Goal: Task Accomplishment & Management: Complete application form

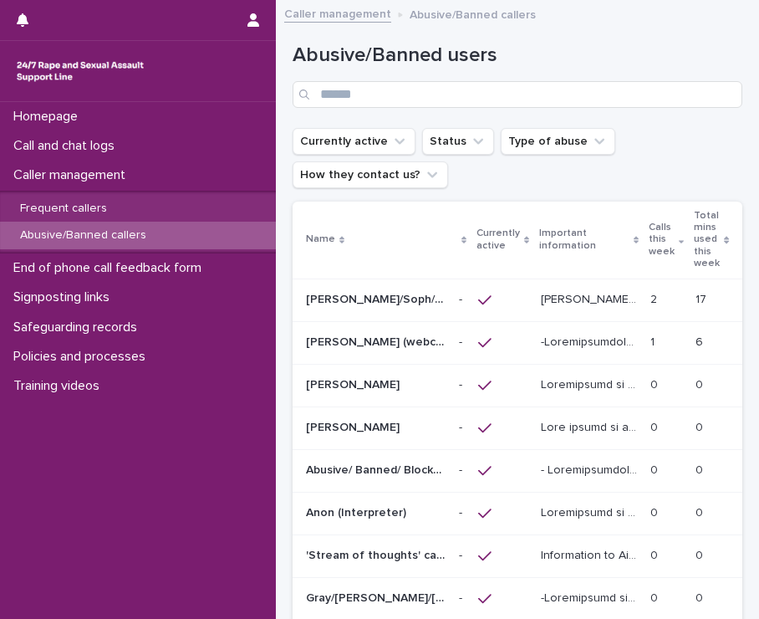
click at [392, 300] on p "[PERSON_NAME]/Soph/[PERSON_NAME]/[PERSON_NAME]/Scarlet/[PERSON_NAME] - Banned/W…" at bounding box center [377, 298] width 143 height 18
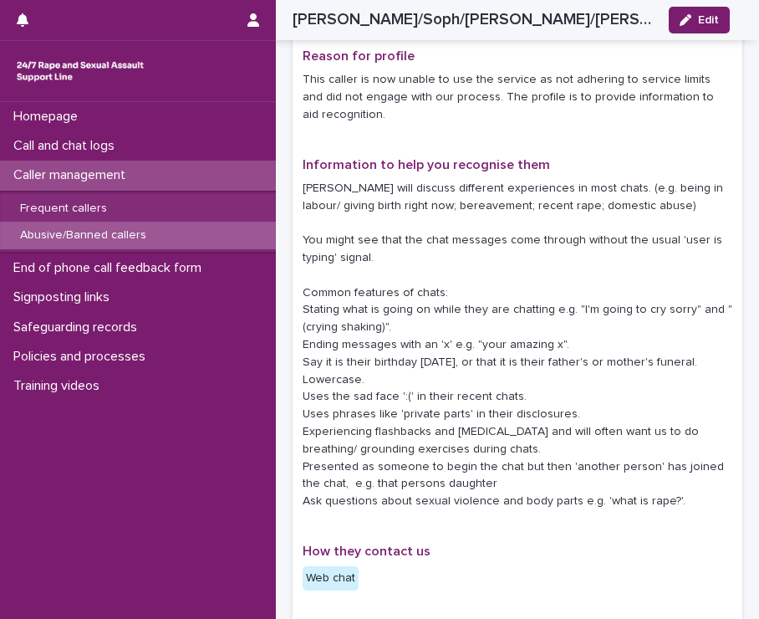
scroll to position [402, 0]
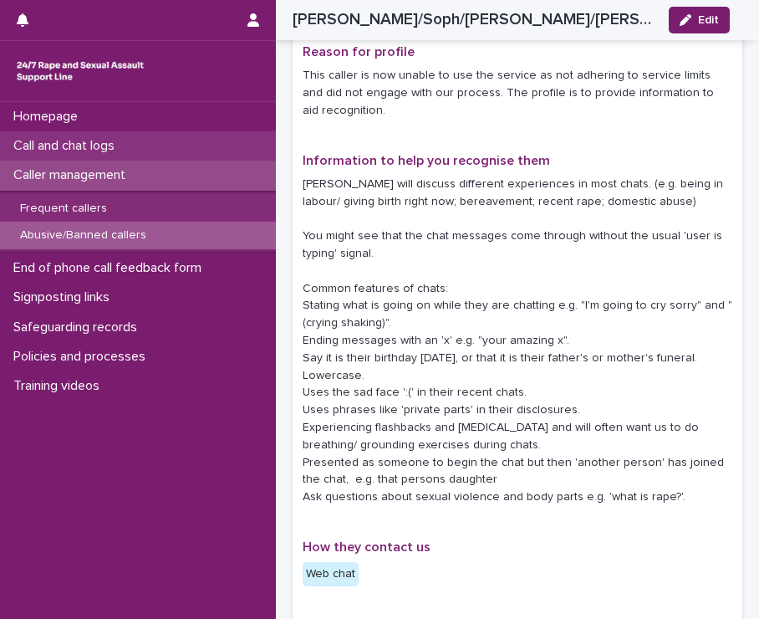
click at [75, 145] on p "Call and chat logs" at bounding box center [67, 146] width 121 height 16
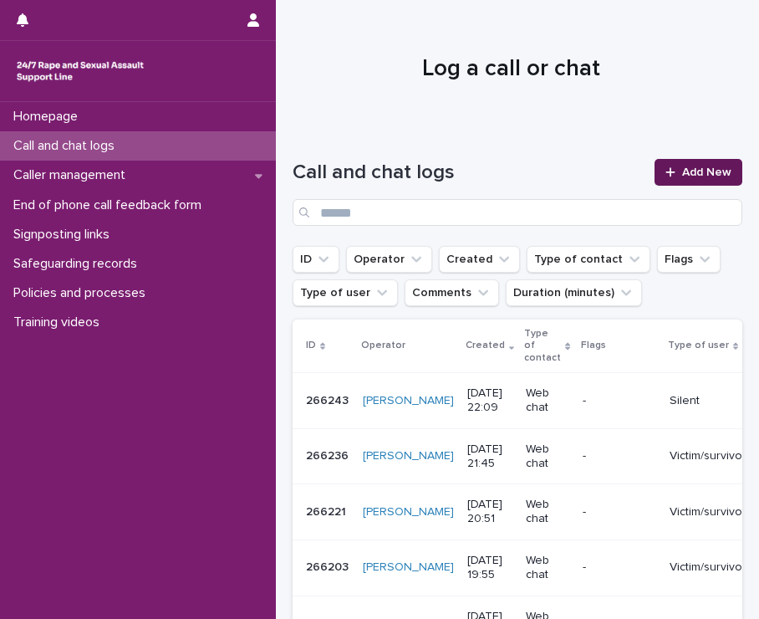
click at [691, 179] on link "Add New" at bounding box center [699, 172] width 88 height 27
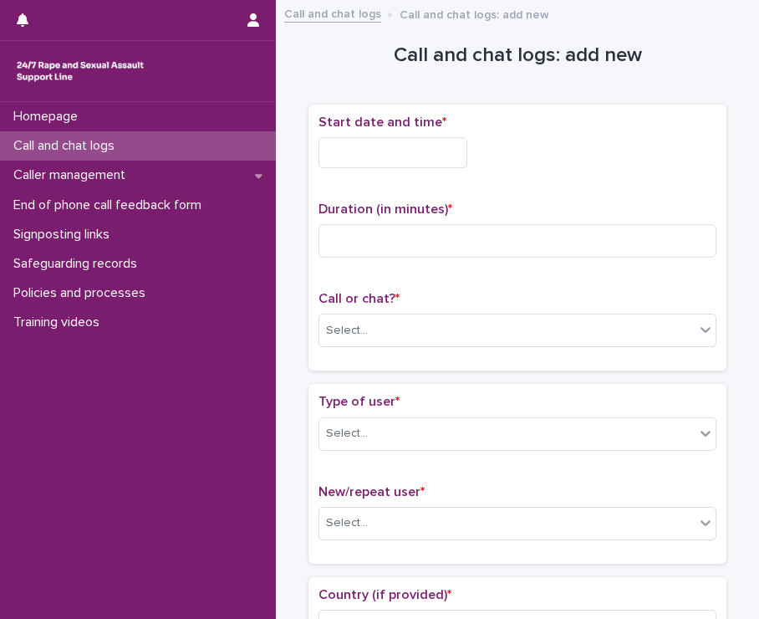
click at [372, 154] on input "text" at bounding box center [393, 152] width 149 height 31
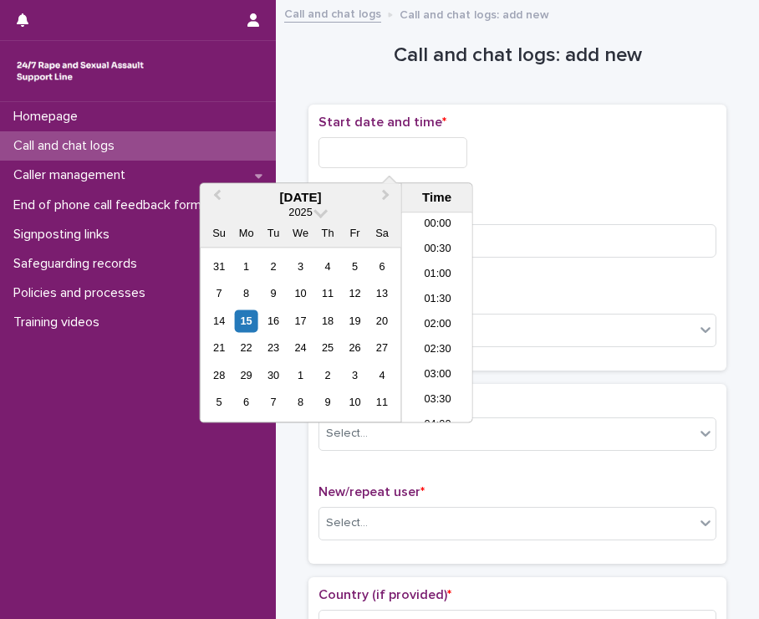
scroll to position [635, 0]
click at [435, 288] on li "14:00" at bounding box center [437, 292] width 71 height 25
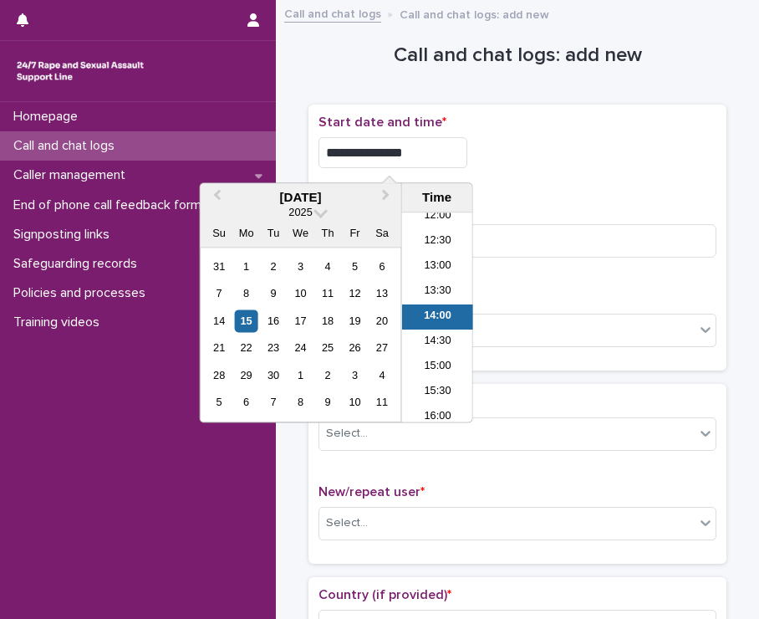
click at [421, 157] on input "**********" at bounding box center [393, 152] width 149 height 31
type input "**********"
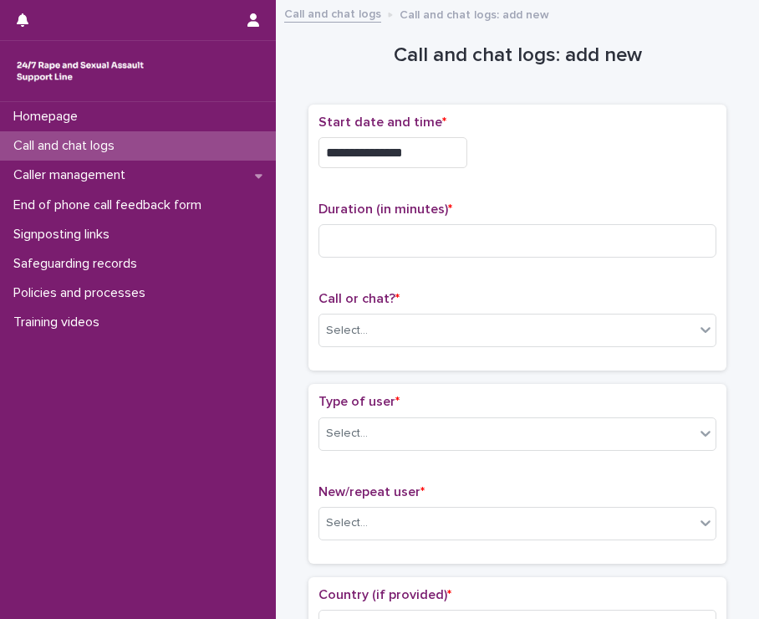
click at [538, 162] on div "**********" at bounding box center [518, 152] width 398 height 31
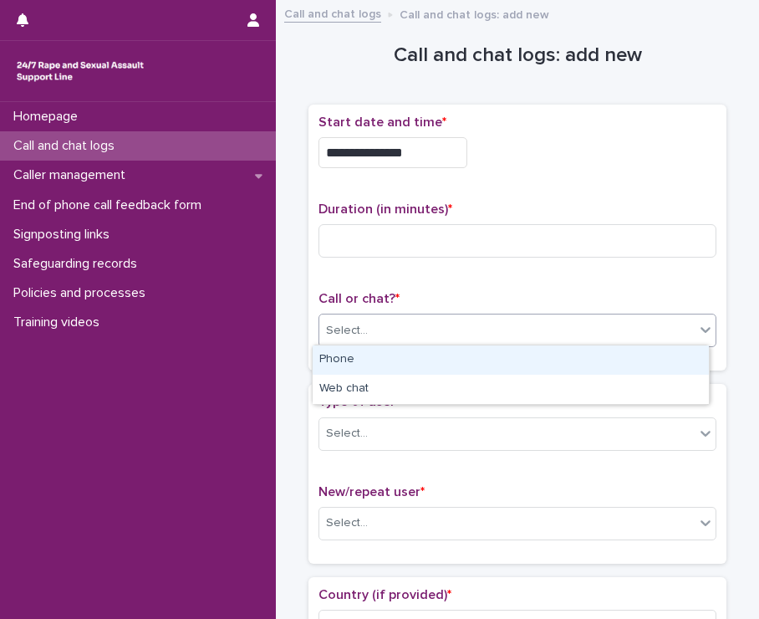
click at [401, 319] on div "Select..." at bounding box center [506, 331] width 375 height 28
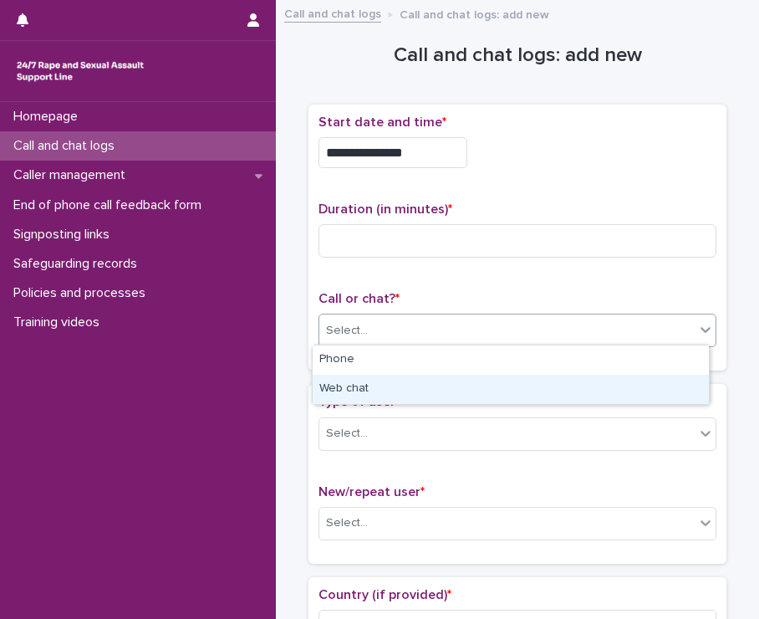
click at [384, 390] on div "Web chat" at bounding box center [511, 389] width 396 height 29
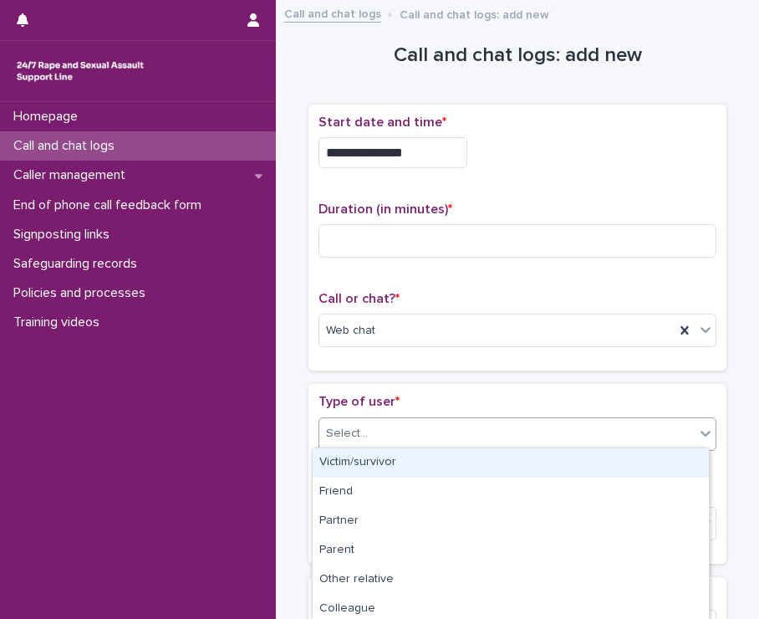
click at [400, 433] on div "Select..." at bounding box center [506, 434] width 375 height 28
click at [403, 465] on div "Victim/survivor" at bounding box center [511, 462] width 396 height 29
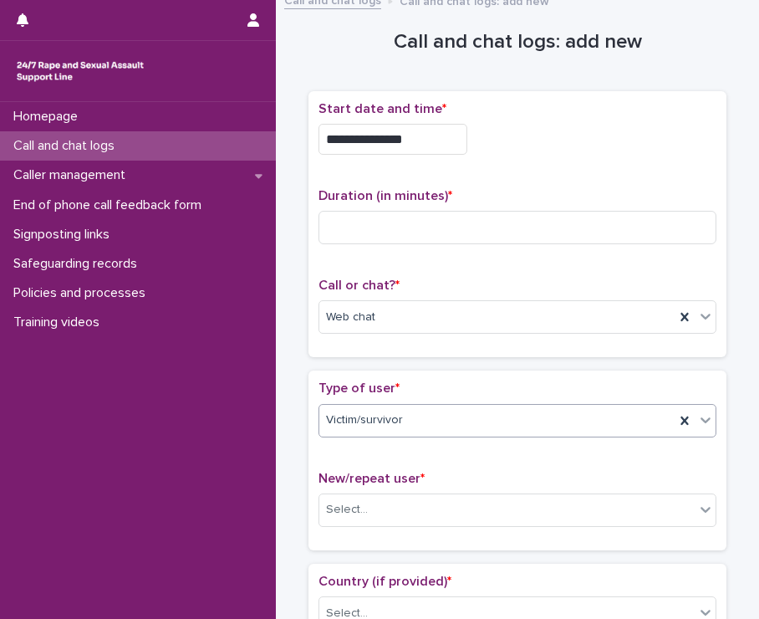
scroll to position [23, 0]
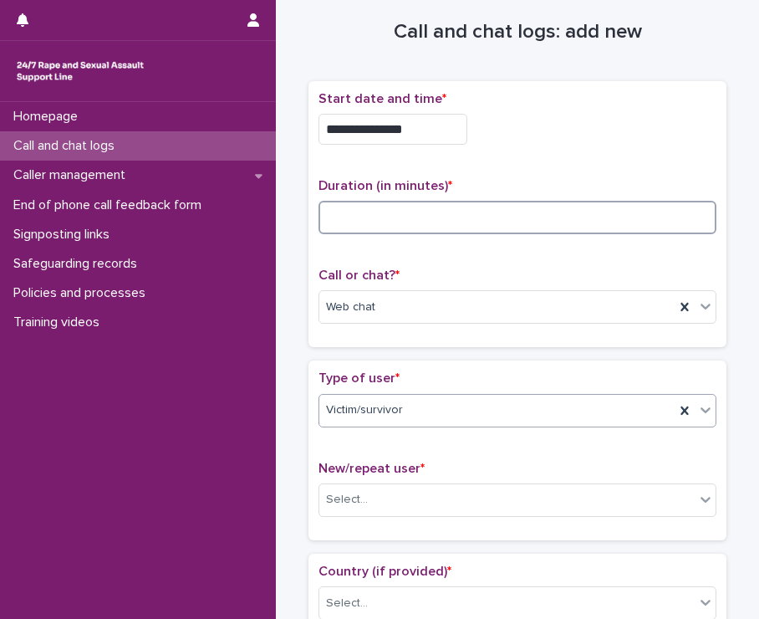
click at [542, 207] on input at bounding box center [518, 217] width 398 height 33
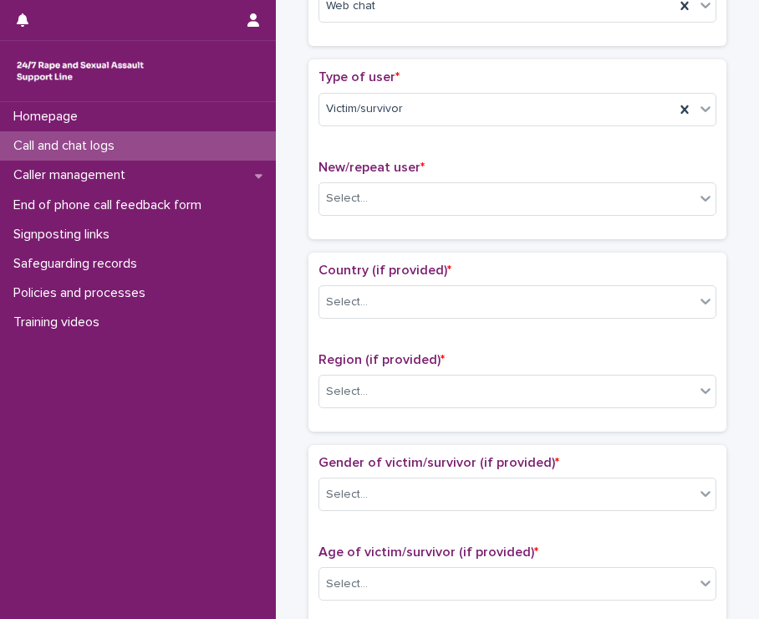
scroll to position [333, 0]
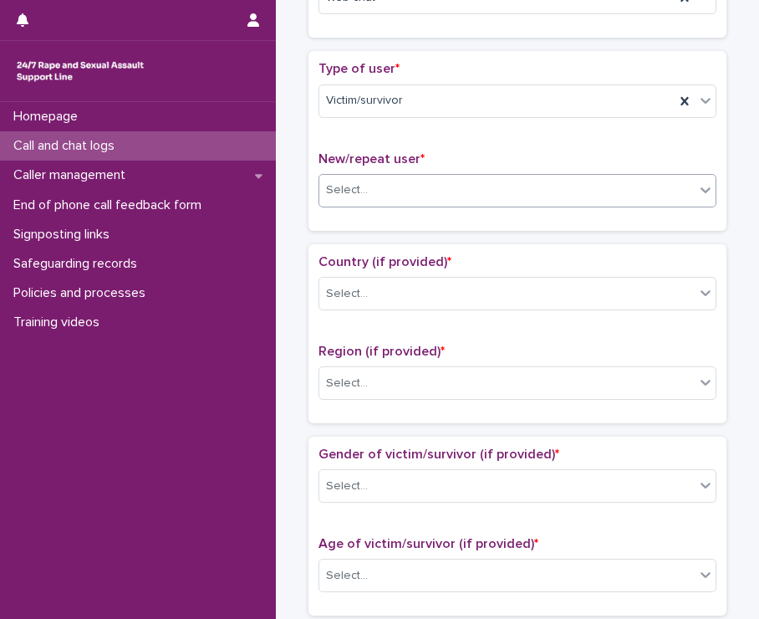
type input "**"
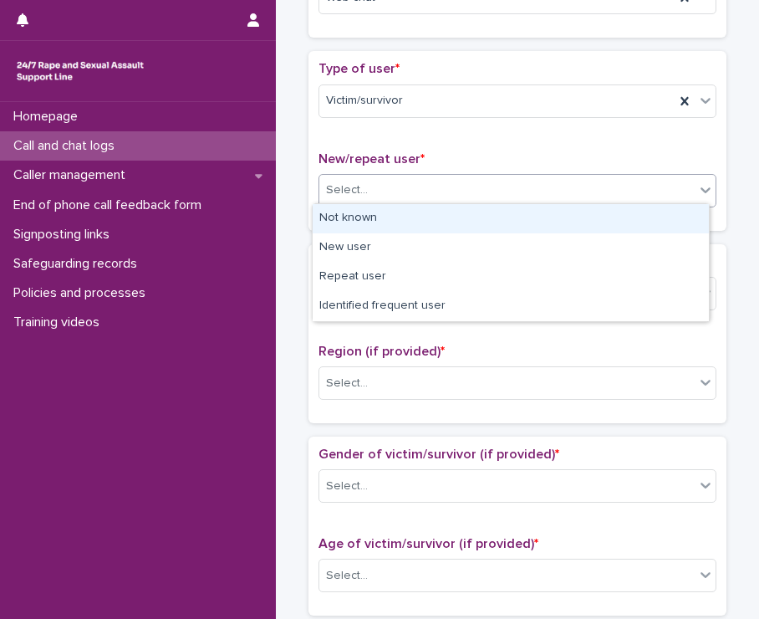
click at [548, 194] on div "Select..." at bounding box center [506, 190] width 375 height 28
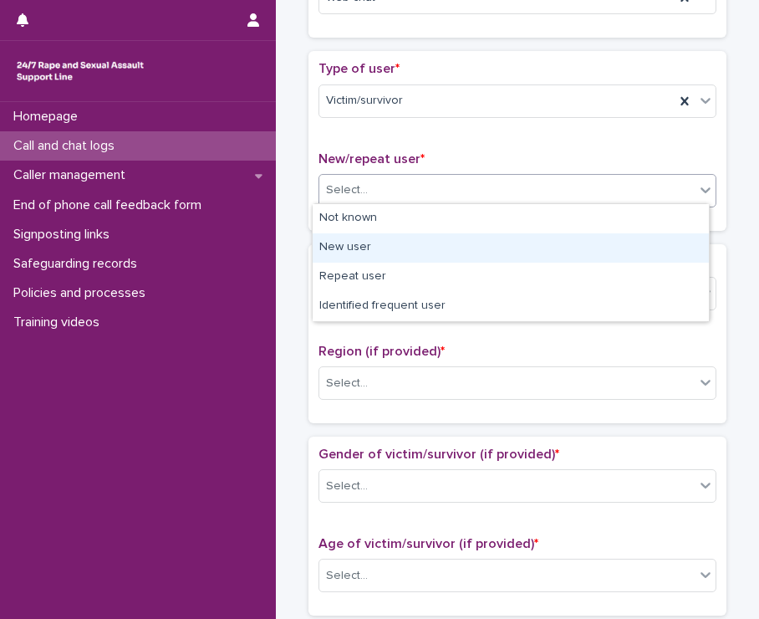
click at [390, 243] on div "New user" at bounding box center [511, 247] width 396 height 29
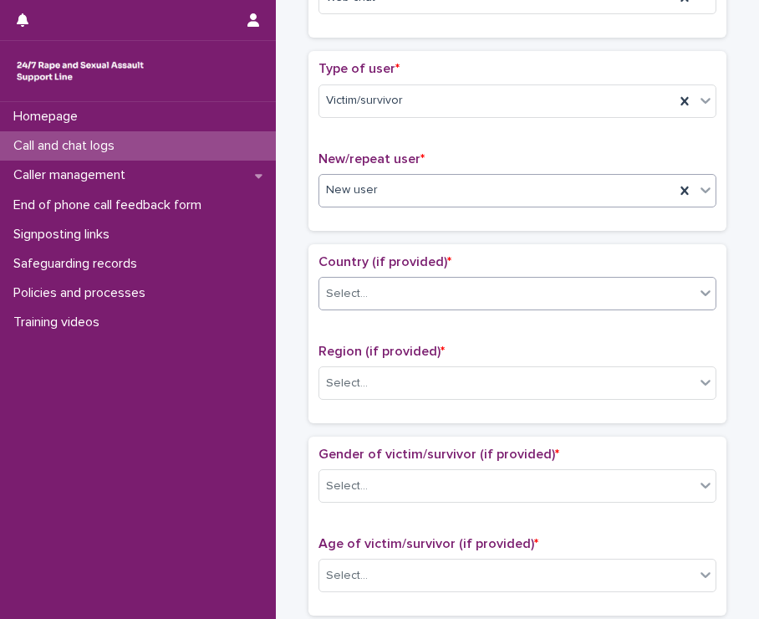
click at [393, 286] on div "Select..." at bounding box center [506, 294] width 375 height 28
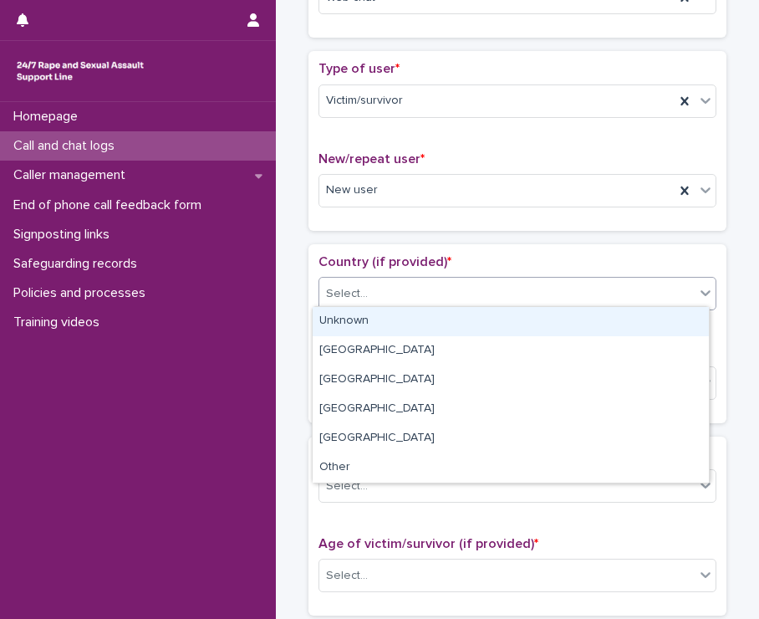
click at [394, 319] on div "Unknown" at bounding box center [511, 321] width 396 height 29
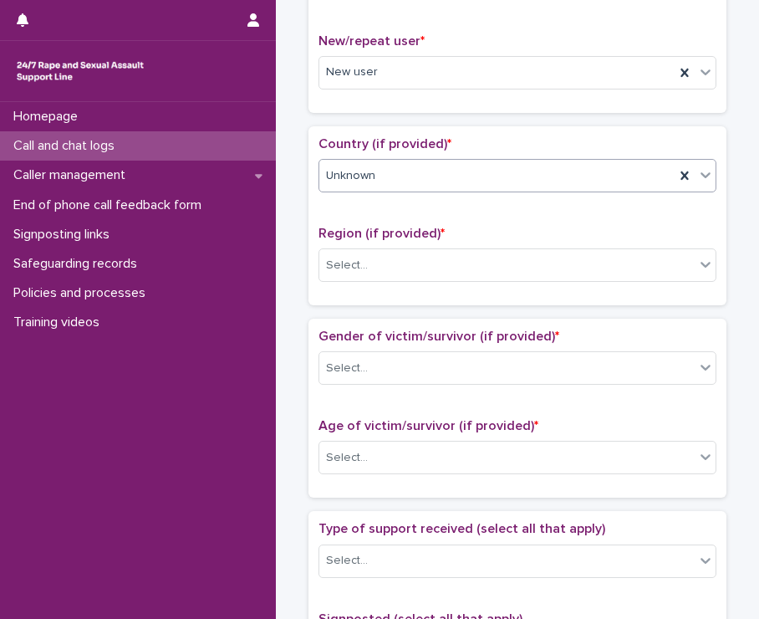
scroll to position [521, 0]
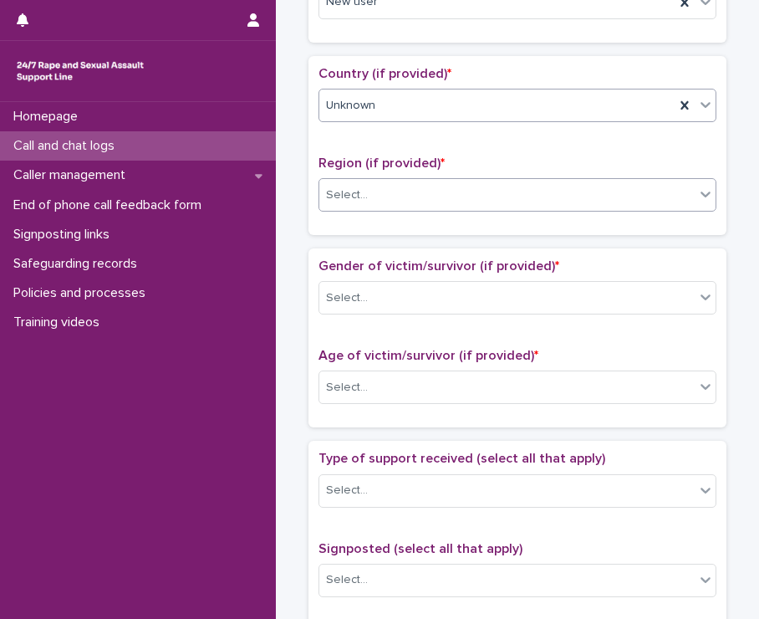
click at [390, 201] on div "Select..." at bounding box center [506, 195] width 375 height 28
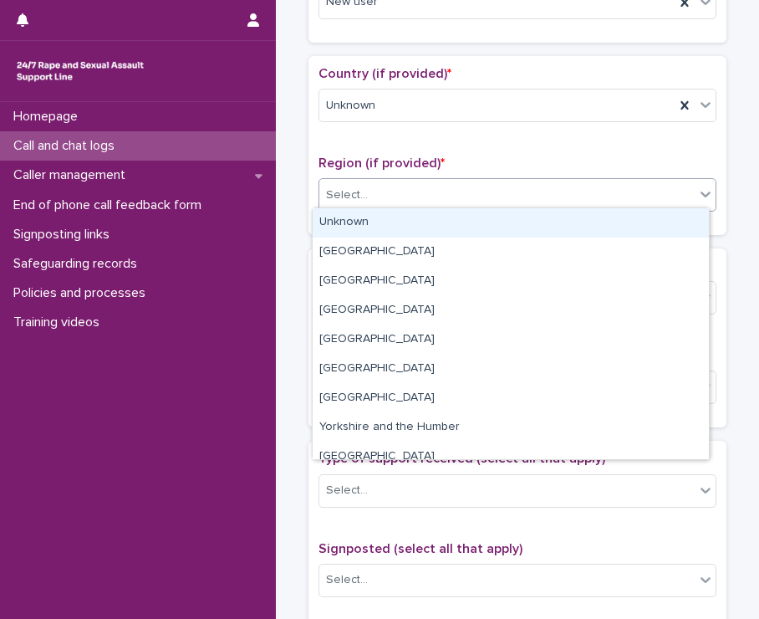
click at [378, 221] on div "Unknown" at bounding box center [511, 222] width 396 height 29
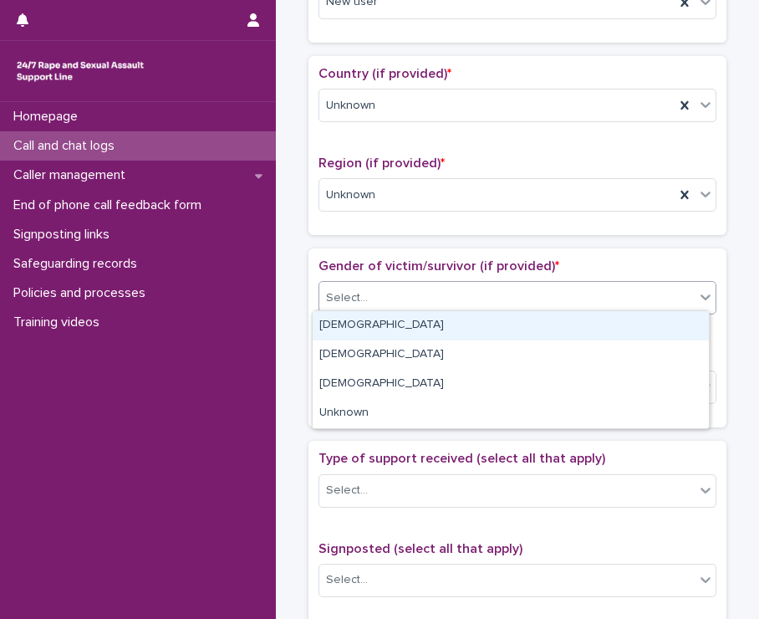
click at [398, 288] on div "Select..." at bounding box center [506, 298] width 375 height 28
click at [388, 322] on div "[DEMOGRAPHIC_DATA]" at bounding box center [511, 325] width 396 height 29
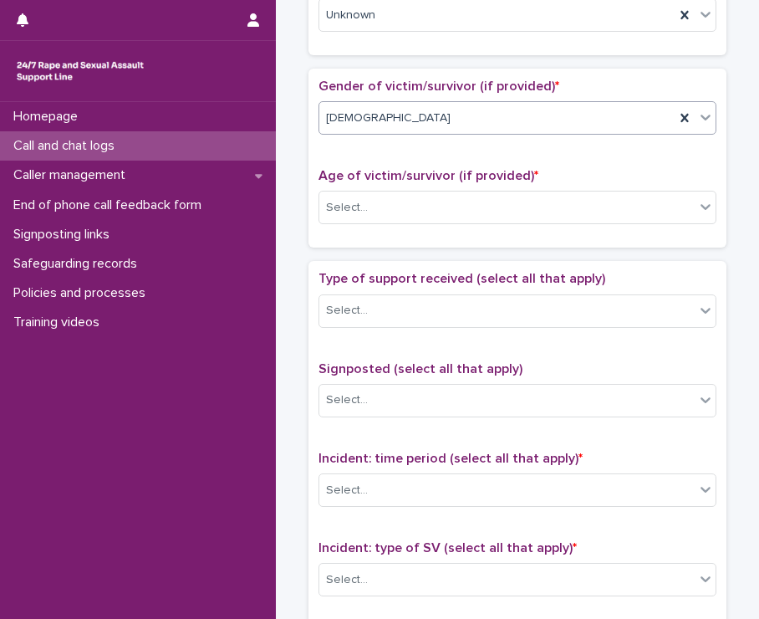
scroll to position [702, 0]
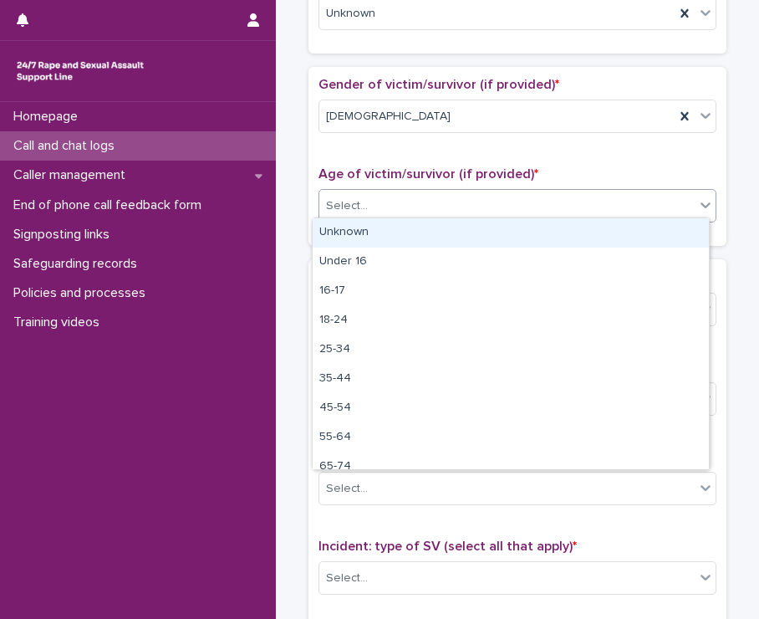
click at [441, 210] on div "Select..." at bounding box center [506, 206] width 375 height 28
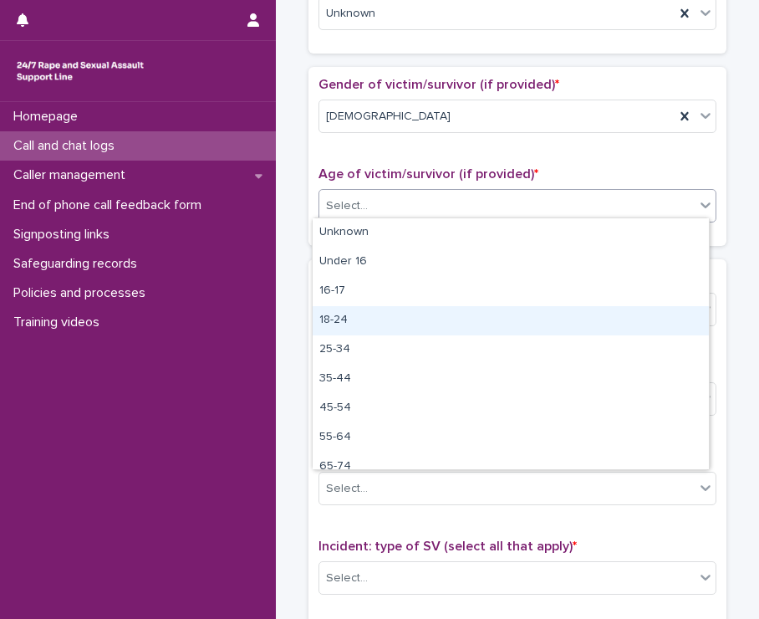
click at [362, 324] on div "18-24" at bounding box center [511, 320] width 396 height 29
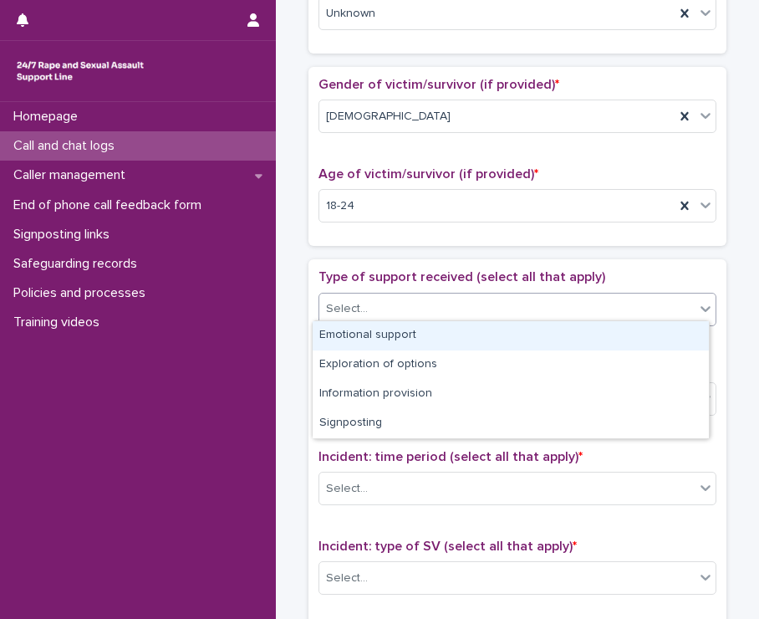
click at [440, 318] on div "Select..." at bounding box center [518, 309] width 398 height 33
click at [410, 344] on div "Emotional support" at bounding box center [511, 335] width 396 height 29
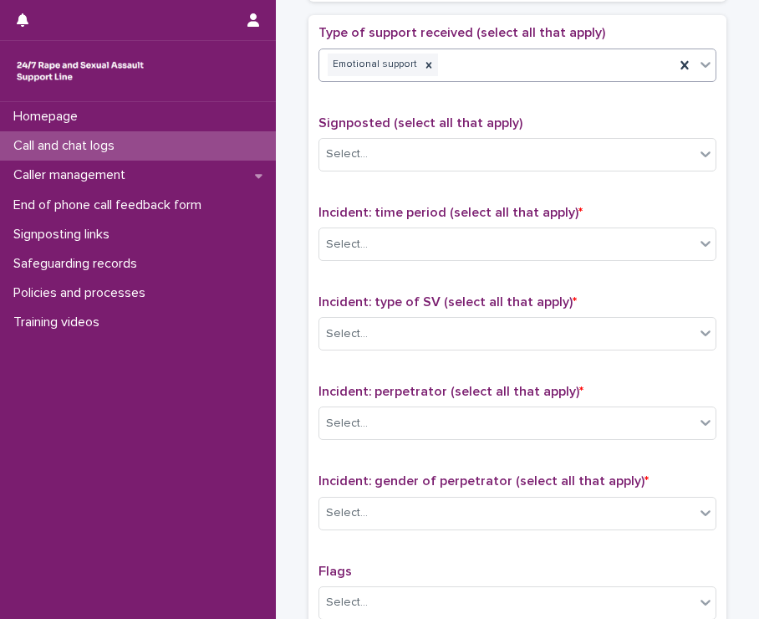
scroll to position [950, 0]
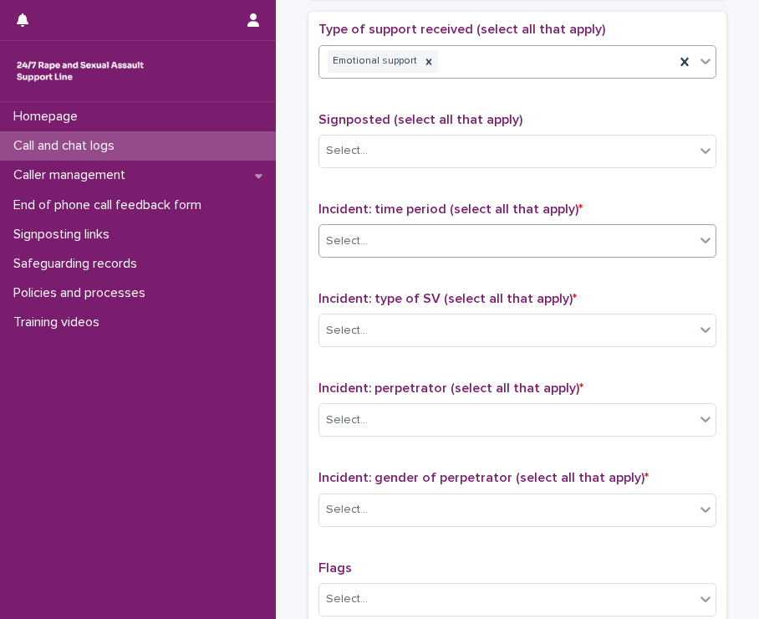
click at [444, 242] on div "Select..." at bounding box center [506, 241] width 375 height 28
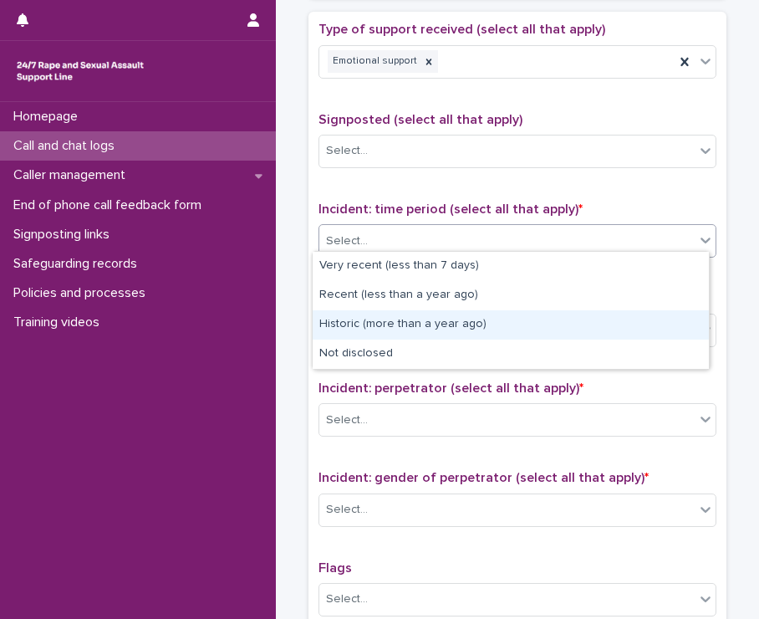
click at [426, 324] on div "Historic (more than a year ago)" at bounding box center [511, 324] width 396 height 29
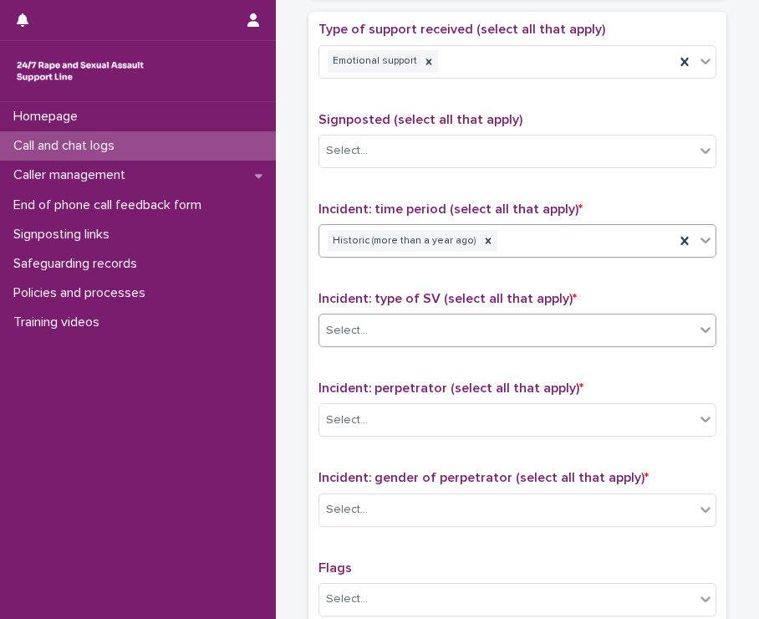
click at [405, 329] on div "Select..." at bounding box center [506, 331] width 375 height 28
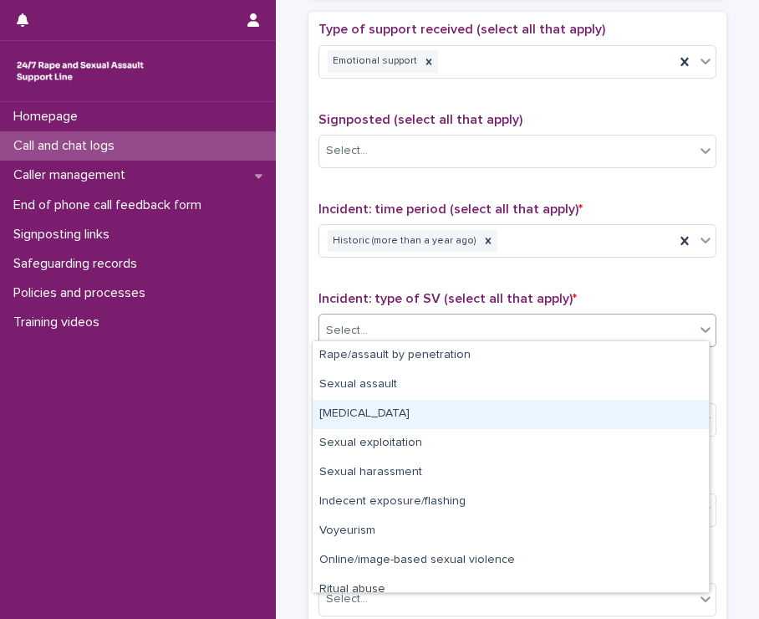
click at [410, 410] on div "[MEDICAL_DATA]" at bounding box center [511, 414] width 396 height 29
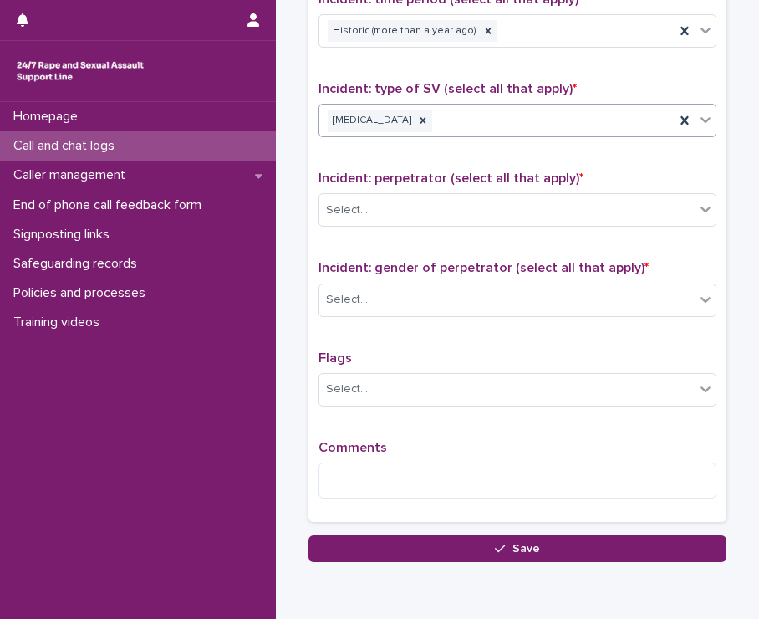
scroll to position [1208, 0]
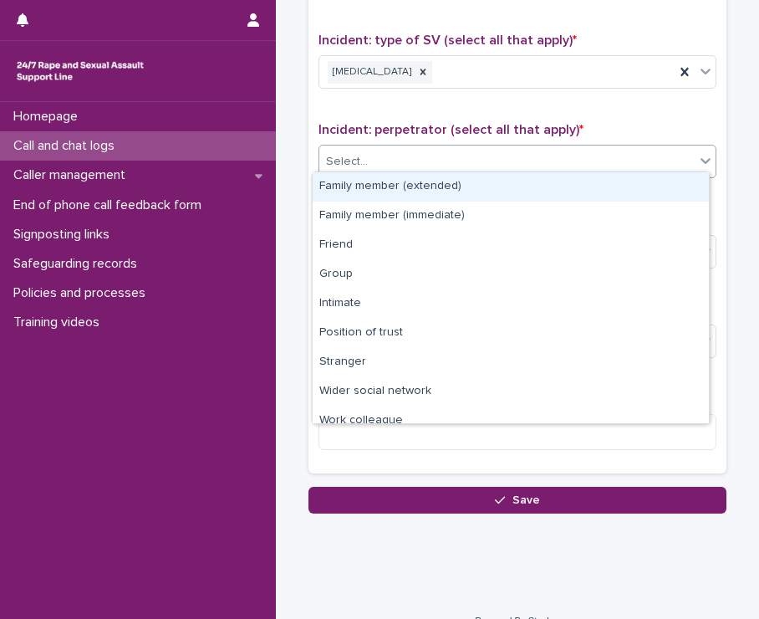
click at [395, 156] on div "Select..." at bounding box center [506, 162] width 375 height 28
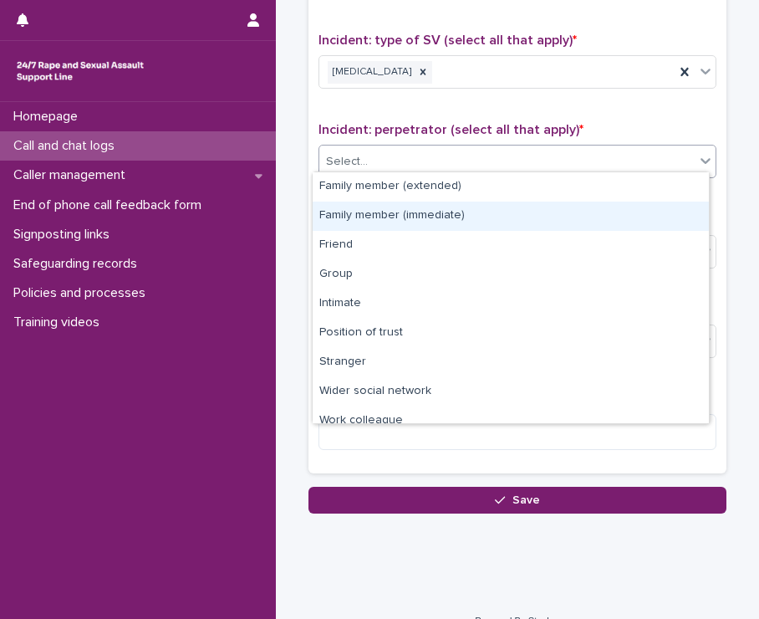
click at [412, 215] on div "Family member (immediate)" at bounding box center [511, 215] width 396 height 29
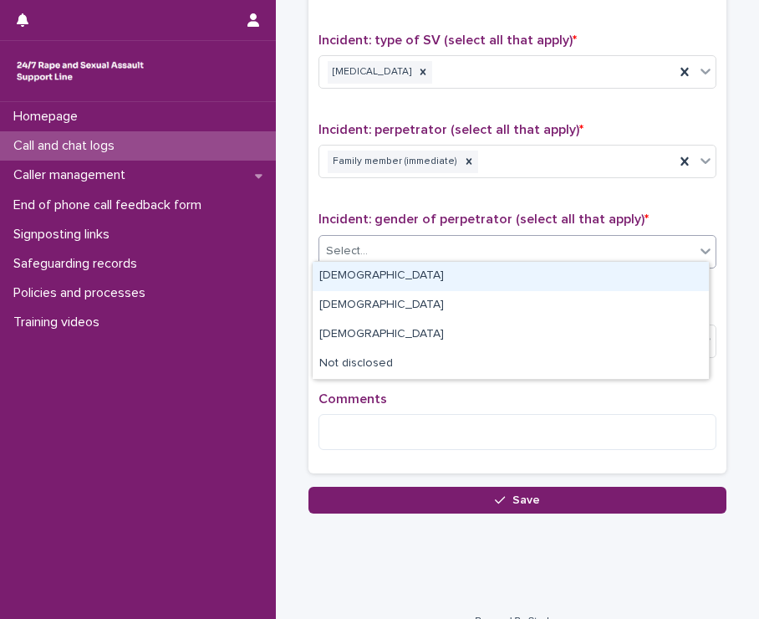
click at [413, 255] on div "Select..." at bounding box center [506, 251] width 375 height 28
click at [381, 280] on div "[DEMOGRAPHIC_DATA]" at bounding box center [511, 276] width 396 height 29
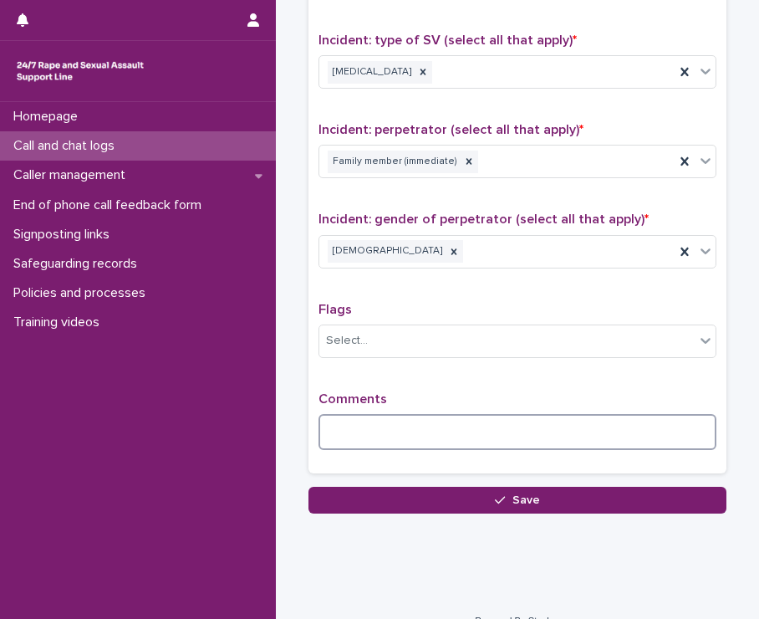
click at [354, 423] on textarea at bounding box center [518, 432] width 398 height 36
click at [331, 421] on textarea at bounding box center [518, 432] width 398 height 36
click at [370, 423] on textarea at bounding box center [518, 432] width 398 height 36
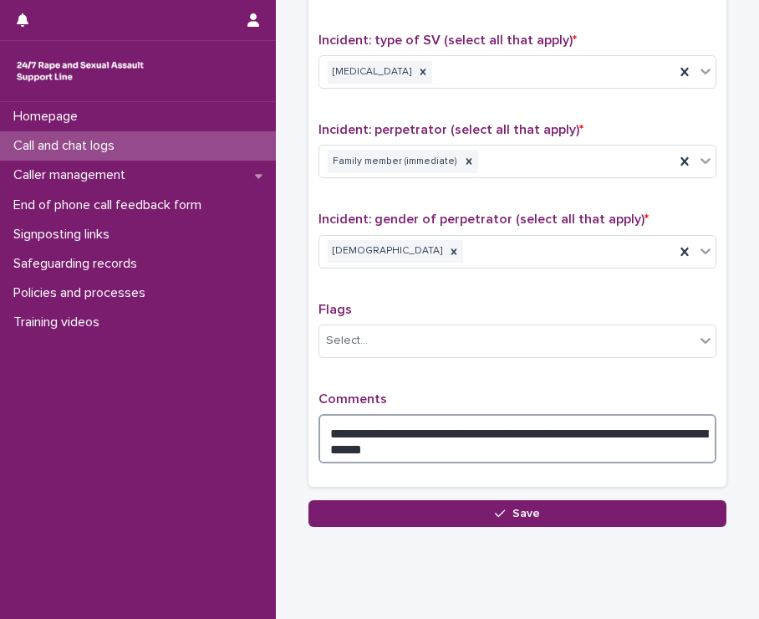
click at [425, 438] on textarea "**********" at bounding box center [518, 439] width 398 height 50
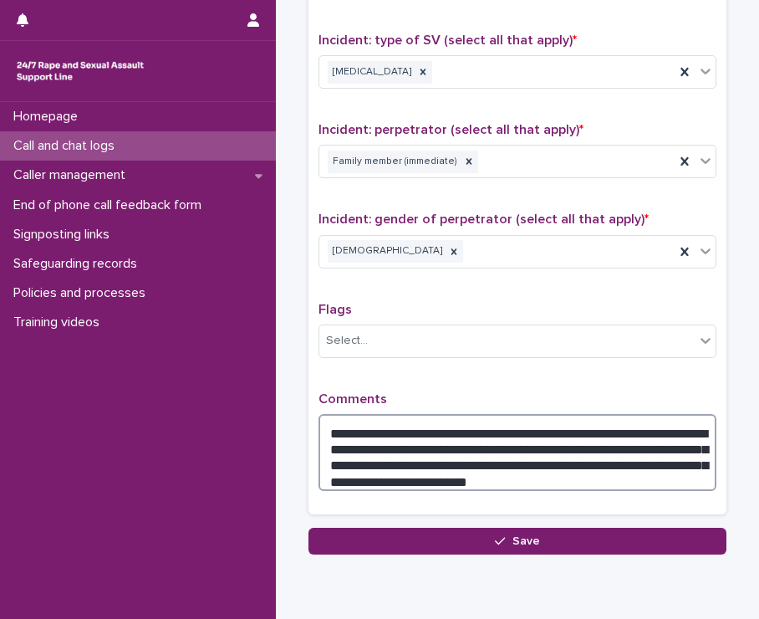
click at [567, 469] on textarea "**********" at bounding box center [518, 453] width 398 height 78
click at [594, 468] on textarea "**********" at bounding box center [518, 453] width 398 height 78
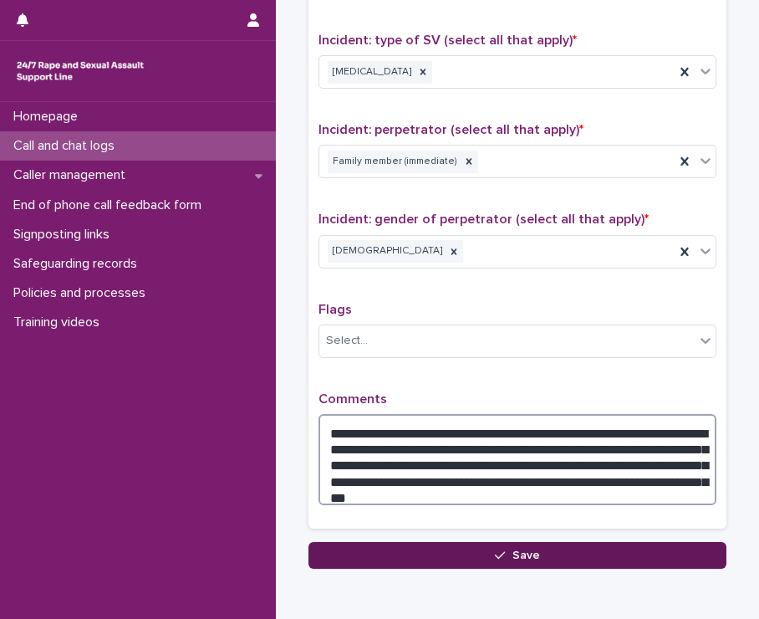
type textarea "**********"
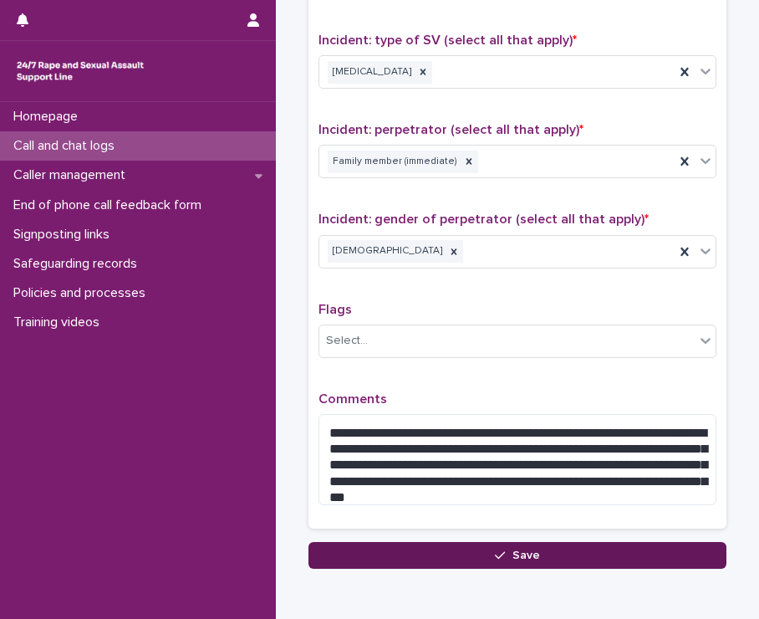
click at [595, 542] on button "Save" at bounding box center [517, 555] width 418 height 27
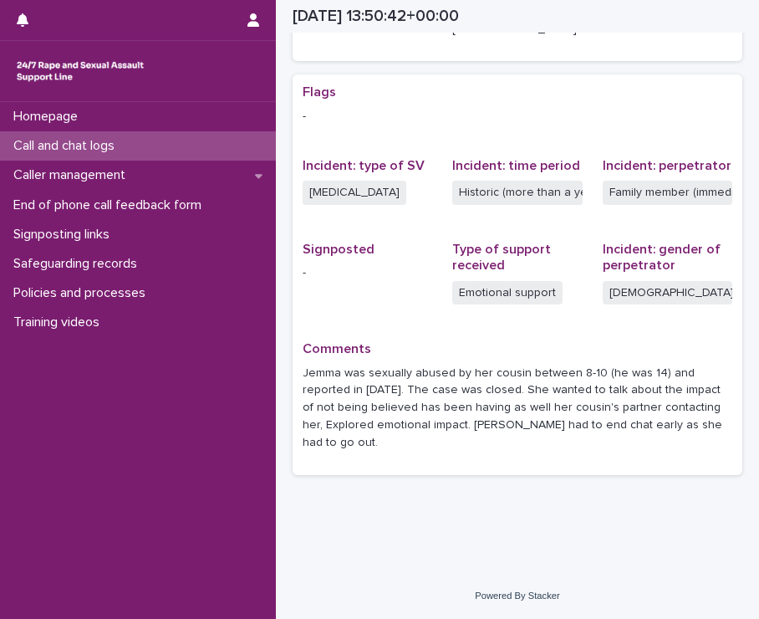
scroll to position [304, 0]
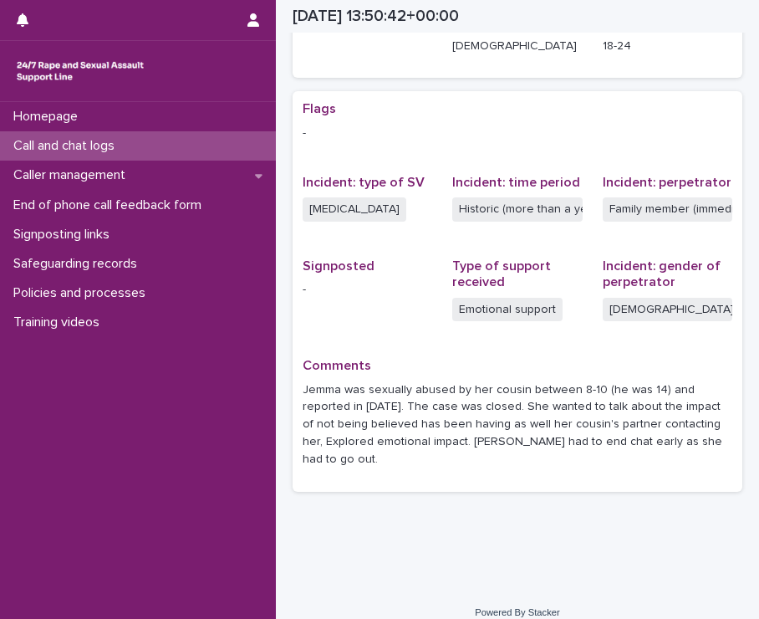
click at [73, 145] on p "Call and chat logs" at bounding box center [67, 146] width 121 height 16
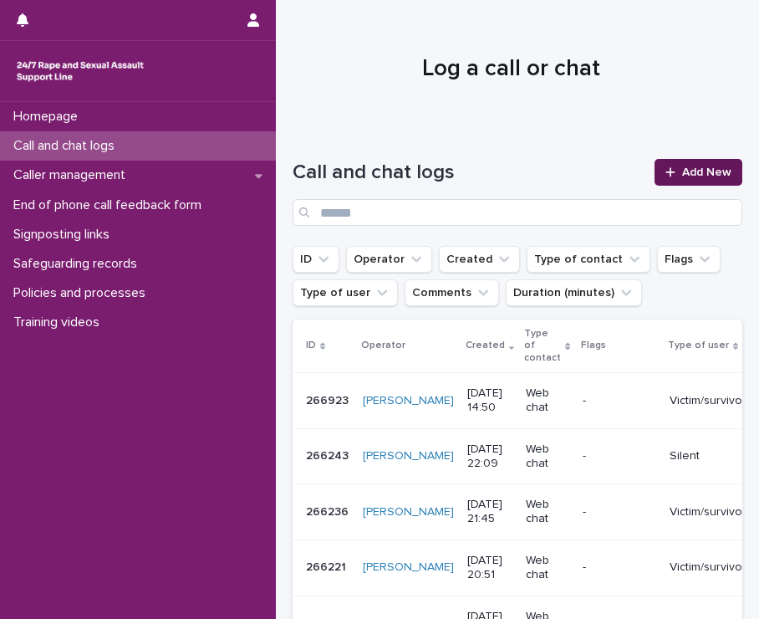
click at [682, 168] on span "Add New" at bounding box center [706, 172] width 49 height 12
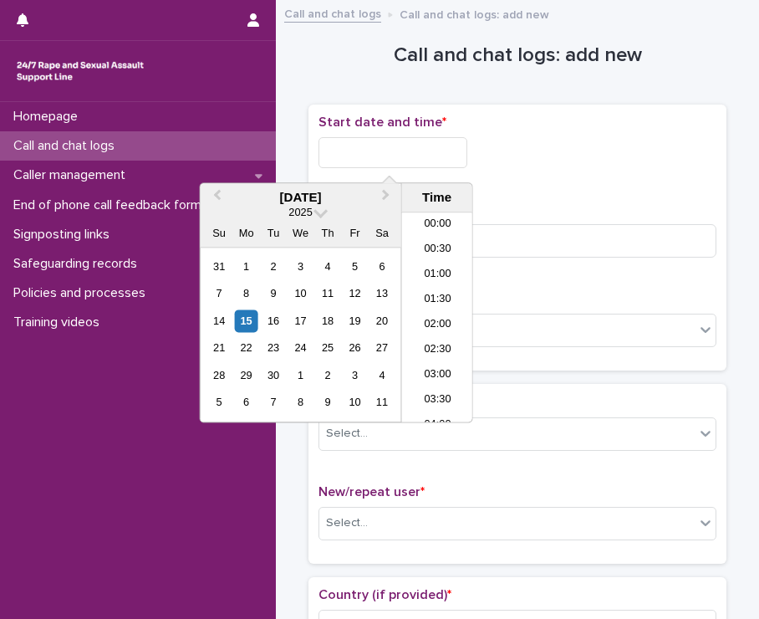
scroll to position [660, 0]
click at [414, 156] on input "text" at bounding box center [393, 152] width 149 height 31
click at [436, 290] on li "14:30" at bounding box center [437, 292] width 71 height 25
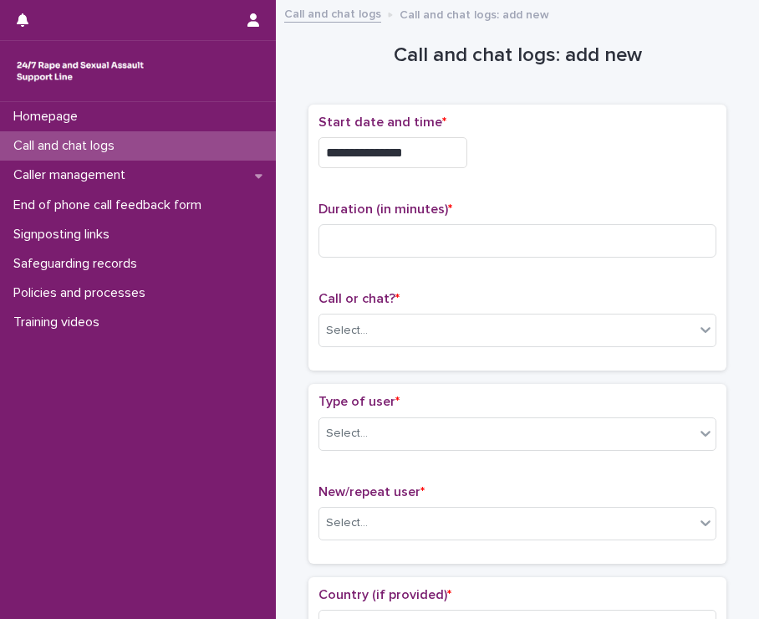
click at [426, 151] on input "**********" at bounding box center [393, 152] width 149 height 31
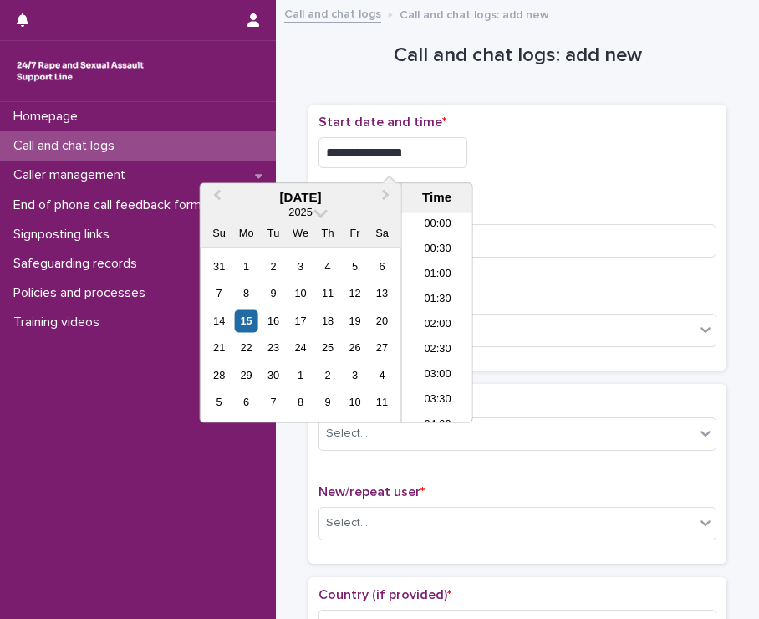
scroll to position [635, 0]
type input "**********"
click at [550, 150] on div "**********" at bounding box center [518, 152] width 398 height 31
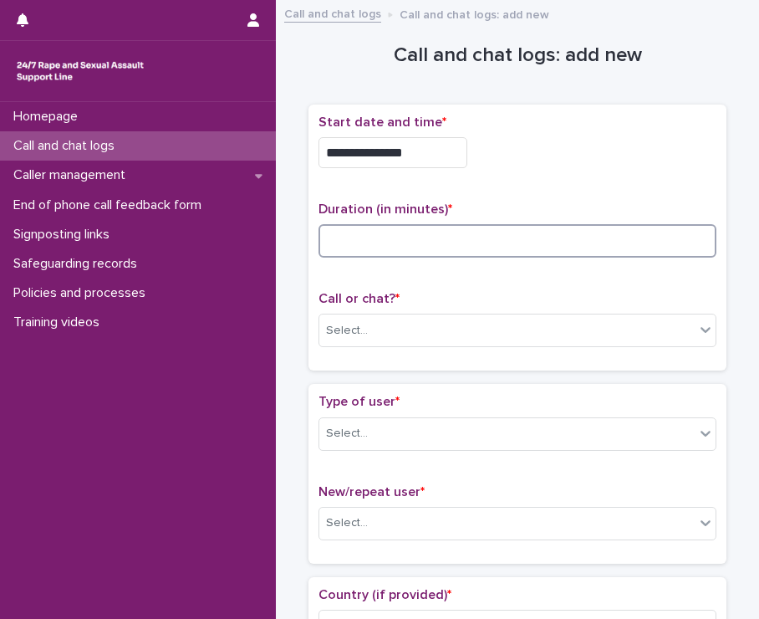
click at [490, 244] on input at bounding box center [518, 240] width 398 height 33
type input "*"
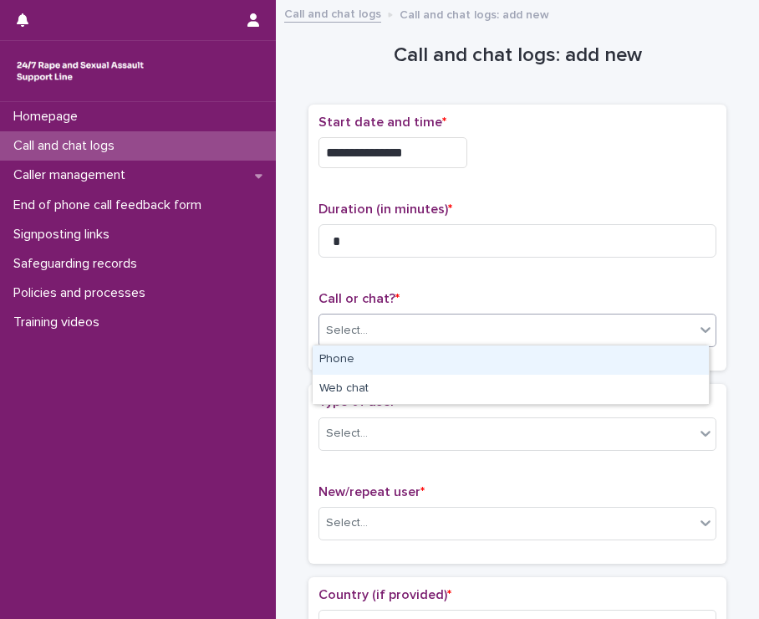
click at [535, 327] on div "Select..." at bounding box center [506, 331] width 375 height 28
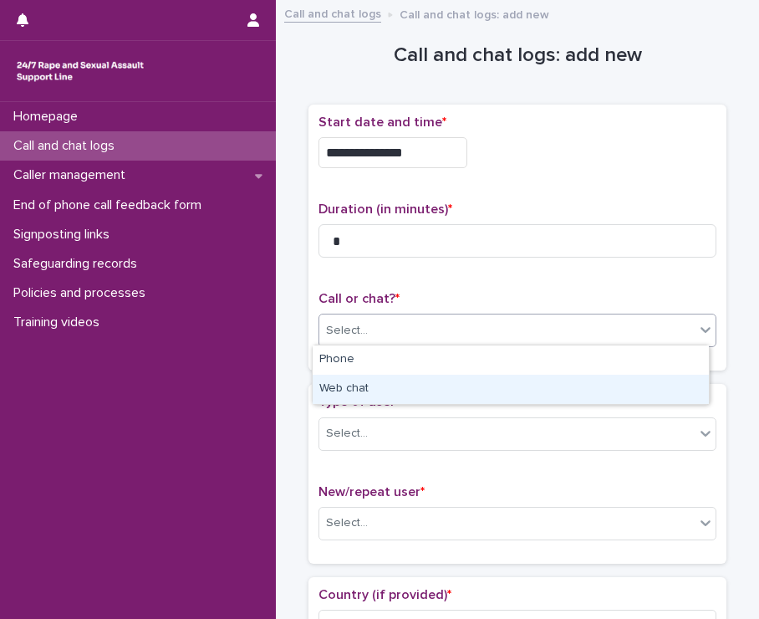
click at [519, 381] on div "Web chat" at bounding box center [511, 389] width 396 height 29
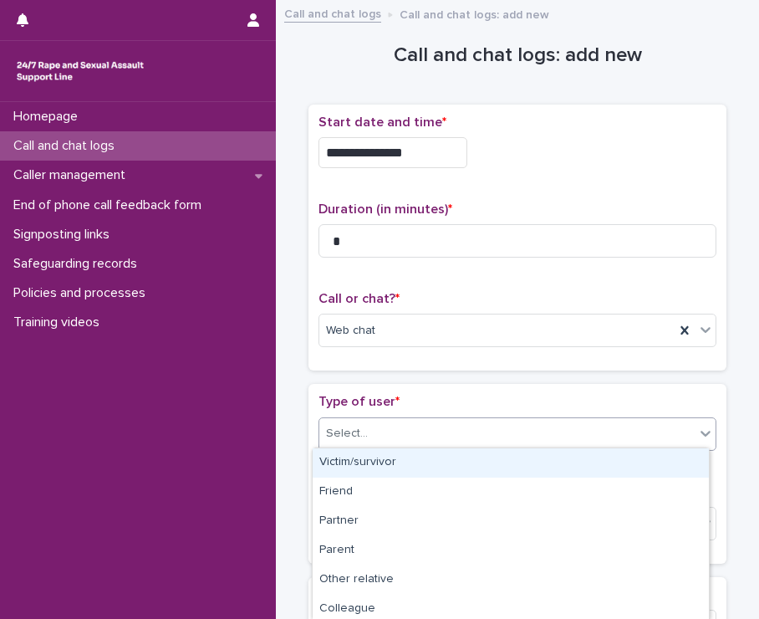
click at [562, 436] on div "Select..." at bounding box center [506, 434] width 375 height 28
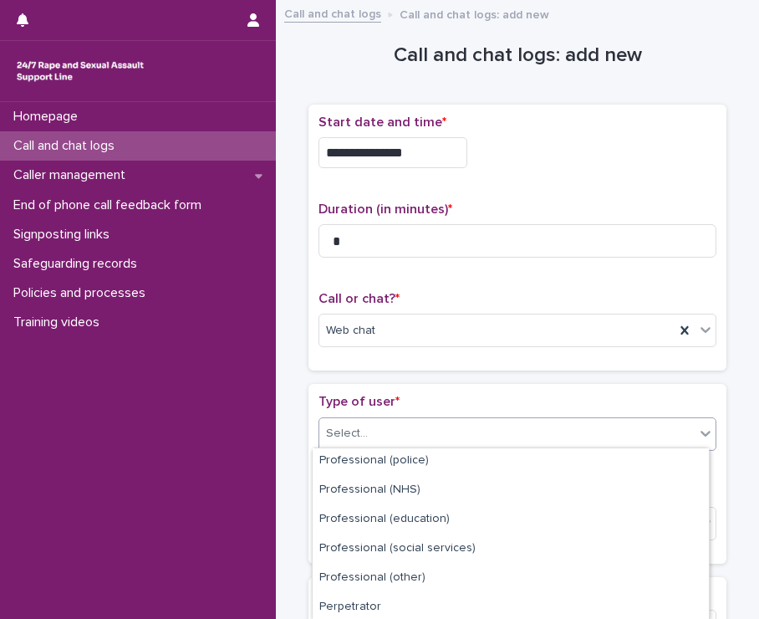
scroll to position [267, 0]
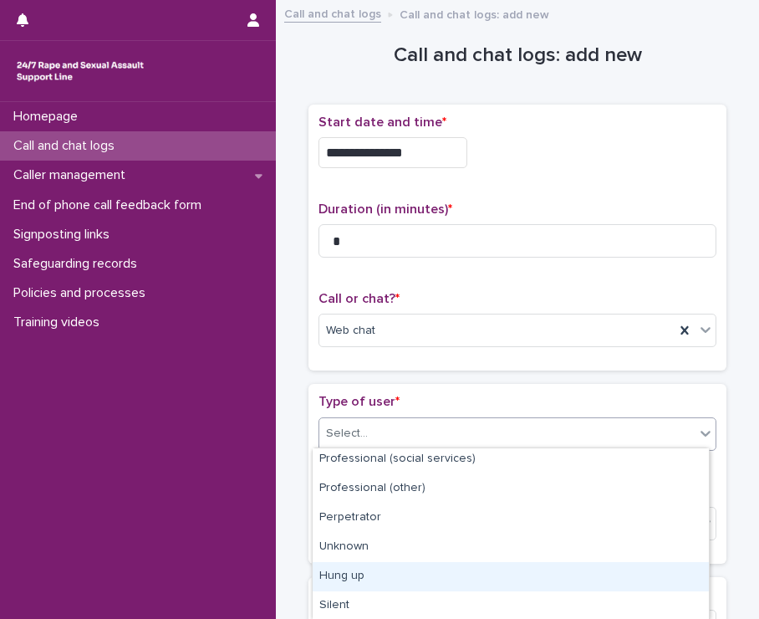
click at [334, 576] on div "Hung up" at bounding box center [511, 576] width 396 height 29
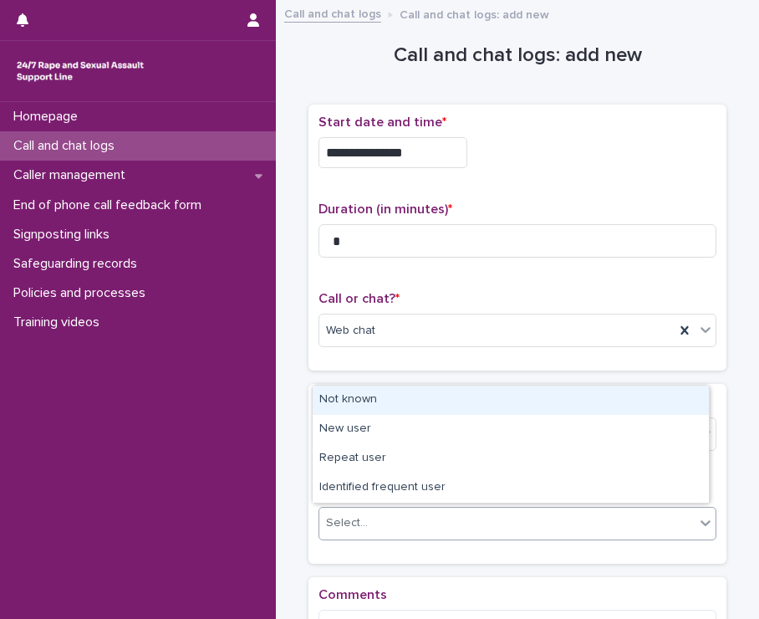
click at [401, 520] on div "Select..." at bounding box center [506, 523] width 375 height 28
click at [376, 404] on div "Not known" at bounding box center [511, 399] width 396 height 29
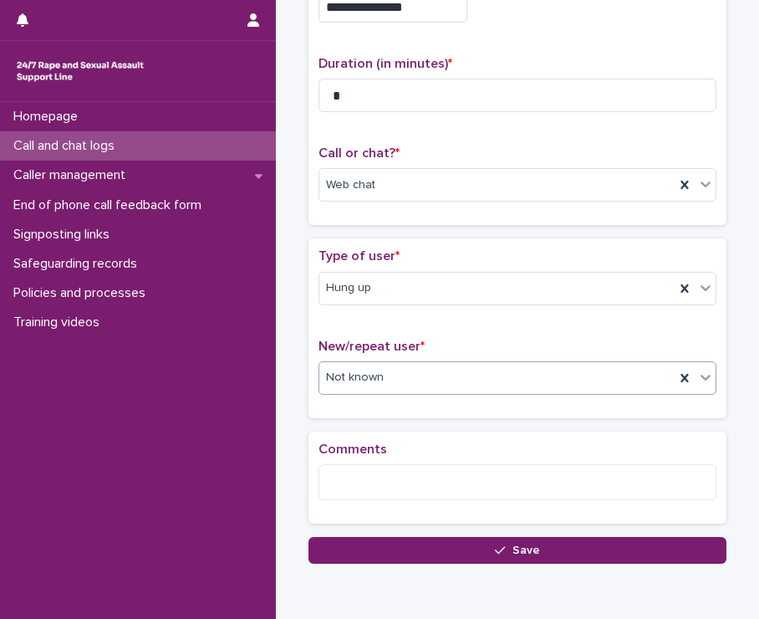
scroll to position [163, 0]
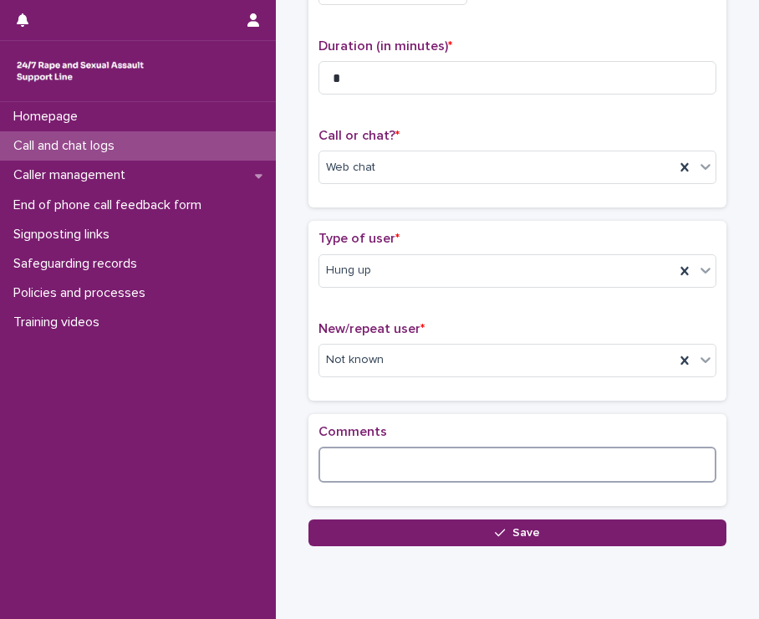
click at [485, 454] on textarea at bounding box center [518, 464] width 398 height 36
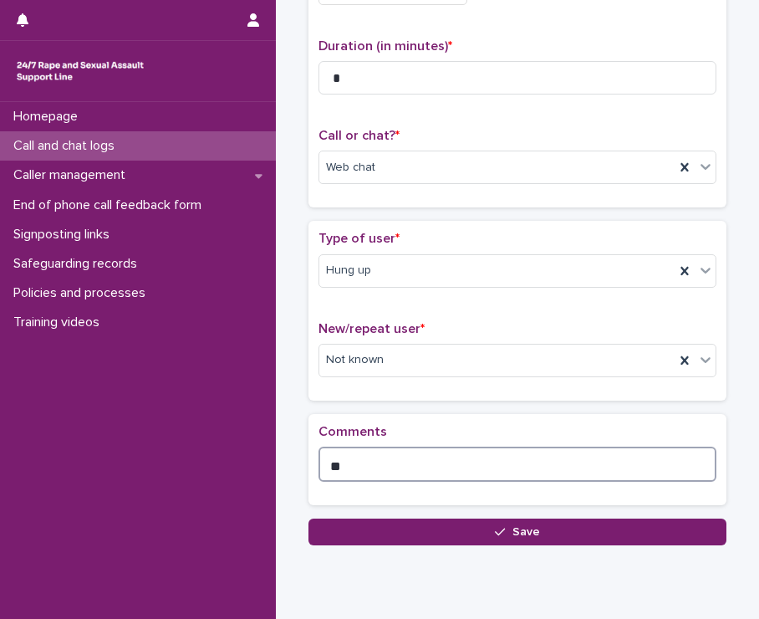
type textarea "*"
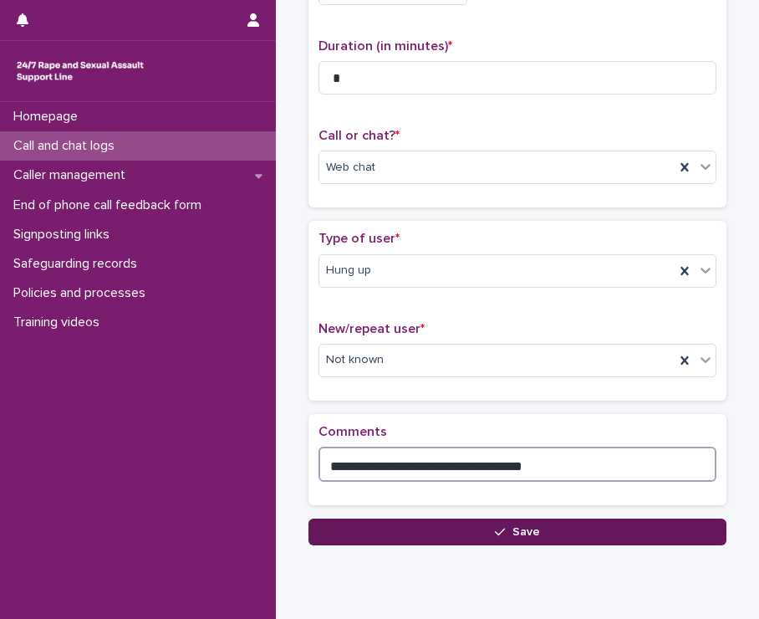
type textarea "**********"
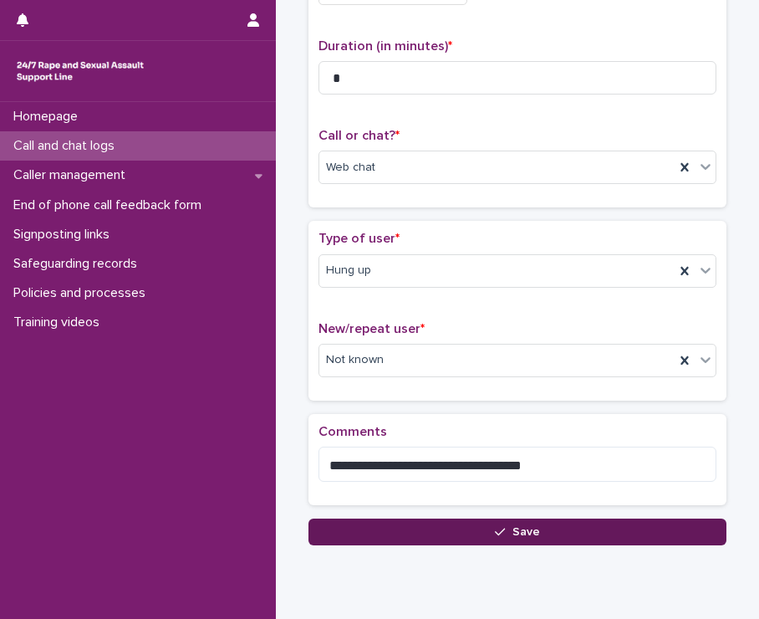
click at [518, 528] on span "Save" at bounding box center [526, 532] width 28 height 12
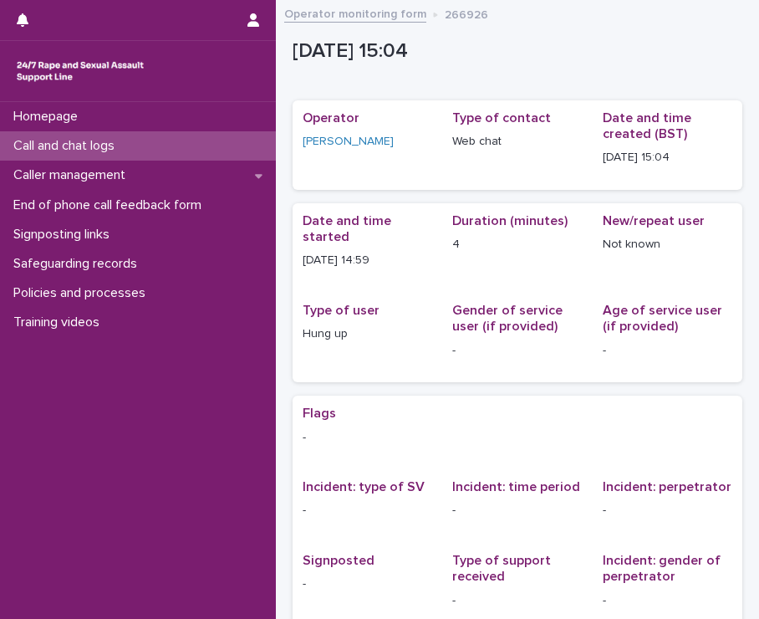
click at [43, 153] on p "Call and chat logs" at bounding box center [67, 146] width 121 height 16
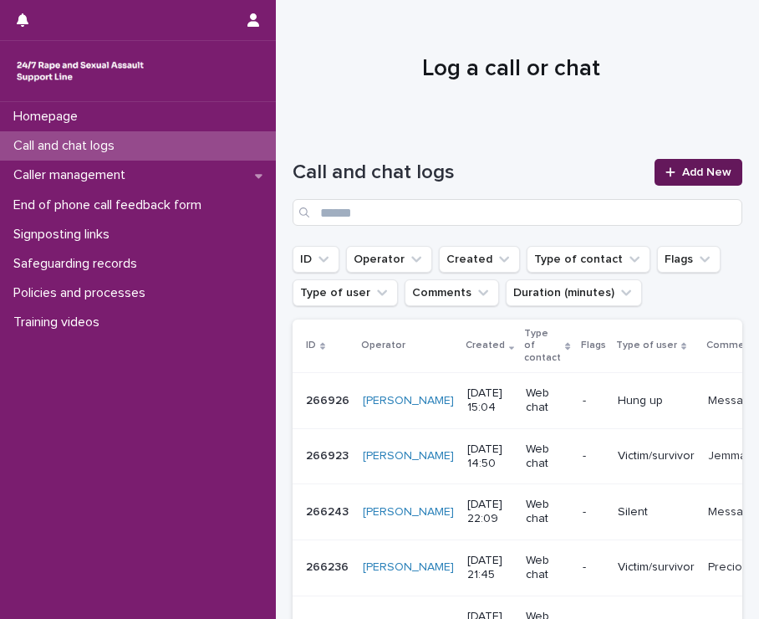
click at [694, 175] on span "Add New" at bounding box center [706, 172] width 49 height 12
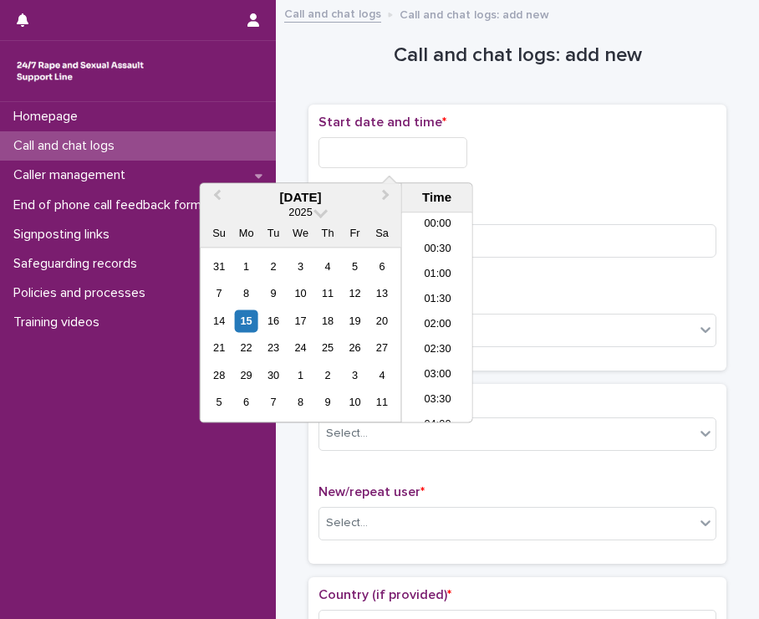
click at [381, 157] on input "text" at bounding box center [393, 152] width 149 height 31
click at [434, 314] on li "15:00" at bounding box center [437, 317] width 71 height 25
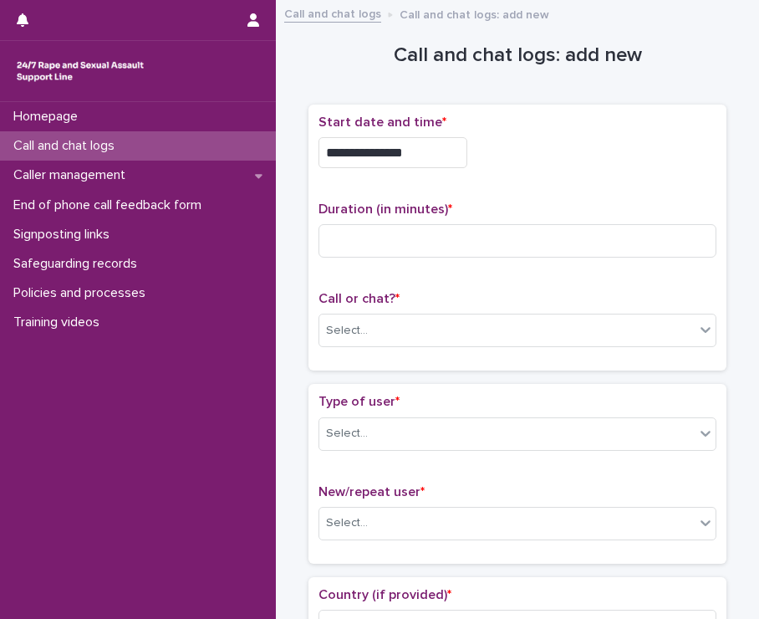
click at [420, 153] on input "**********" at bounding box center [393, 152] width 149 height 31
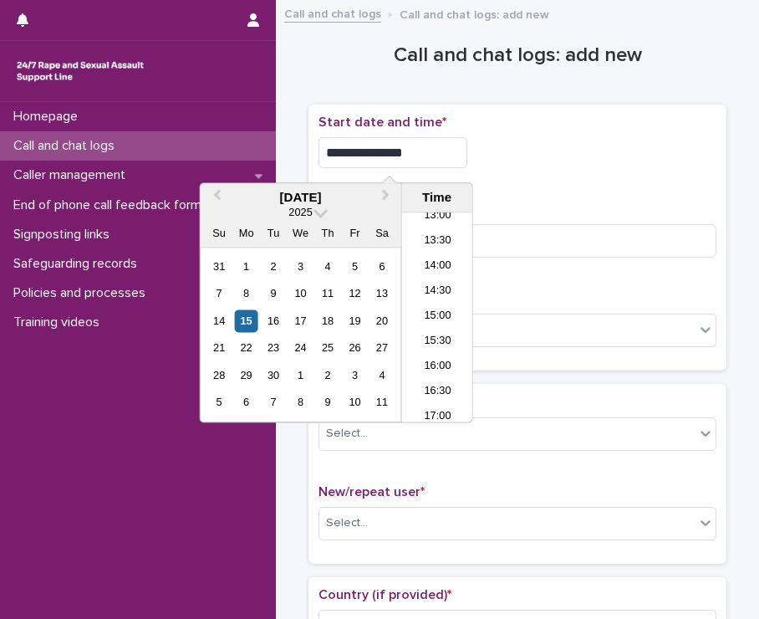
type input "**********"
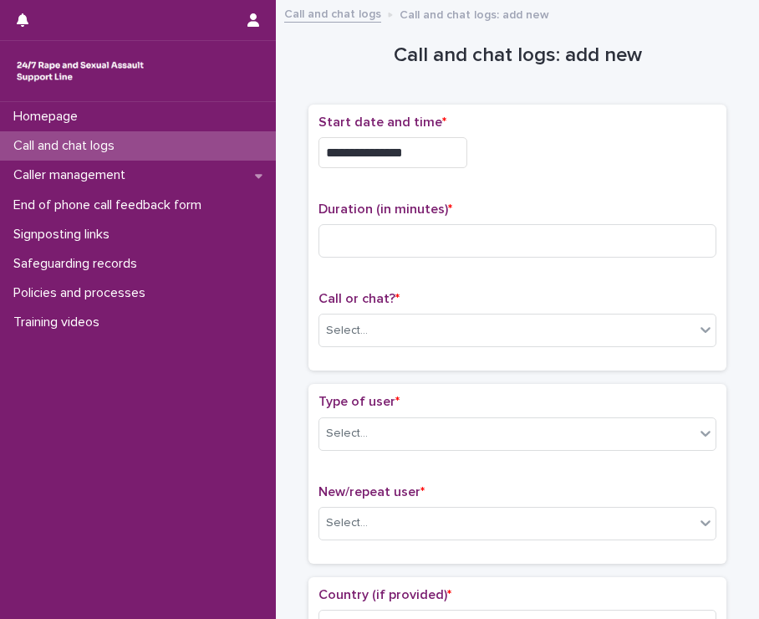
click at [507, 173] on div "**********" at bounding box center [518, 148] width 398 height 67
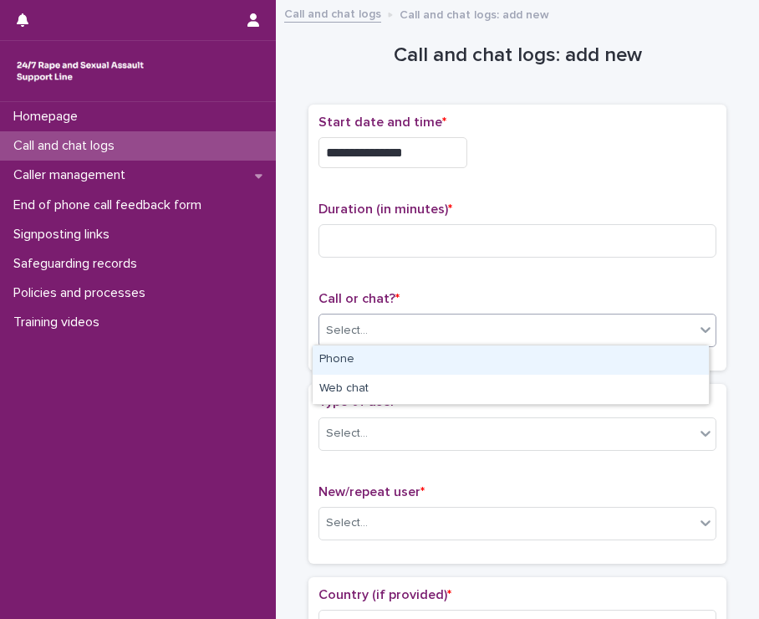
click at [478, 329] on div "Select..." at bounding box center [506, 331] width 375 height 28
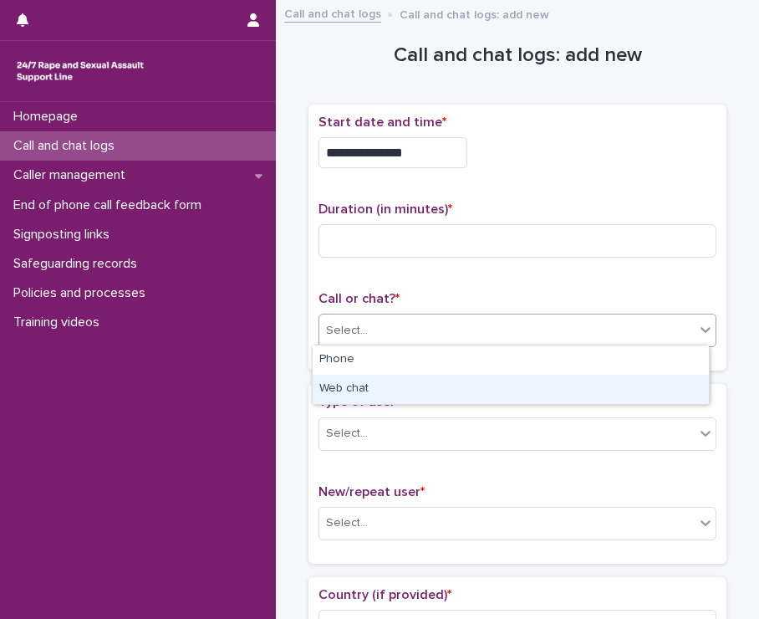
click at [451, 390] on div "Web chat" at bounding box center [511, 389] width 396 height 29
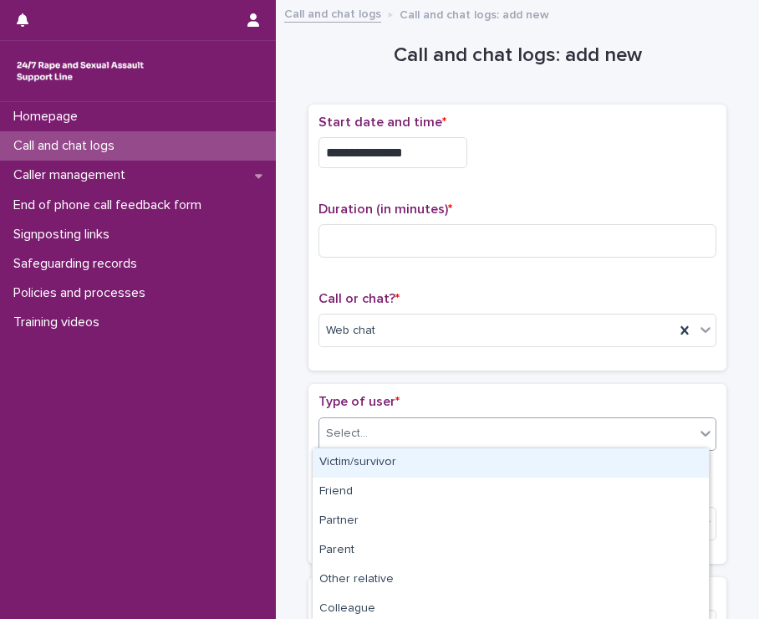
click at [428, 434] on div "Select..." at bounding box center [506, 434] width 375 height 28
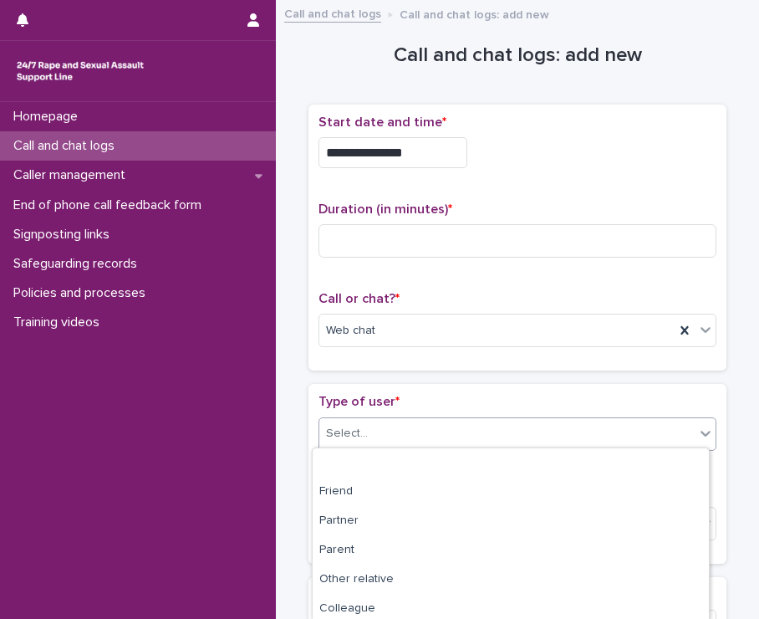
scroll to position [267, 0]
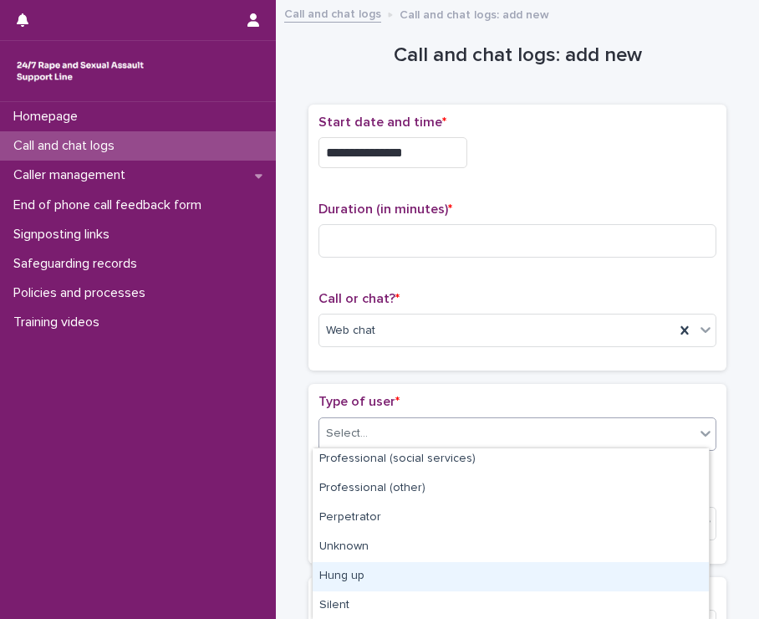
click at [378, 583] on div "Hung up" at bounding box center [511, 576] width 396 height 29
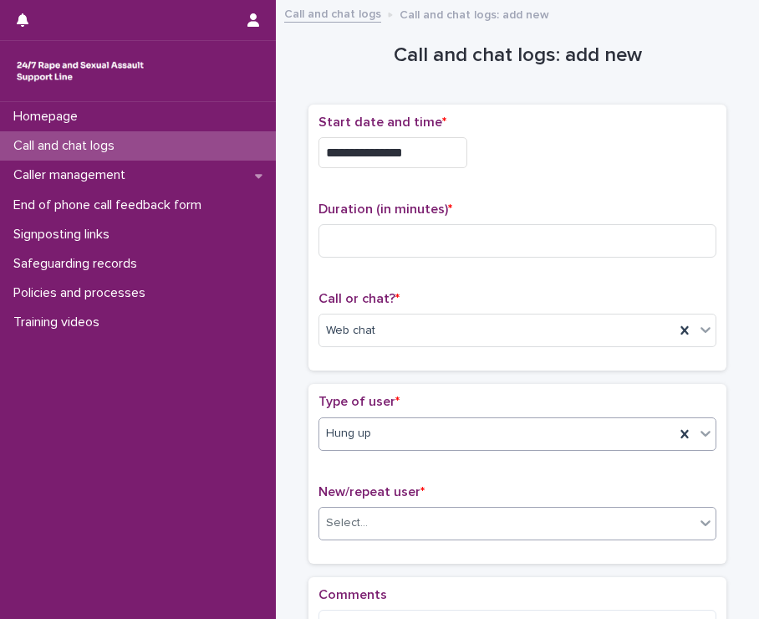
click at [468, 524] on div "Select..." at bounding box center [506, 523] width 375 height 28
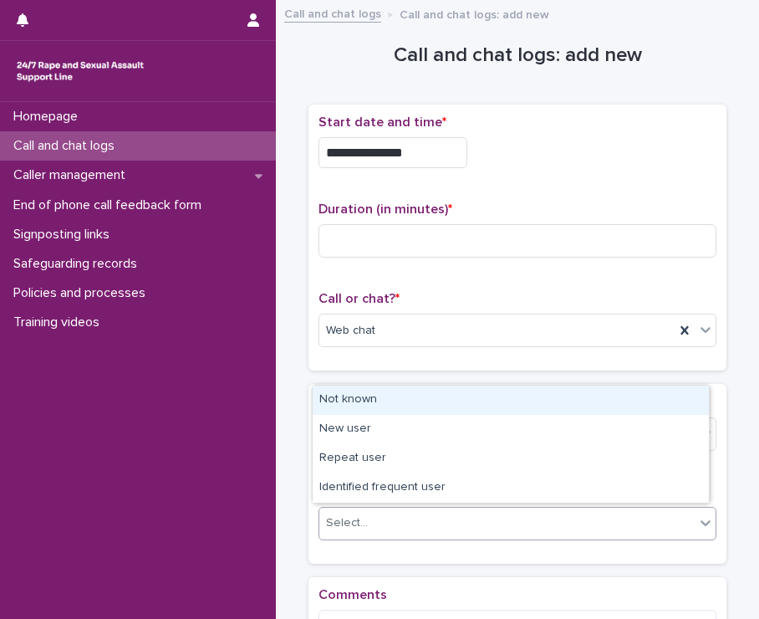
click at [369, 403] on div "Not known" at bounding box center [511, 399] width 396 height 29
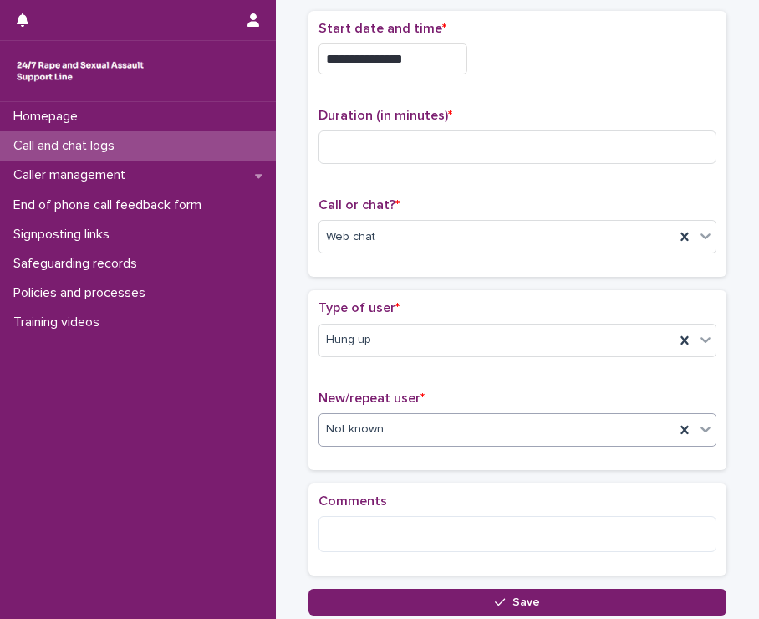
scroll to position [105, 0]
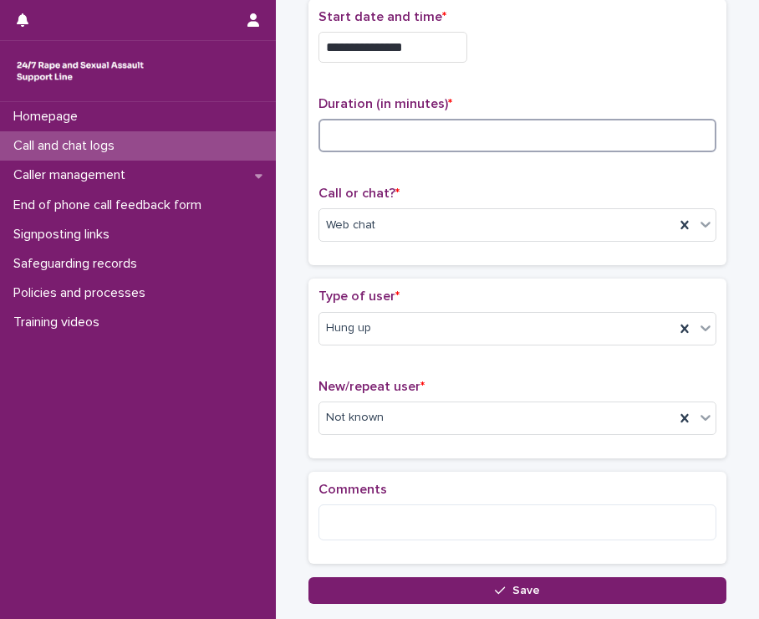
click at [526, 133] on input at bounding box center [518, 135] width 398 height 33
type input "*"
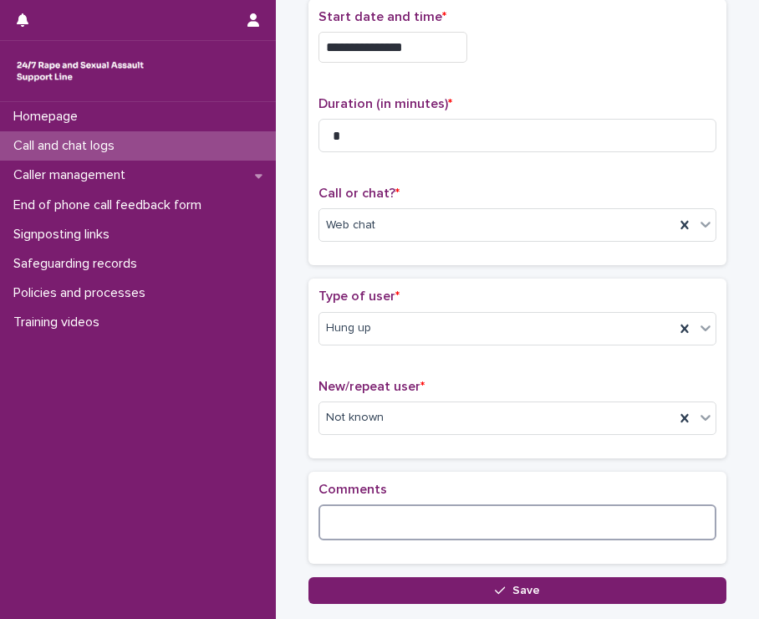
click at [436, 508] on textarea at bounding box center [518, 522] width 398 height 36
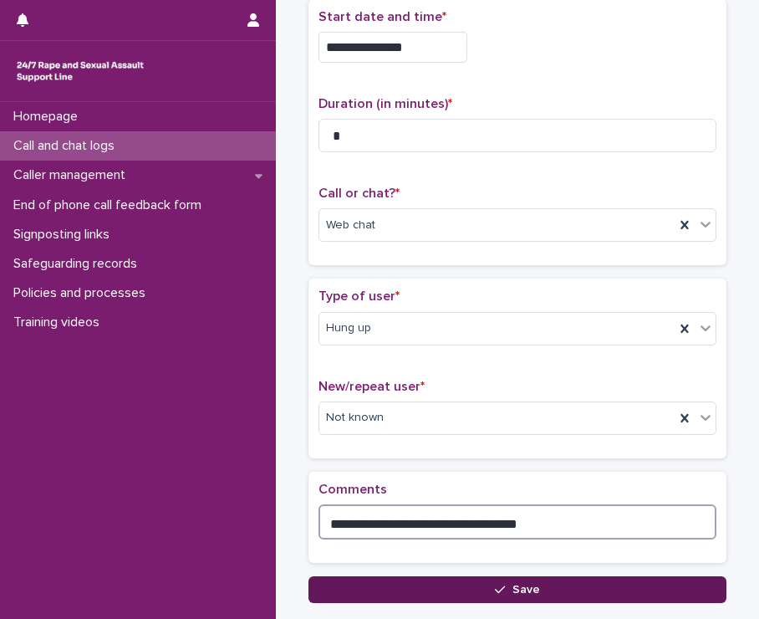
type textarea "**********"
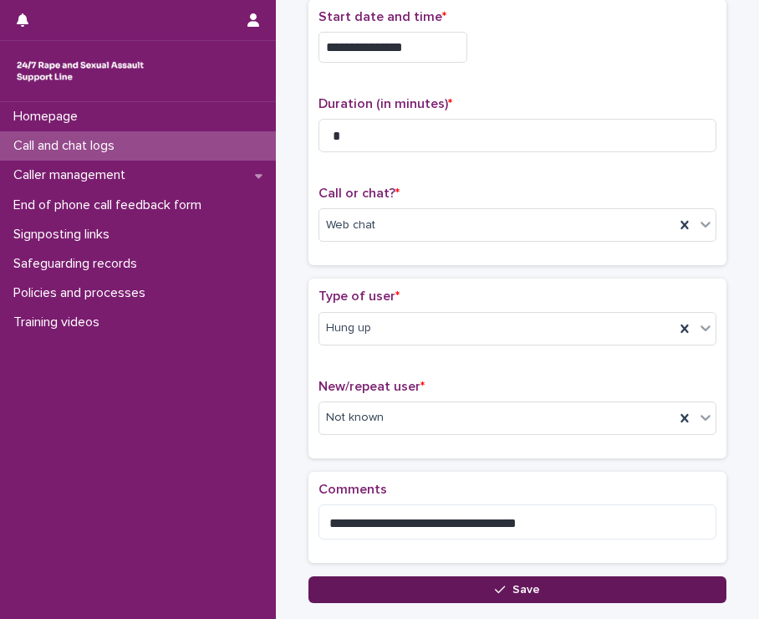
click at [507, 579] on button "Save" at bounding box center [517, 589] width 418 height 27
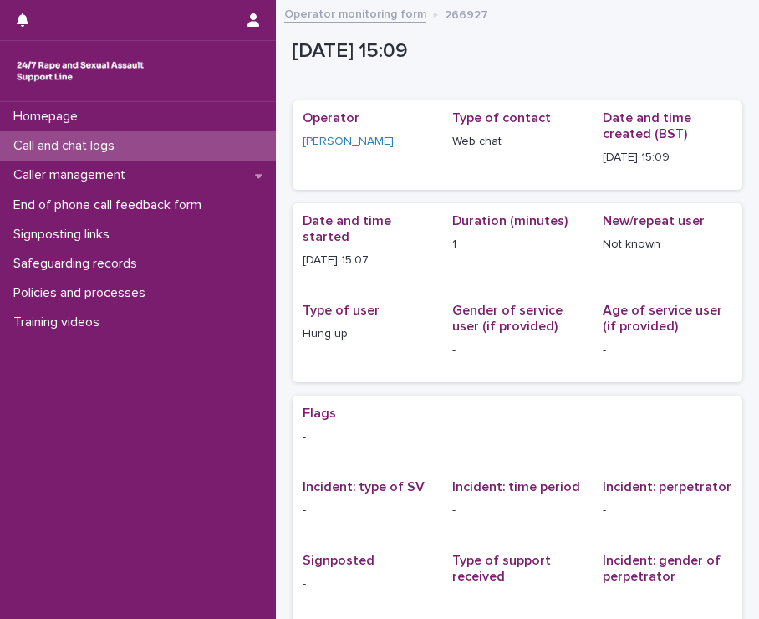
click at [77, 146] on p "Call and chat logs" at bounding box center [67, 146] width 121 height 16
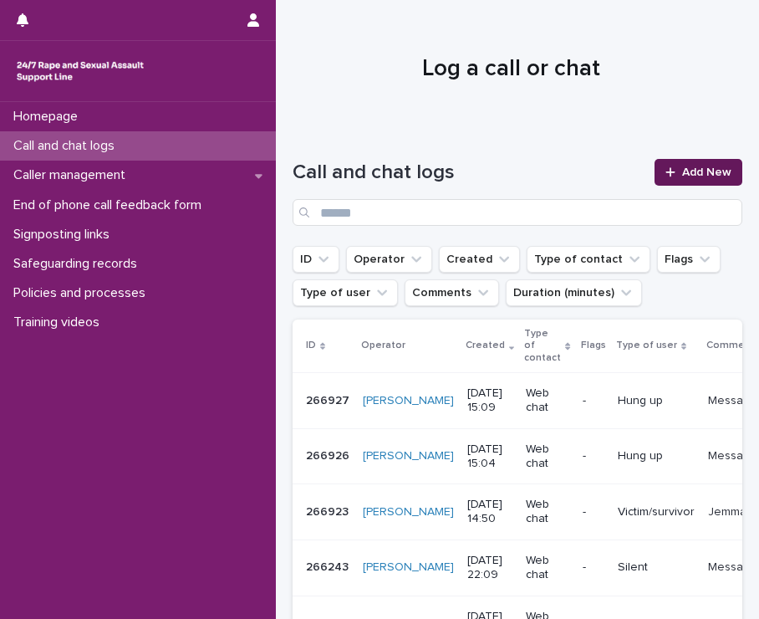
click at [687, 177] on span "Add New" at bounding box center [706, 172] width 49 height 12
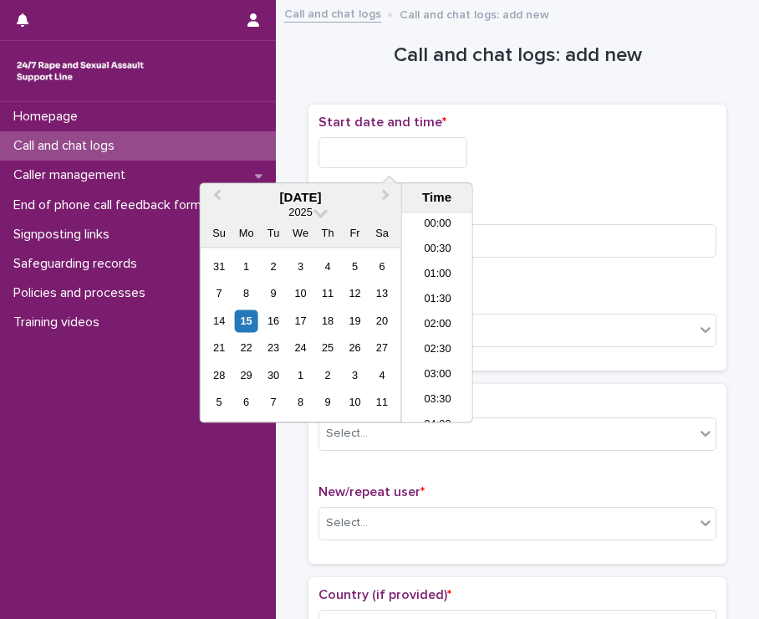
click at [365, 158] on input "text" at bounding box center [393, 152] width 149 height 31
click at [453, 314] on li "15:00" at bounding box center [437, 317] width 71 height 25
click at [434, 149] on input "**********" at bounding box center [393, 152] width 149 height 31
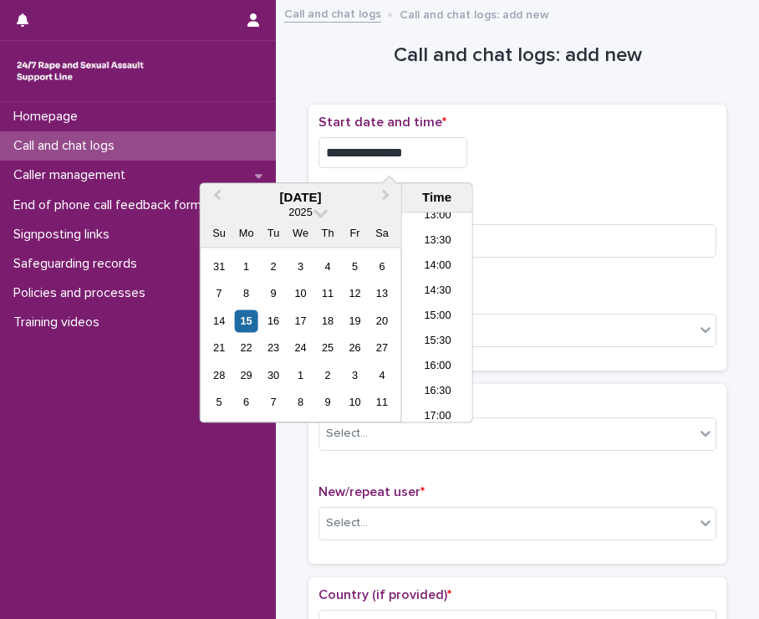
type input "**********"
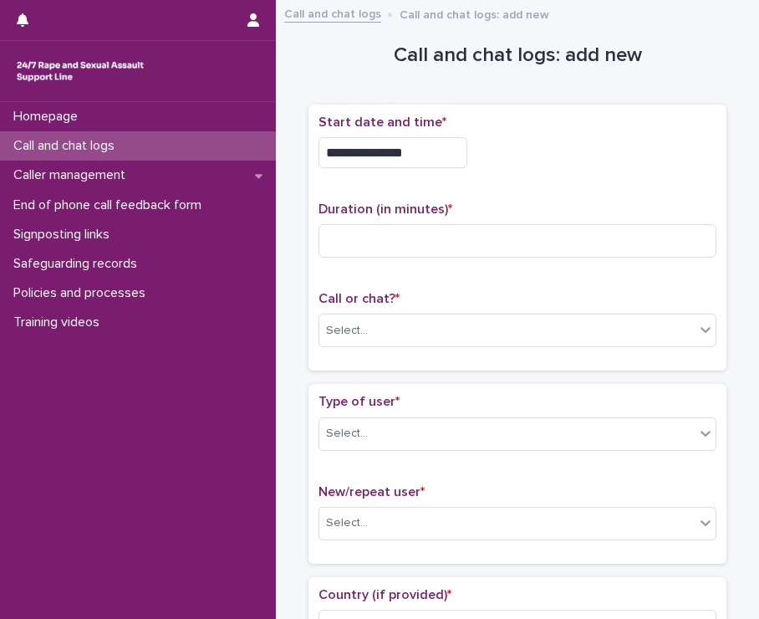
click at [521, 156] on div "**********" at bounding box center [518, 152] width 398 height 31
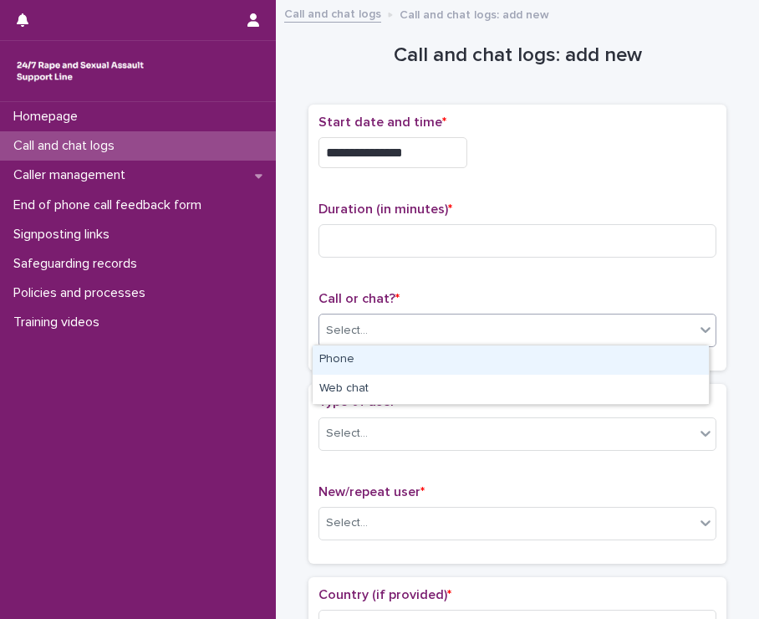
click at [451, 337] on div "Select..." at bounding box center [506, 331] width 375 height 28
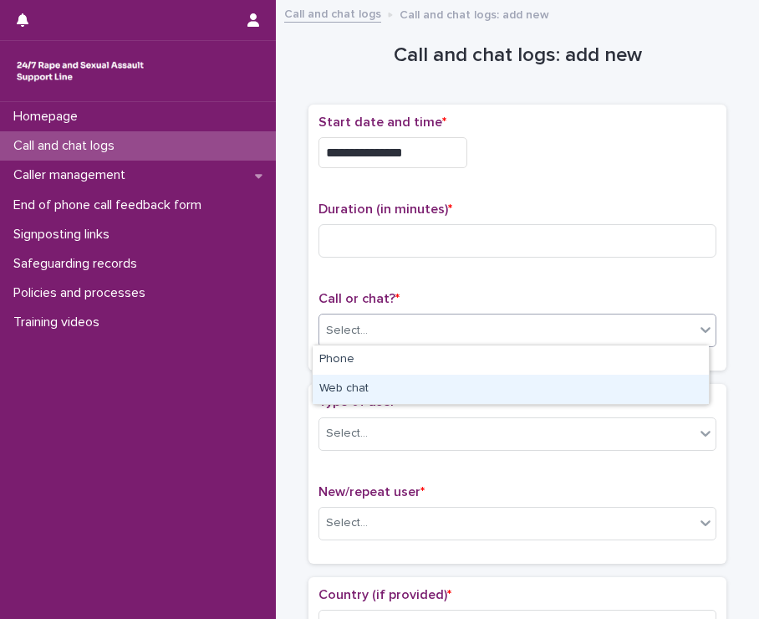
click at [418, 390] on div "Web chat" at bounding box center [511, 389] width 396 height 29
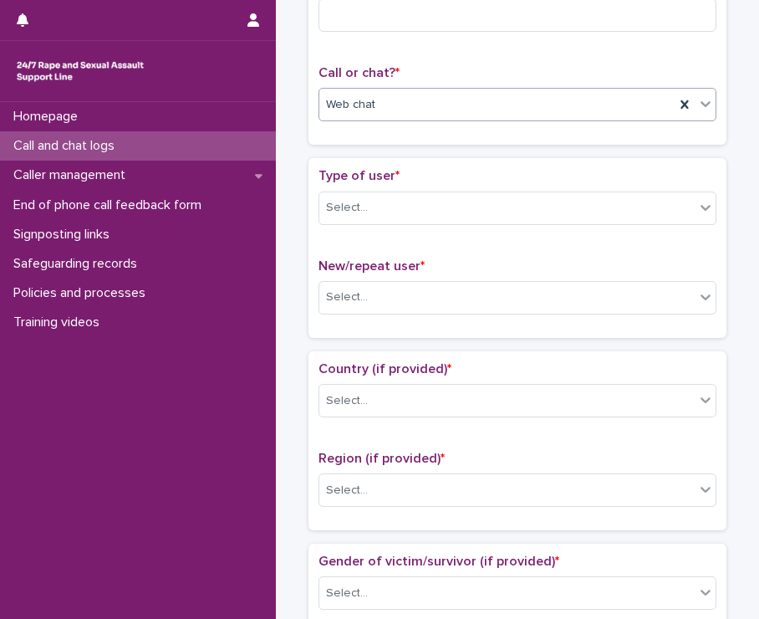
scroll to position [249, 0]
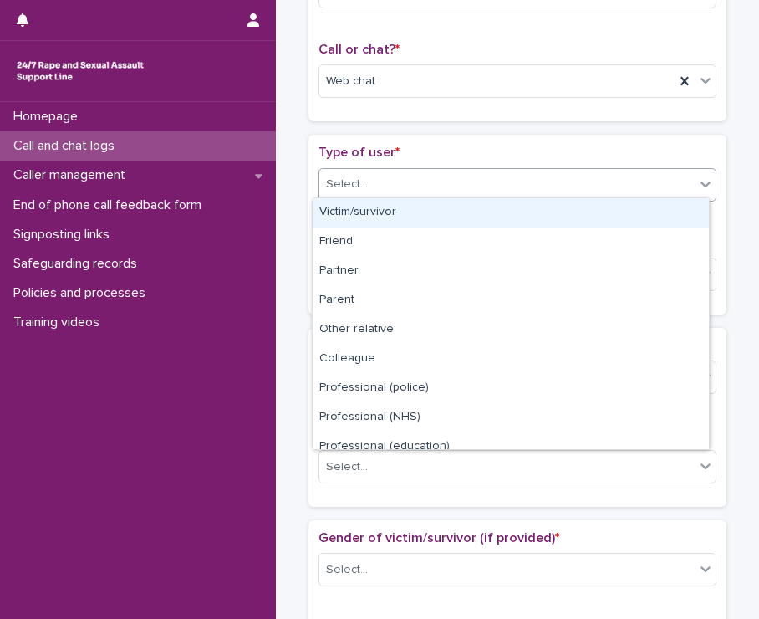
click at [522, 179] on div "Select..." at bounding box center [506, 185] width 375 height 28
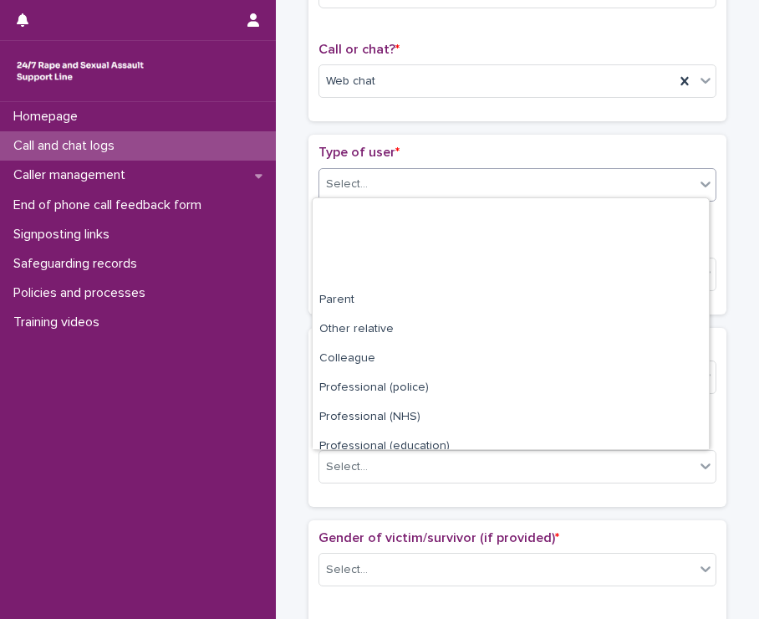
scroll to position [187, 0]
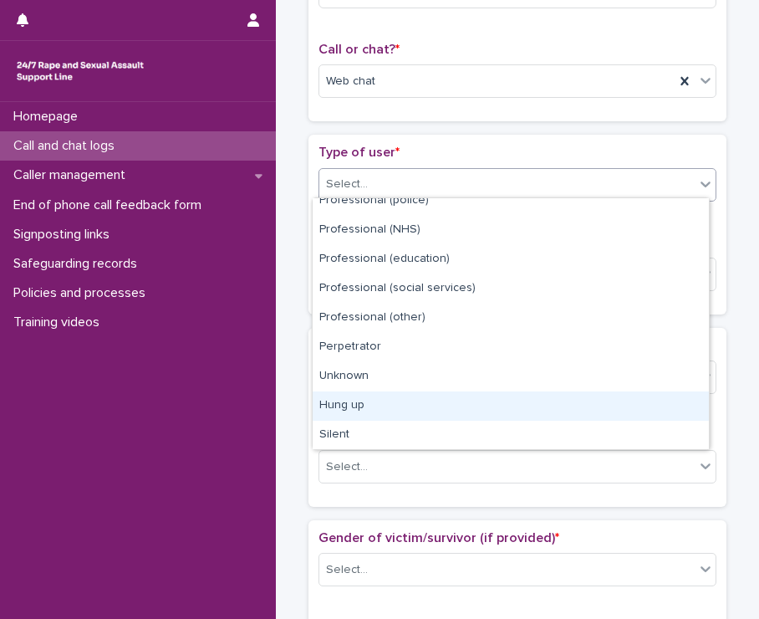
click at [458, 407] on div "Hung up" at bounding box center [511, 405] width 396 height 29
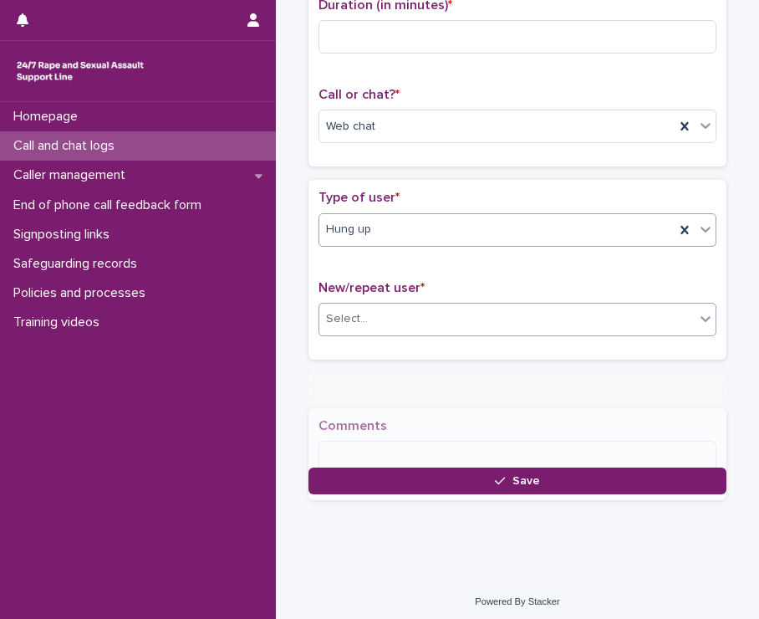
scroll to position [215, 0]
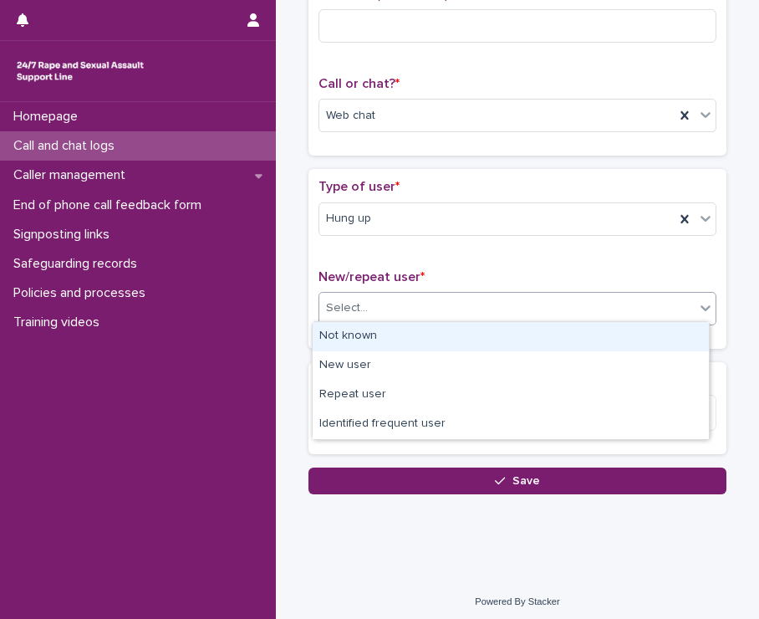
click at [457, 309] on div "Select..." at bounding box center [506, 308] width 375 height 28
click at [438, 344] on div "Not known" at bounding box center [511, 336] width 396 height 29
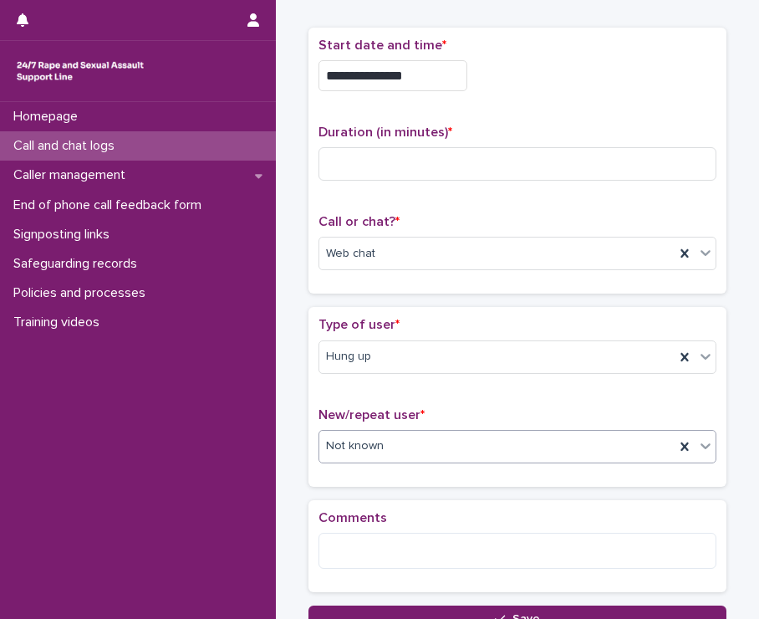
scroll to position [74, 0]
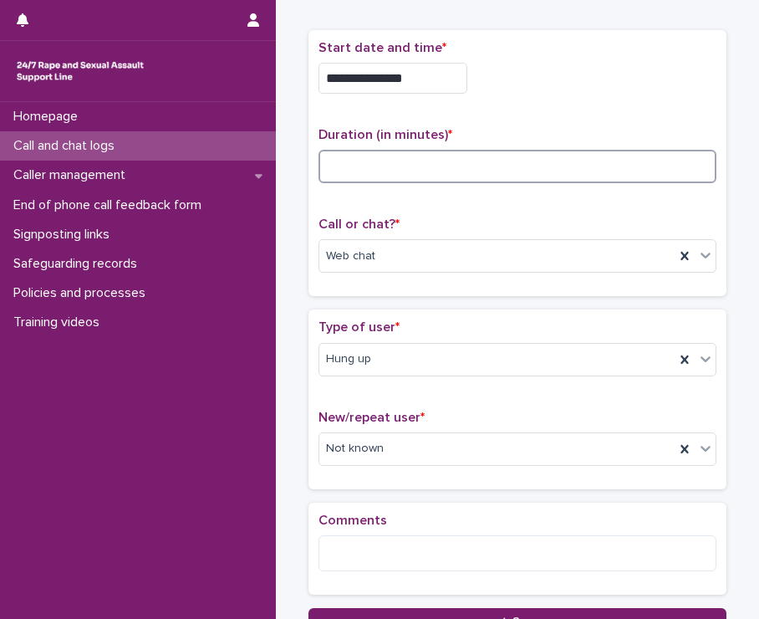
click at [518, 176] on input at bounding box center [518, 166] width 398 height 33
type input "*"
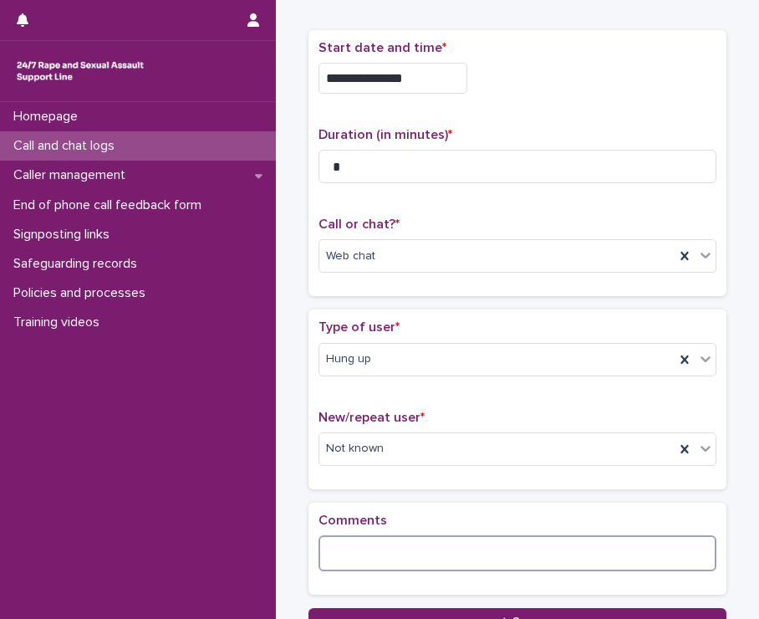
click at [423, 553] on textarea at bounding box center [518, 553] width 398 height 36
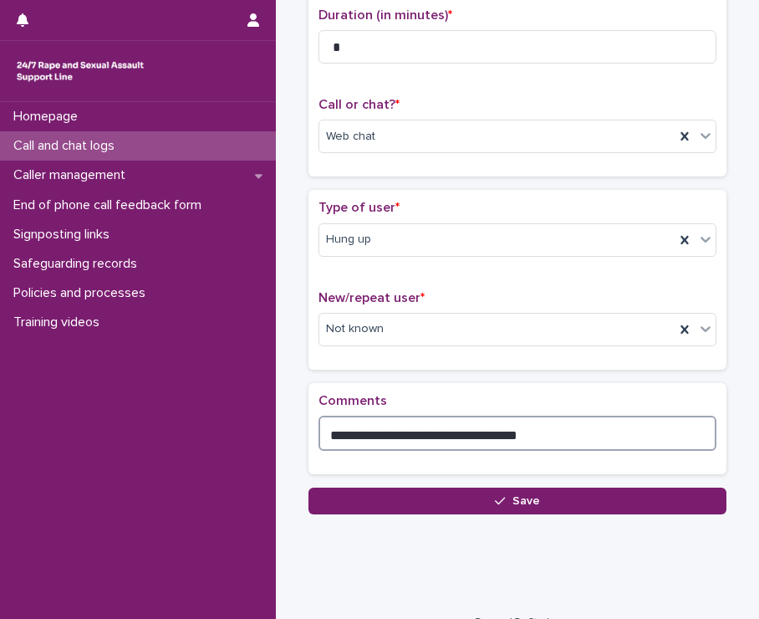
scroll to position [196, 0]
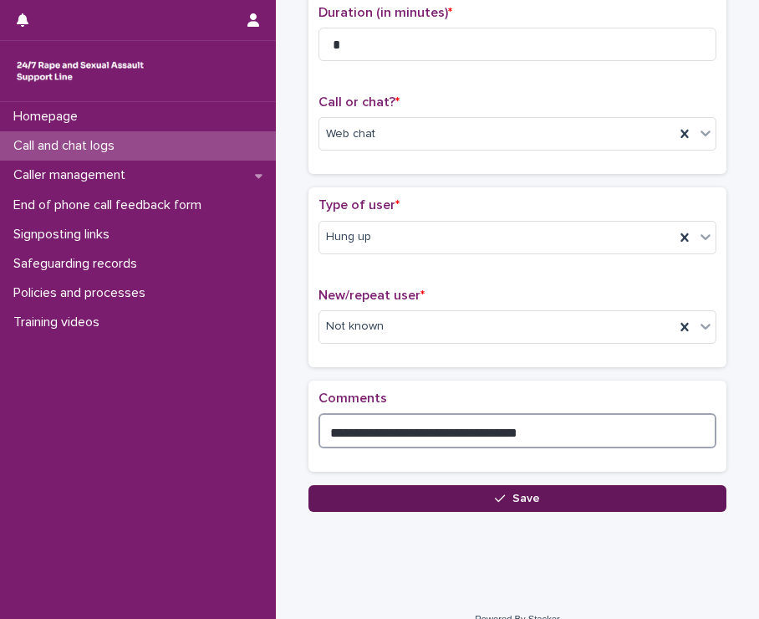
type textarea "**********"
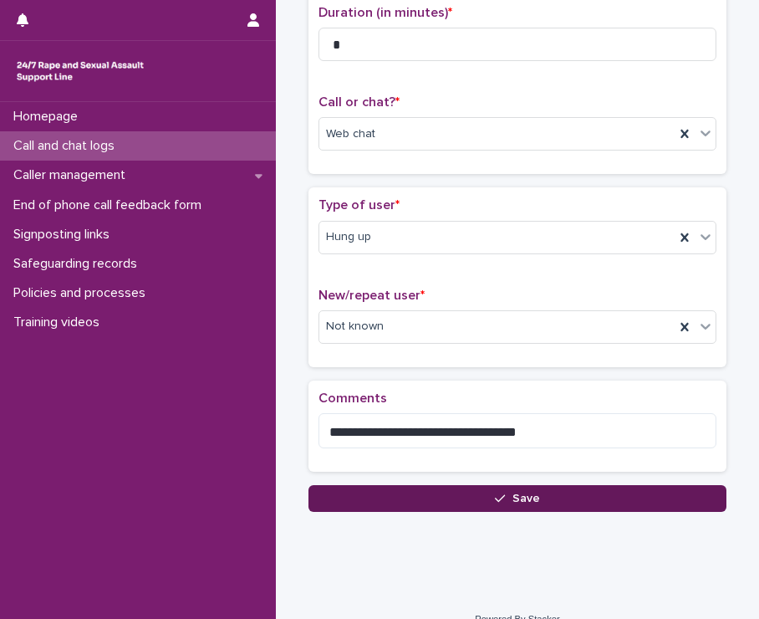
click at [522, 496] on span "Save" at bounding box center [526, 498] width 28 height 12
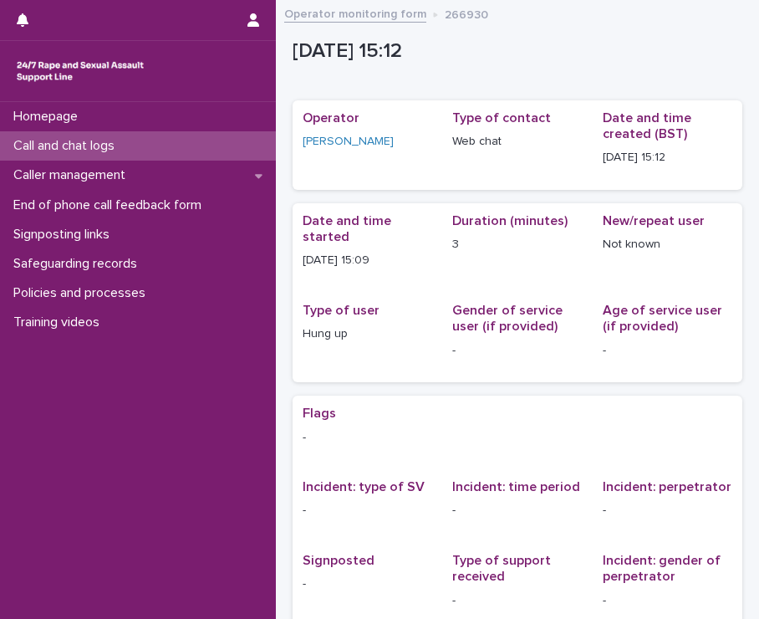
click at [156, 144] on div "Call and chat logs" at bounding box center [138, 145] width 276 height 29
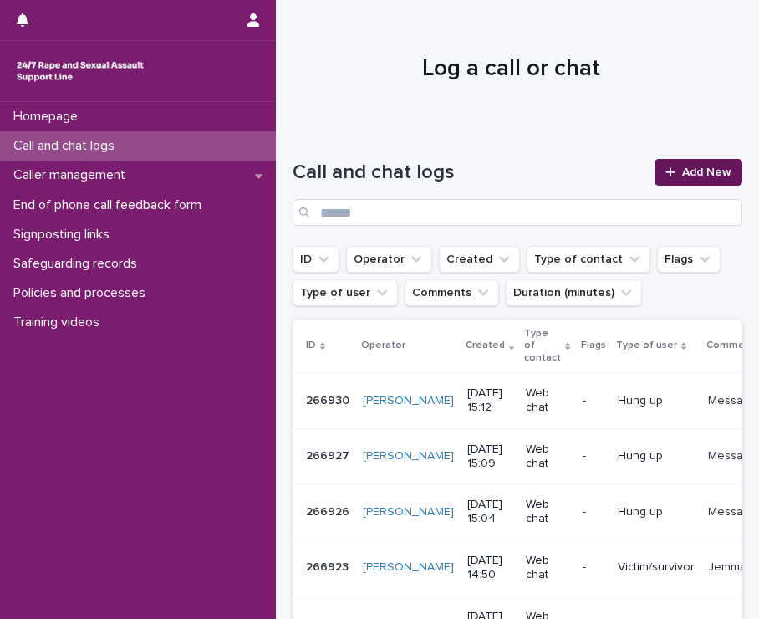
click at [682, 173] on span "Add New" at bounding box center [706, 172] width 49 height 12
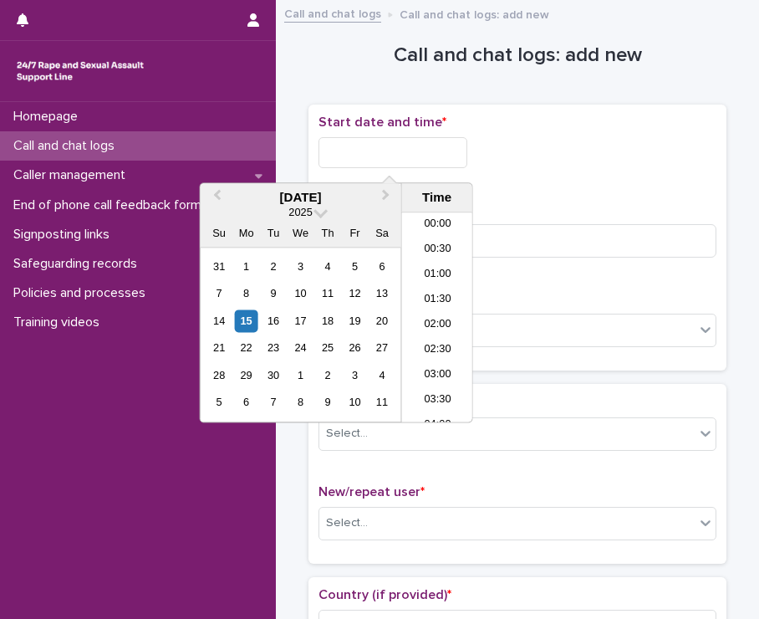
click at [349, 153] on input "text" at bounding box center [393, 152] width 149 height 31
click at [436, 297] on li "15:00" at bounding box center [437, 292] width 71 height 25
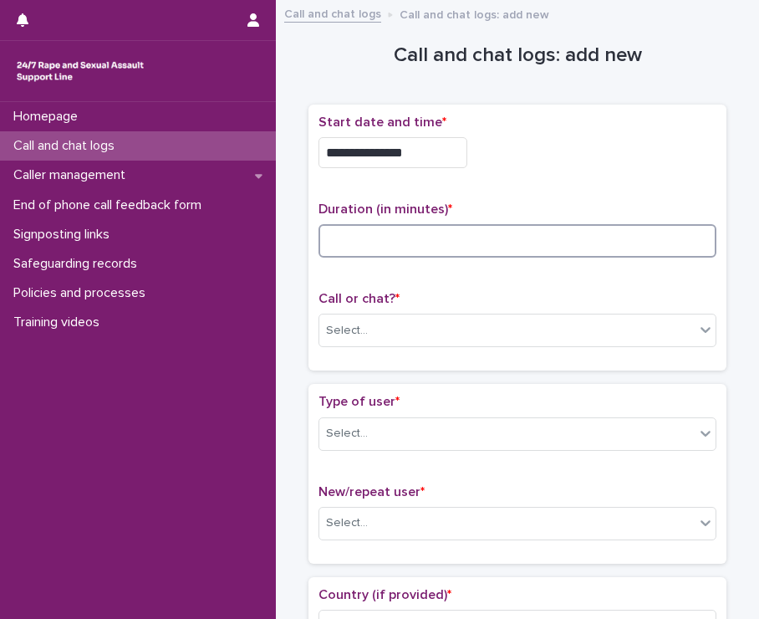
click at [389, 234] on input at bounding box center [518, 240] width 398 height 33
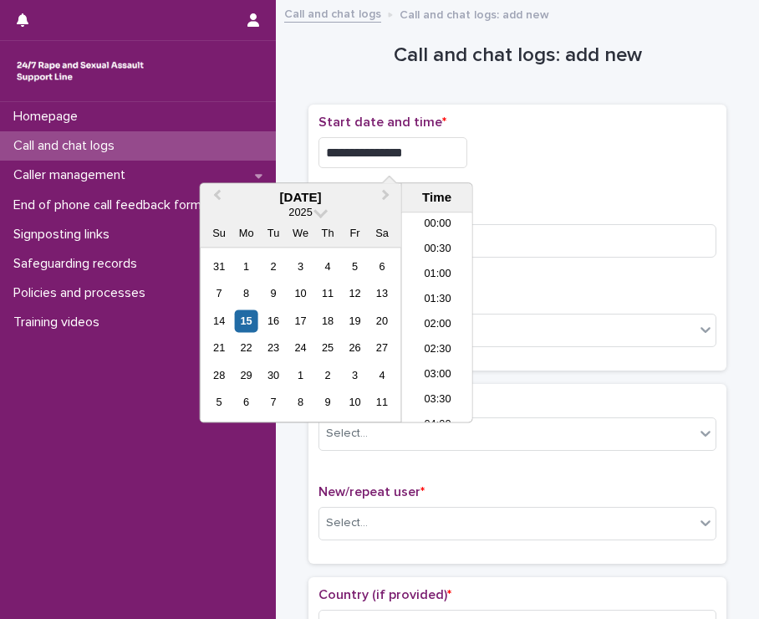
click at [415, 146] on input "**********" at bounding box center [393, 152] width 149 height 31
type input "**********"
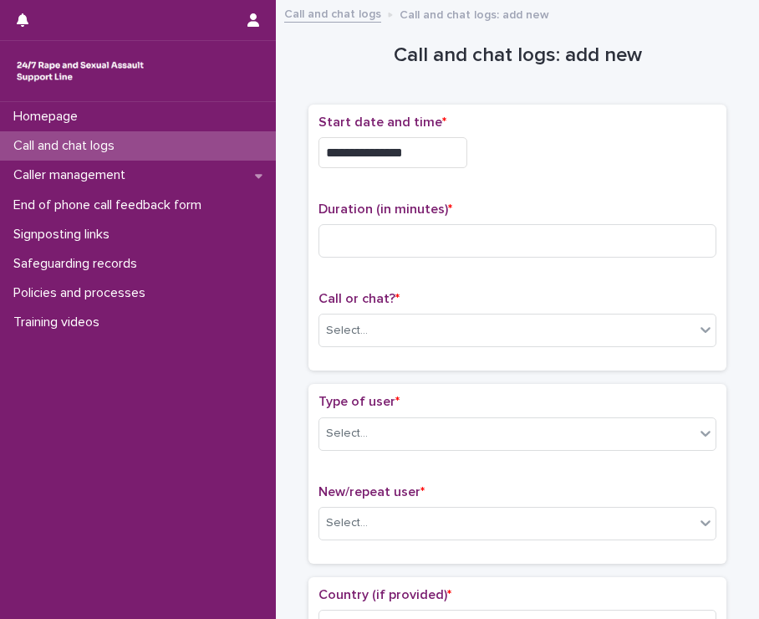
click at [555, 142] on div "**********" at bounding box center [518, 152] width 398 height 31
click at [371, 243] on input at bounding box center [518, 240] width 398 height 33
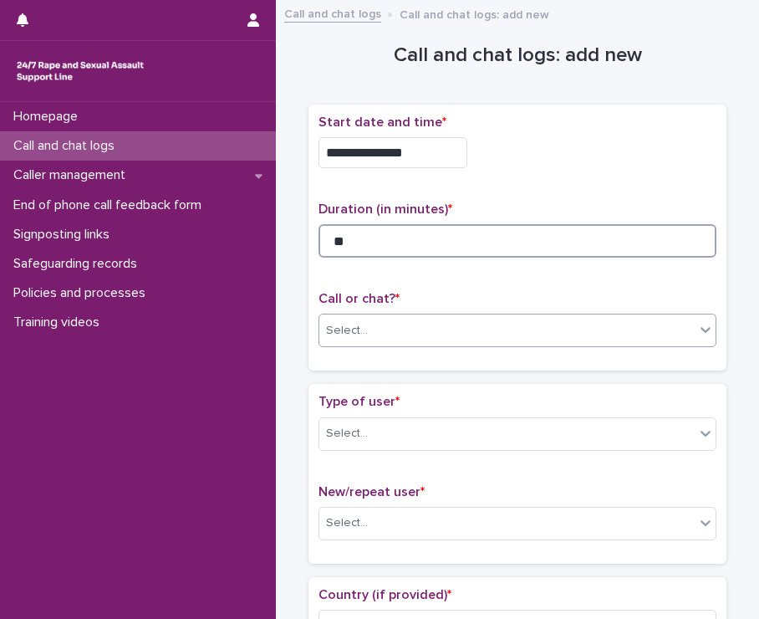
type input "**"
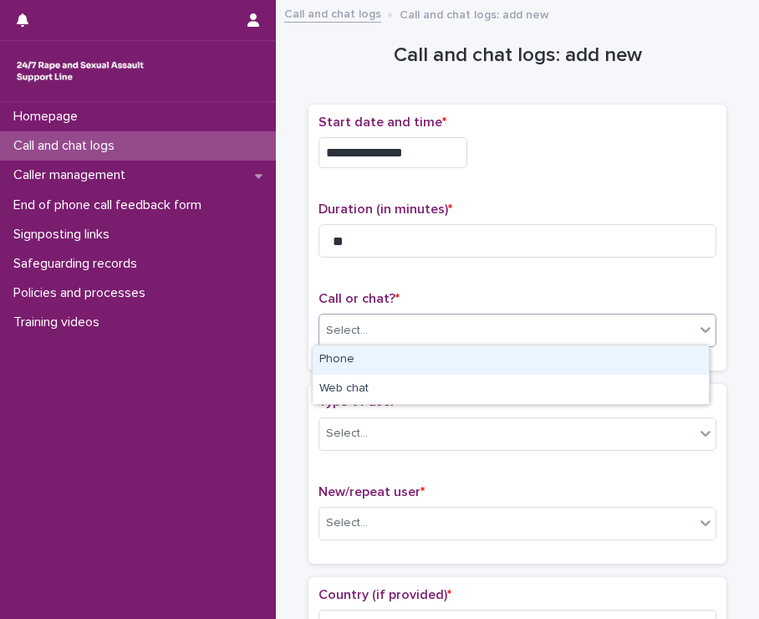
click at [380, 330] on div "Select..." at bounding box center [506, 331] width 375 height 28
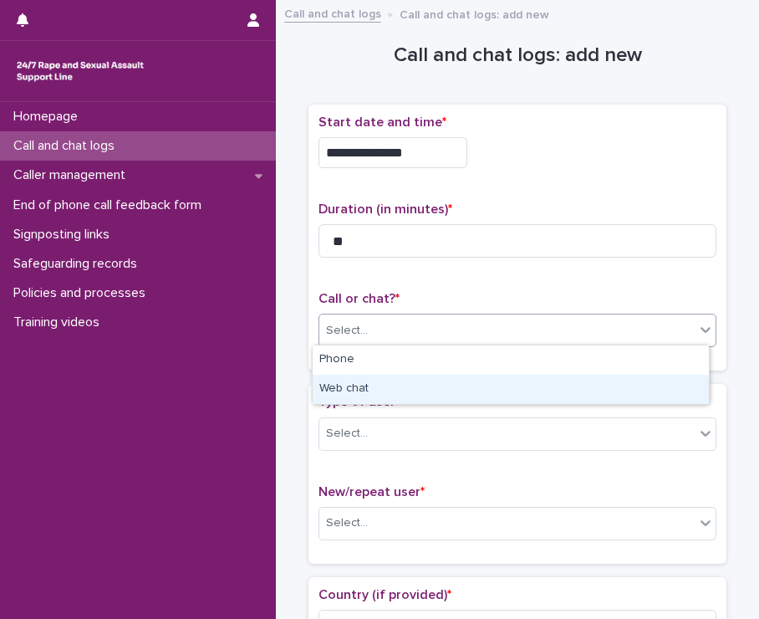
click at [390, 390] on div "Web chat" at bounding box center [511, 389] width 396 height 29
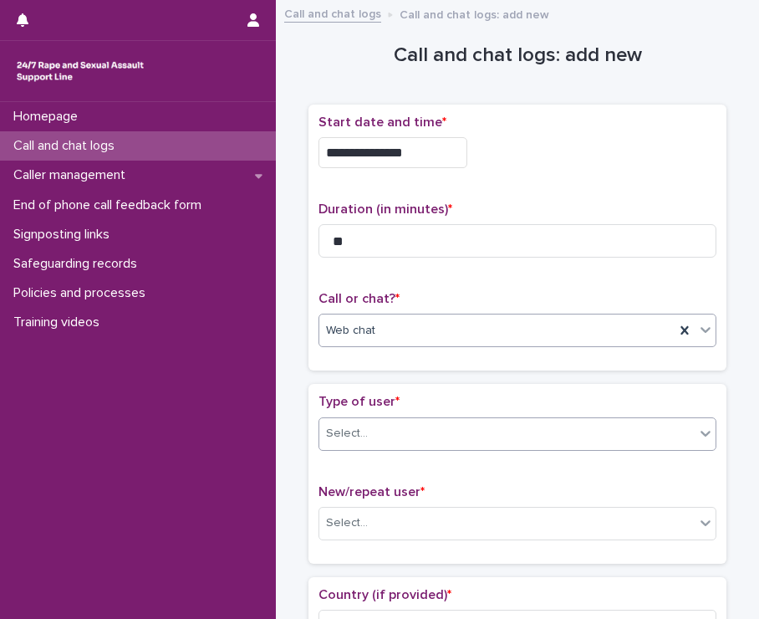
click at [387, 442] on div "Select..." at bounding box center [506, 434] width 375 height 28
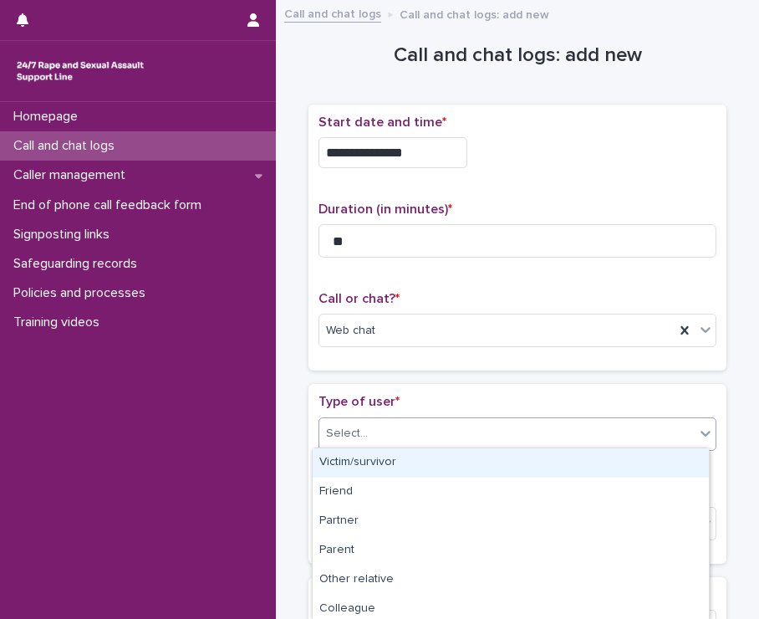
click at [387, 468] on div "Victim/survivor" at bounding box center [511, 462] width 396 height 29
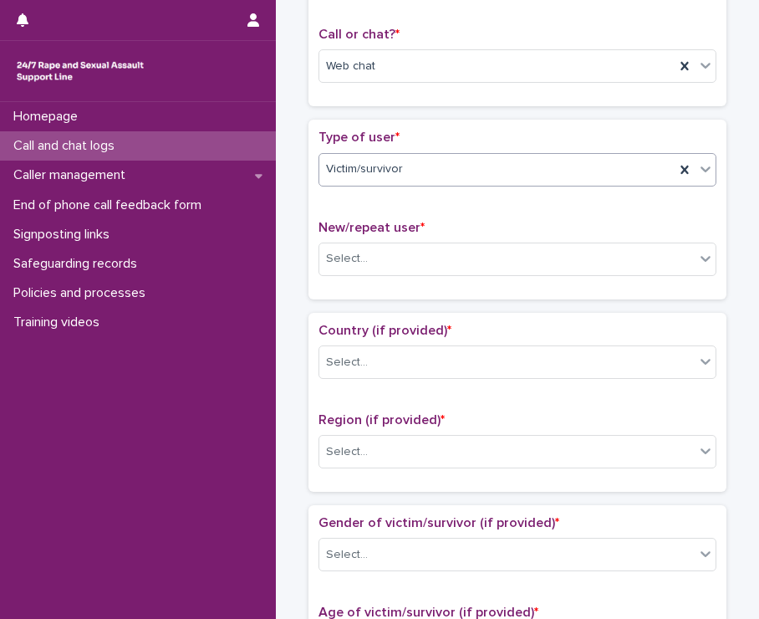
scroll to position [279, 0]
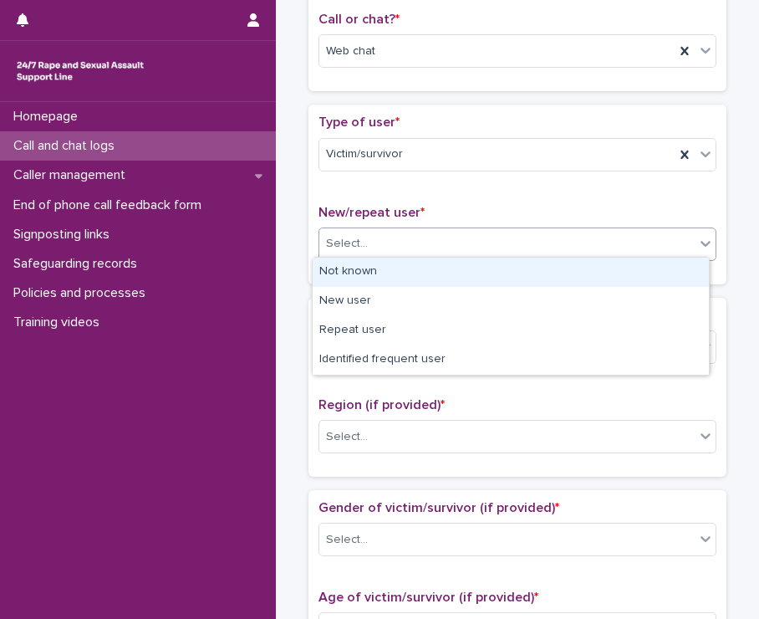
click at [473, 240] on div "Select..." at bounding box center [506, 244] width 375 height 28
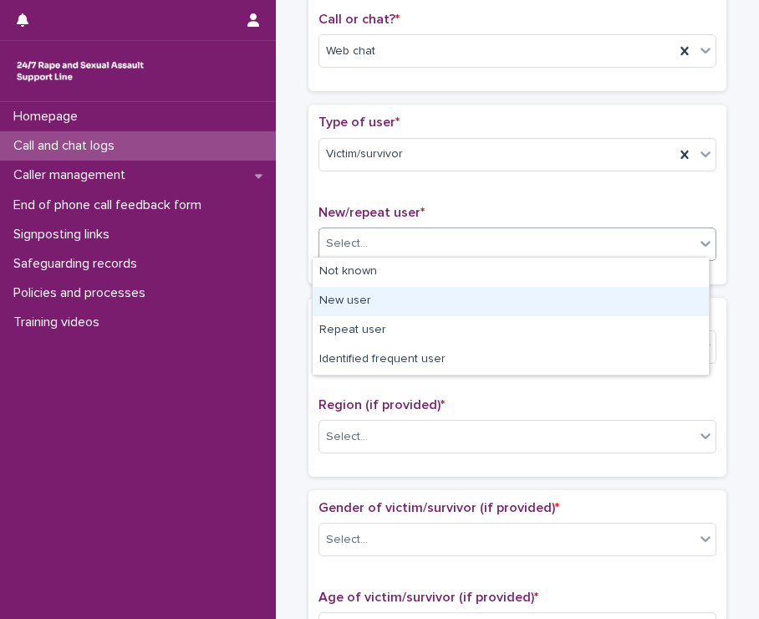
click at [417, 298] on div "New user" at bounding box center [511, 301] width 396 height 29
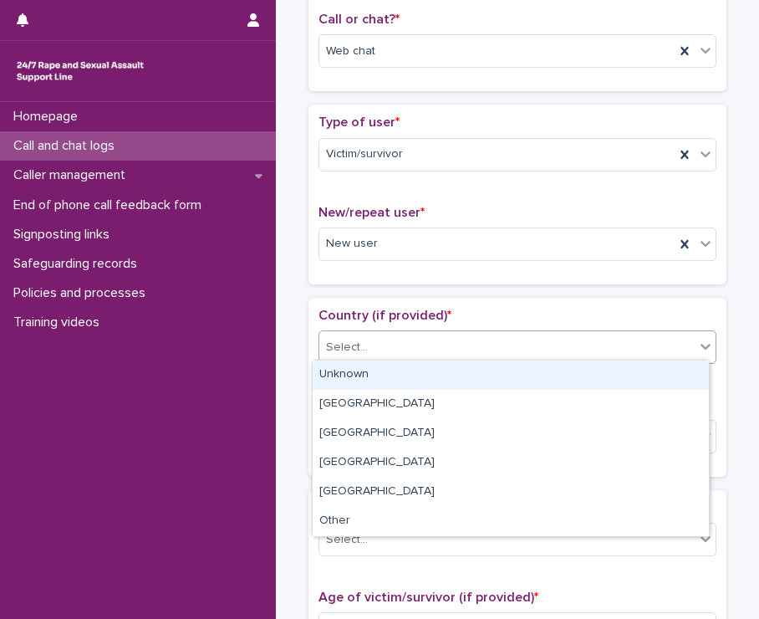
click at [396, 356] on div "Select..." at bounding box center [506, 348] width 375 height 28
click at [384, 377] on div "Unknown" at bounding box center [511, 374] width 396 height 29
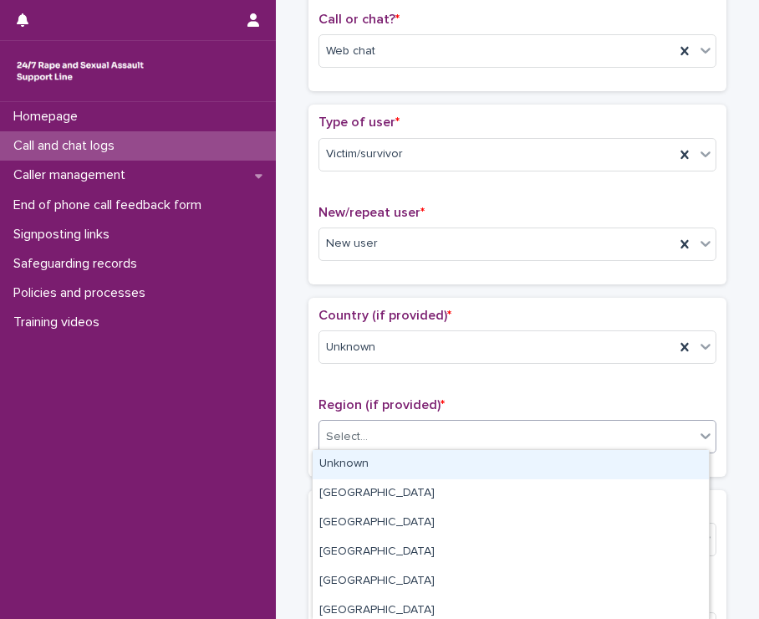
click at [389, 426] on div "Select..." at bounding box center [506, 437] width 375 height 28
click at [375, 467] on div "Unknown" at bounding box center [511, 464] width 396 height 29
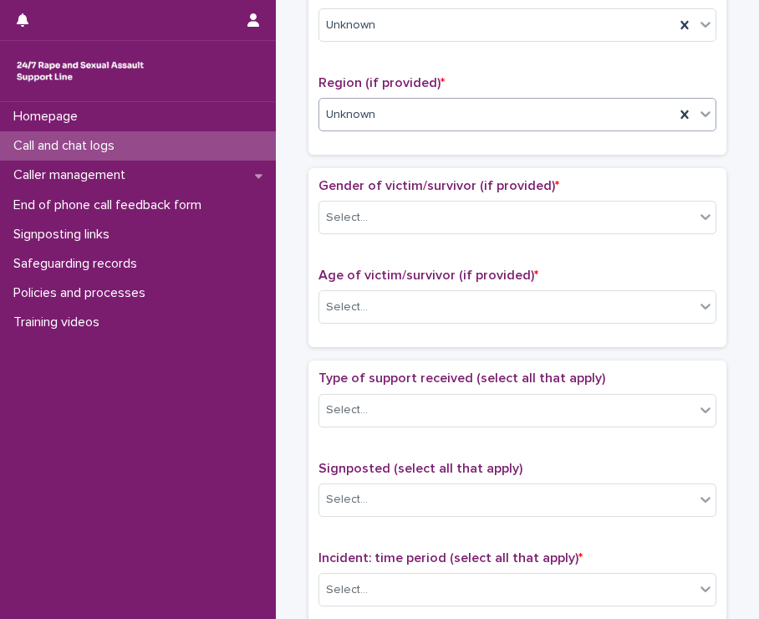
scroll to position [605, 0]
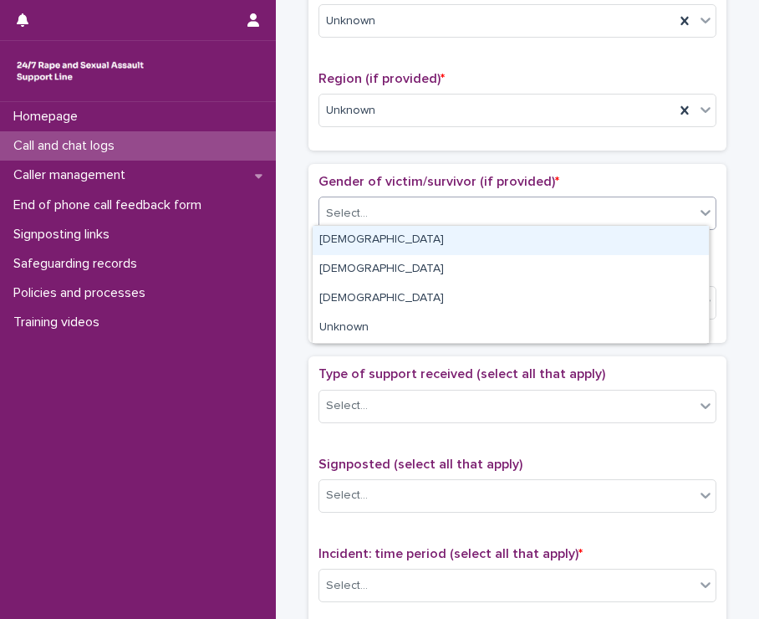
click at [394, 214] on div "Select..." at bounding box center [506, 214] width 375 height 28
click at [372, 242] on div "[DEMOGRAPHIC_DATA]" at bounding box center [511, 240] width 396 height 29
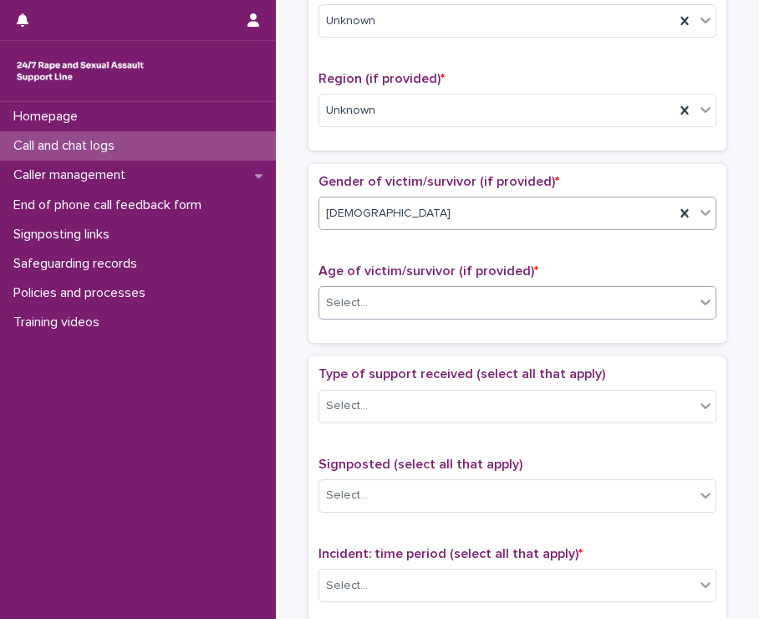
click at [369, 301] on div "Select..." at bounding box center [506, 303] width 375 height 28
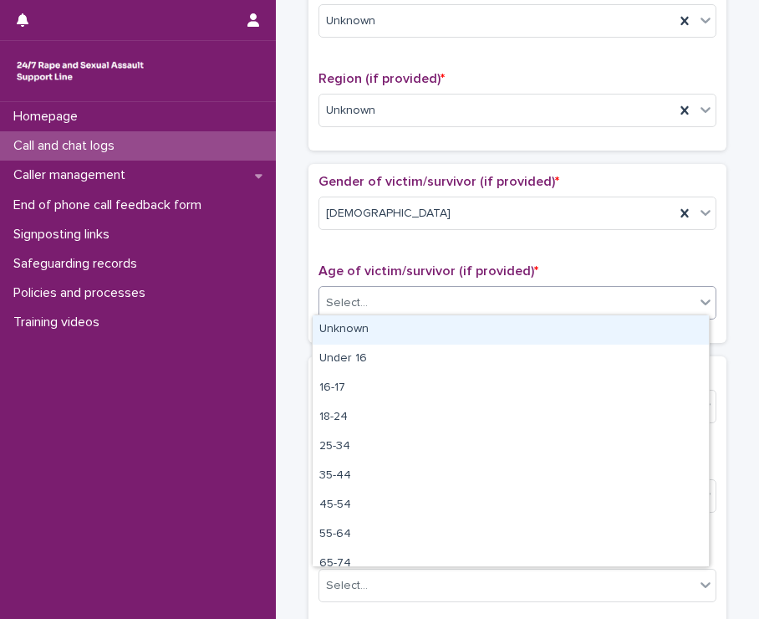
click at [365, 325] on div "Unknown" at bounding box center [511, 329] width 396 height 29
click at [498, 309] on div "Unknown" at bounding box center [496, 303] width 355 height 28
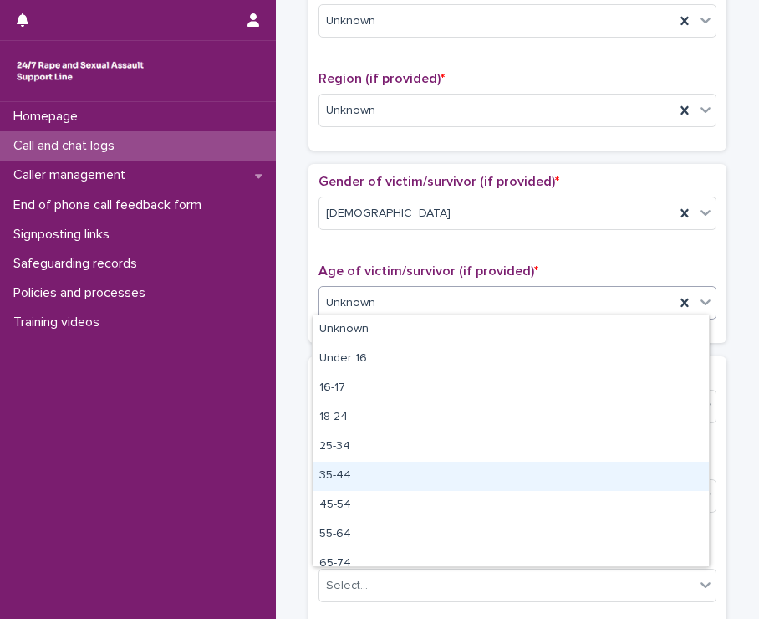
click at [365, 472] on div "35-44" at bounding box center [511, 475] width 396 height 29
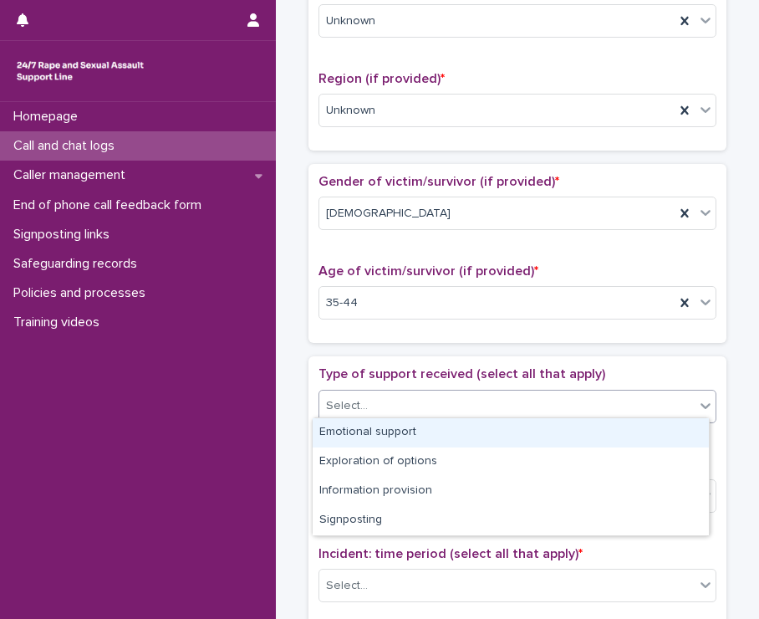
click at [416, 395] on div "Select..." at bounding box center [506, 406] width 375 height 28
click at [412, 428] on div "Emotional support" at bounding box center [511, 432] width 396 height 29
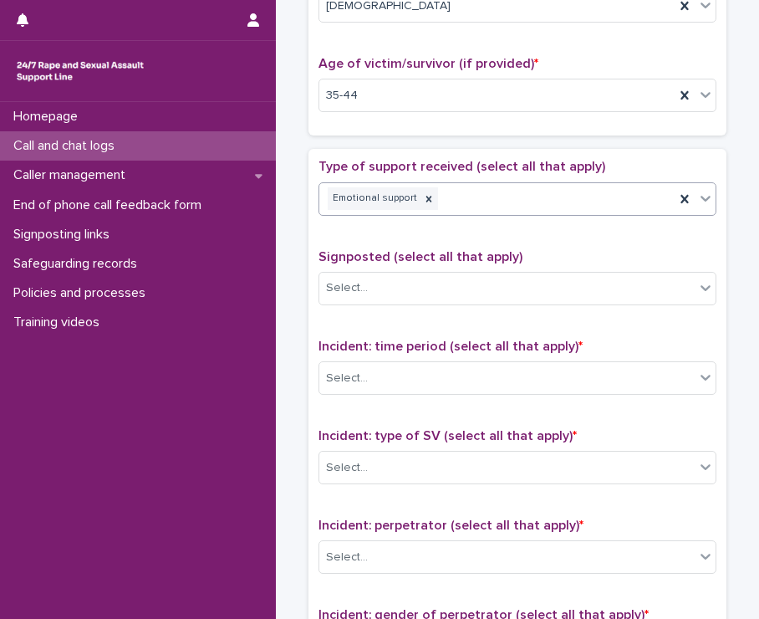
scroll to position [853, 0]
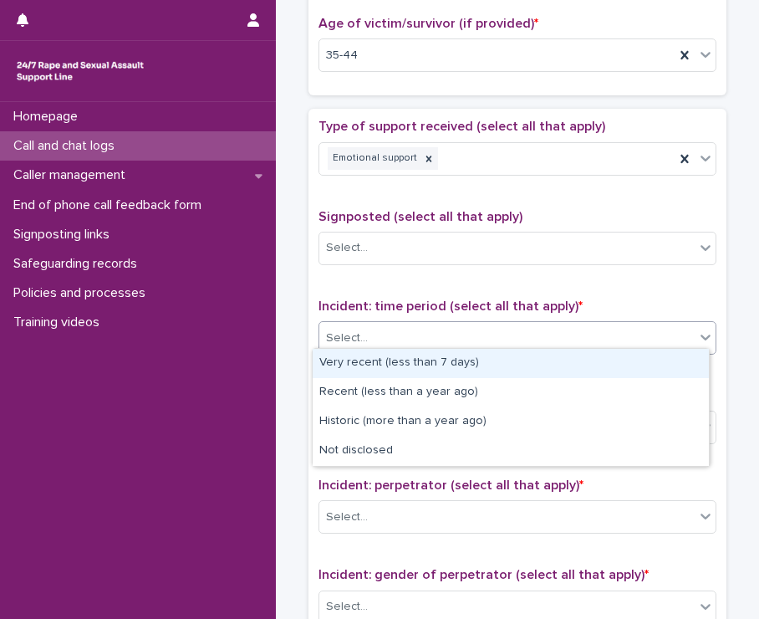
click at [457, 333] on div "Select..." at bounding box center [506, 338] width 375 height 28
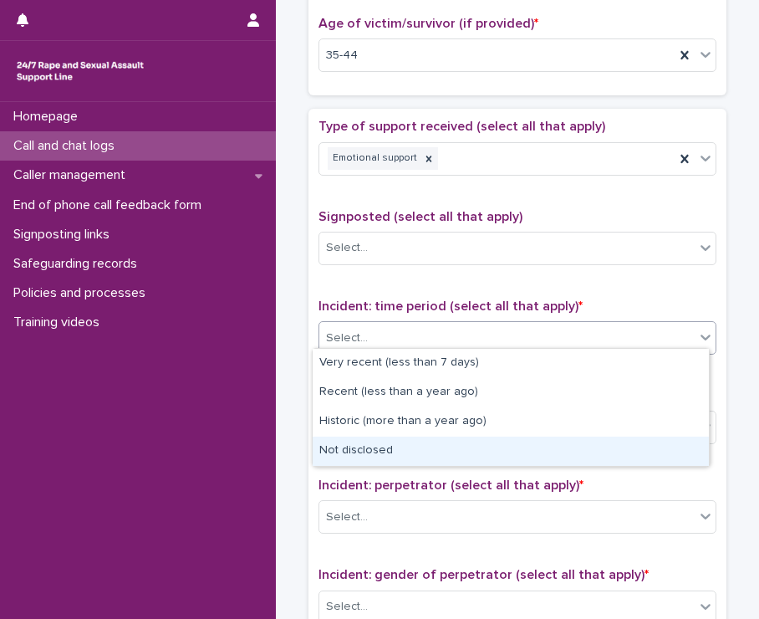
click at [445, 451] on div "Not disclosed" at bounding box center [511, 450] width 396 height 29
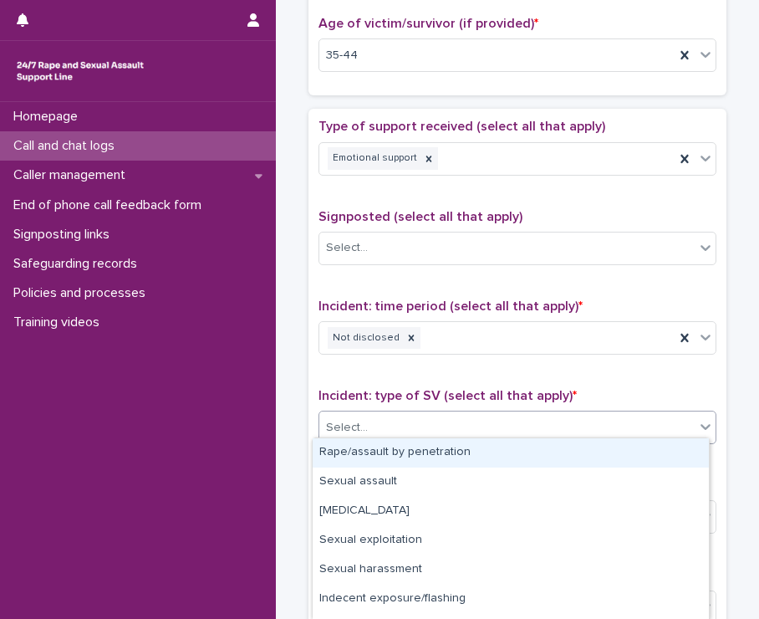
click at [565, 432] on div "Select..." at bounding box center [506, 428] width 375 height 28
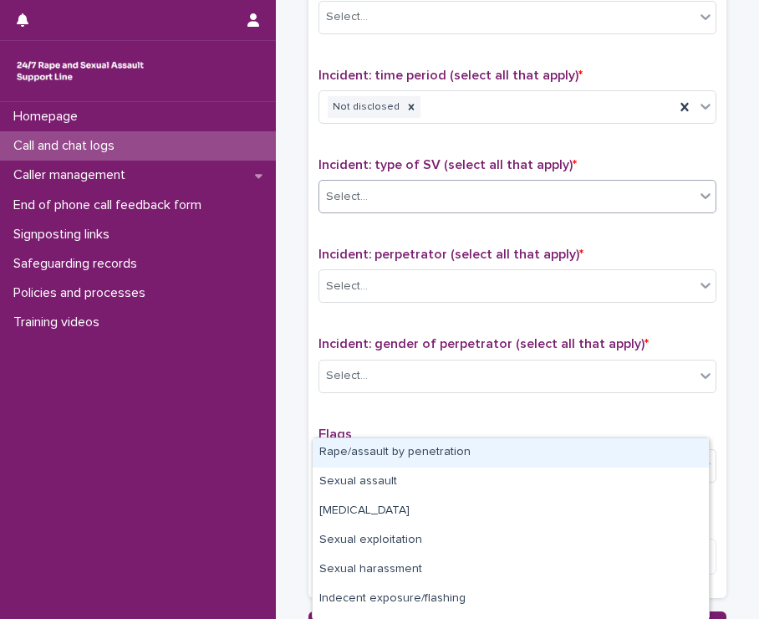
scroll to position [111, 0]
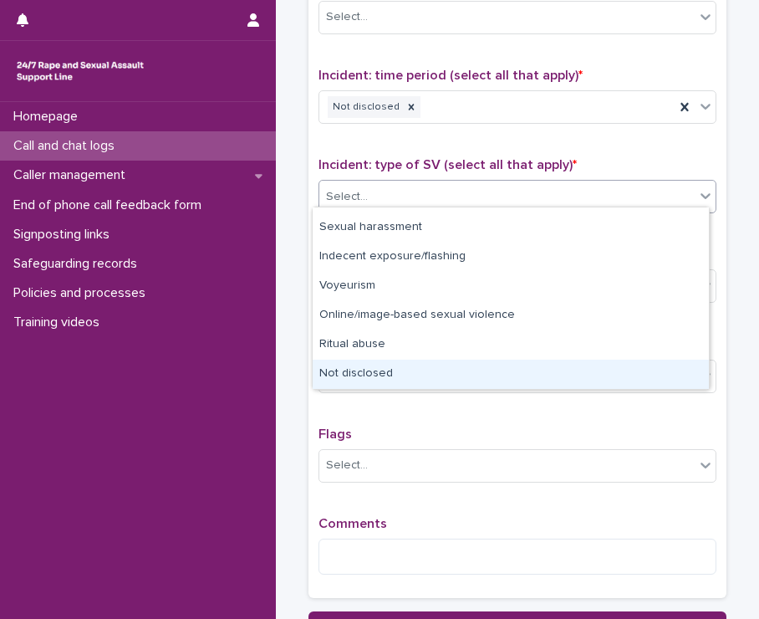
click at [384, 368] on div "Not disclosed" at bounding box center [511, 373] width 396 height 29
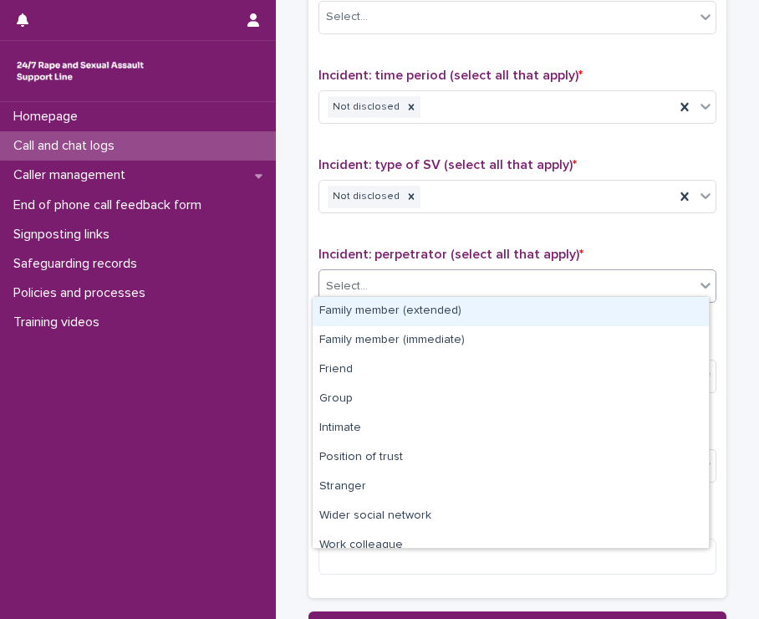
click at [390, 289] on div "Select..." at bounding box center [506, 287] width 375 height 28
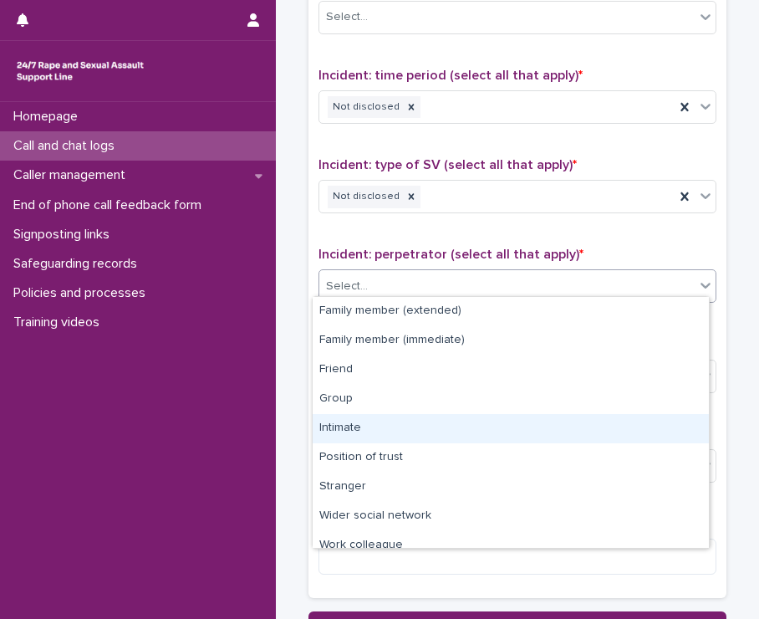
click at [375, 431] on div "Intimate" at bounding box center [511, 428] width 396 height 29
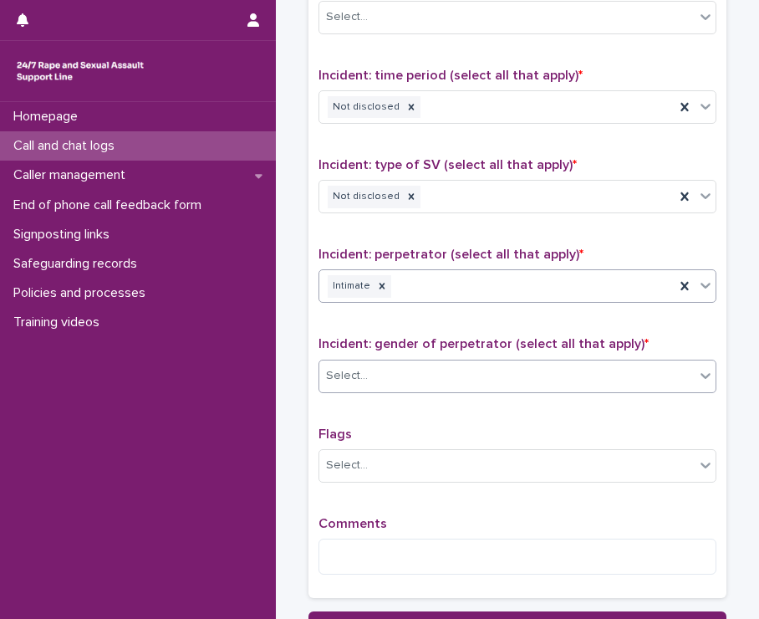
click at [400, 376] on div "Select..." at bounding box center [506, 376] width 375 height 28
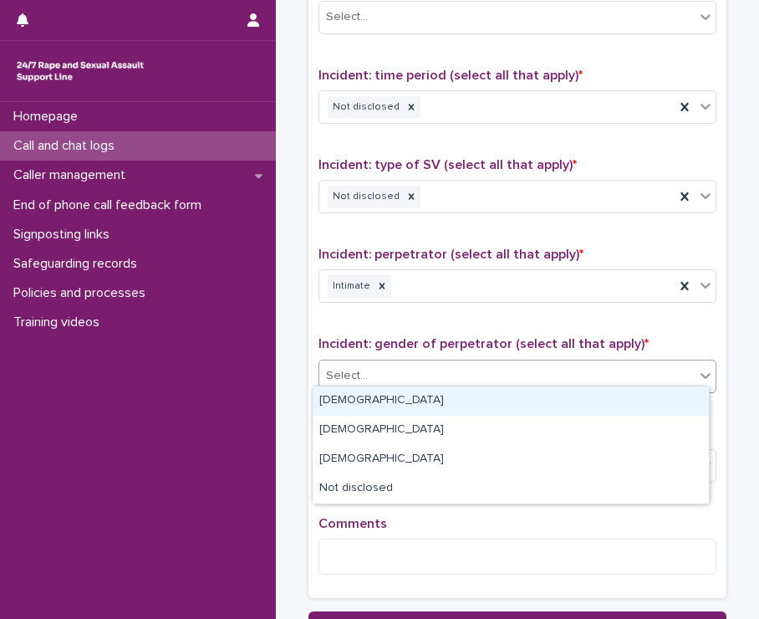
click at [372, 403] on div "[DEMOGRAPHIC_DATA]" at bounding box center [511, 400] width 396 height 29
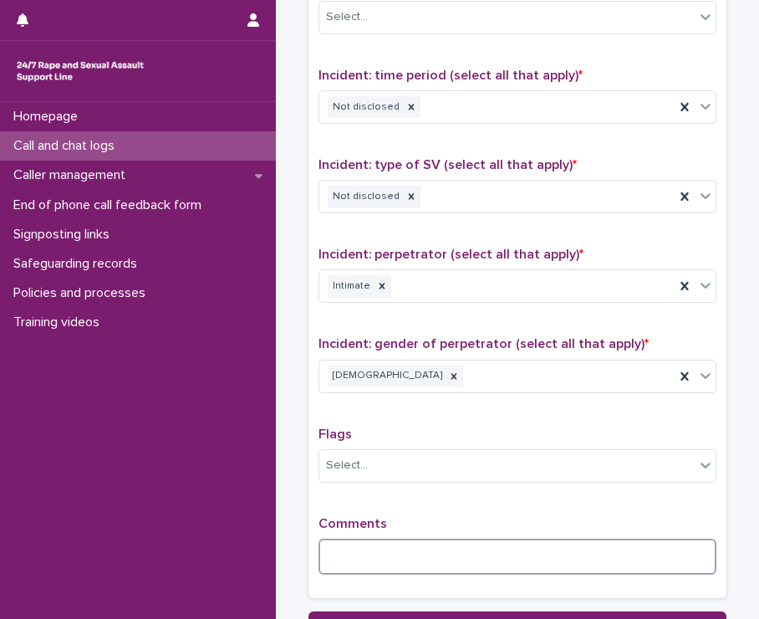
click at [370, 540] on textarea at bounding box center [518, 556] width 398 height 36
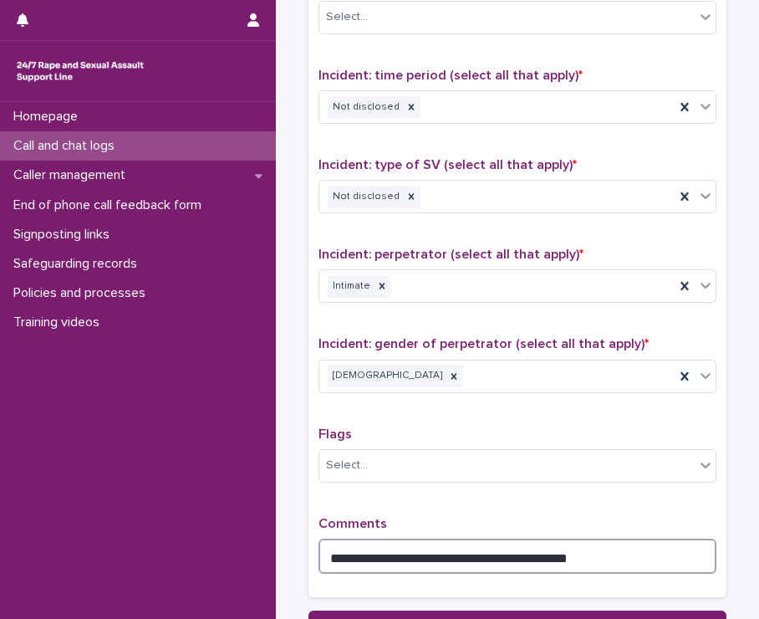
click at [584, 548] on textarea "**********" at bounding box center [518, 556] width 398 height 36
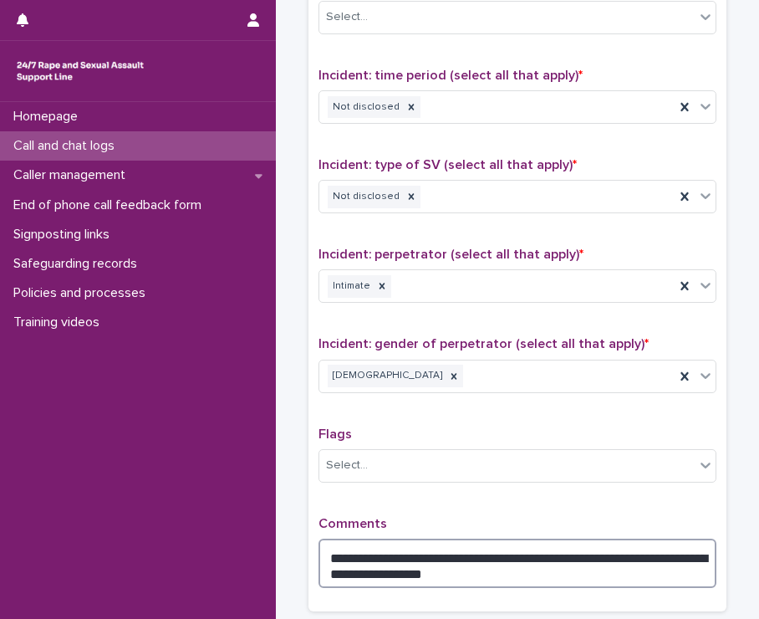
click at [504, 568] on textarea "**********" at bounding box center [518, 563] width 398 height 50
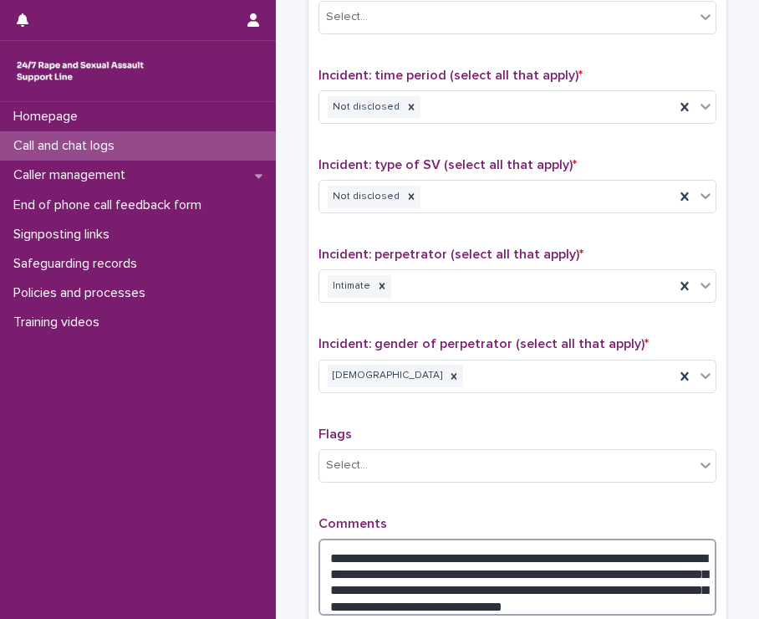
click at [587, 581] on textarea "**********" at bounding box center [518, 577] width 398 height 78
click at [603, 578] on textarea "**********" at bounding box center [518, 577] width 398 height 78
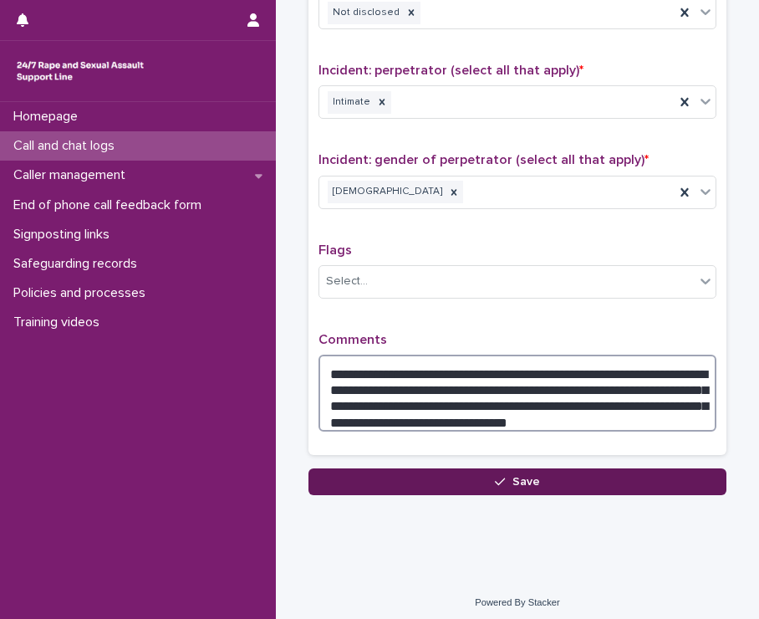
type textarea "**********"
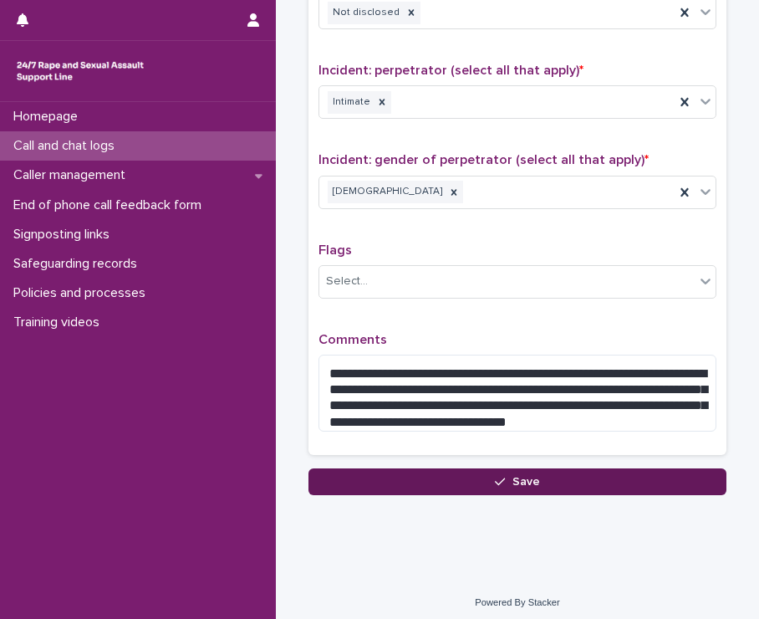
click at [563, 471] on button "Save" at bounding box center [517, 481] width 418 height 27
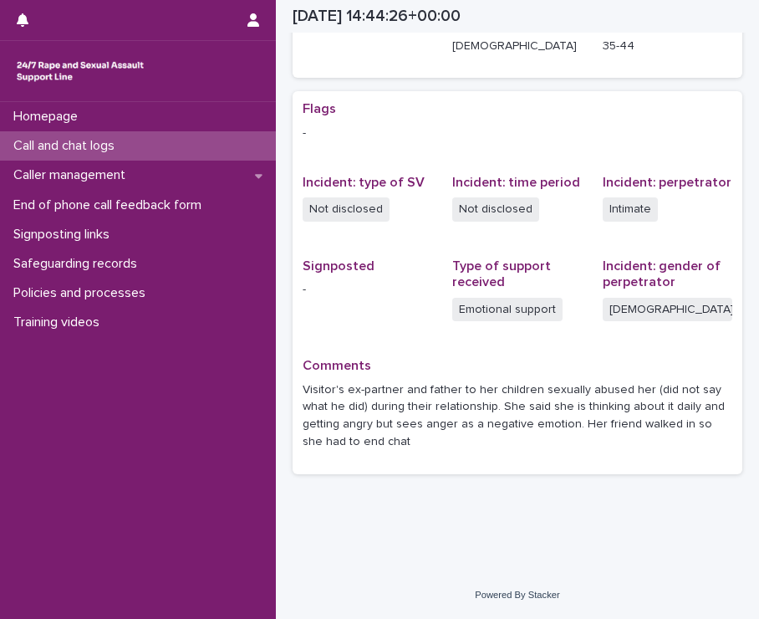
scroll to position [304, 0]
click at [119, 150] on p "Call and chat logs" at bounding box center [67, 146] width 121 height 16
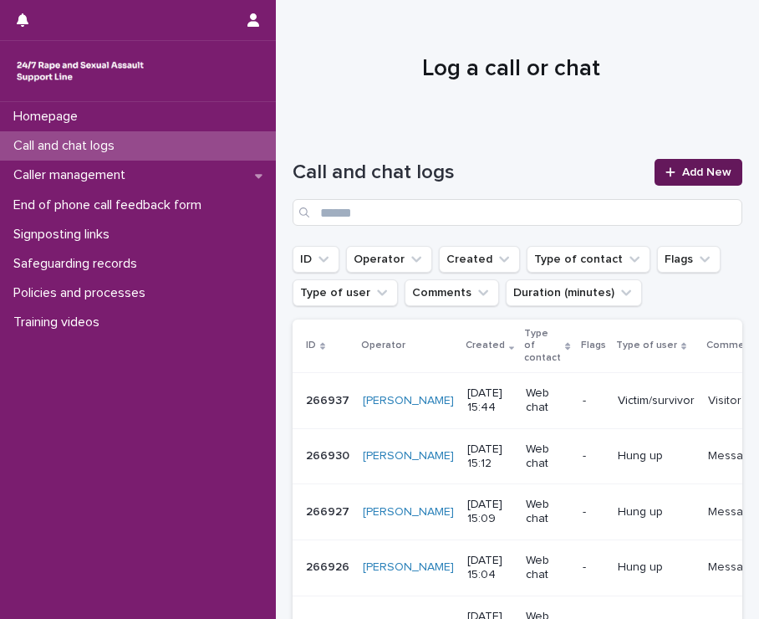
click at [682, 171] on span "Add New" at bounding box center [706, 172] width 49 height 12
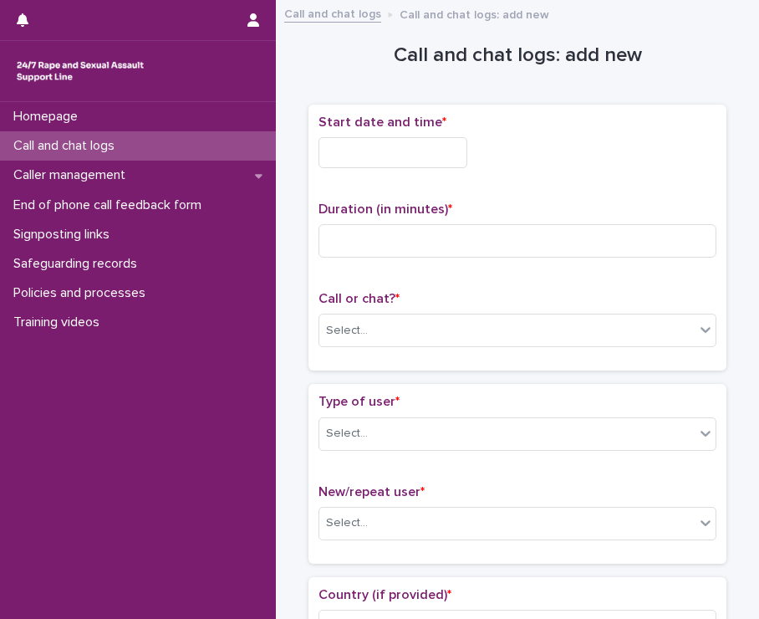
click at [383, 158] on input "text" at bounding box center [393, 152] width 149 height 31
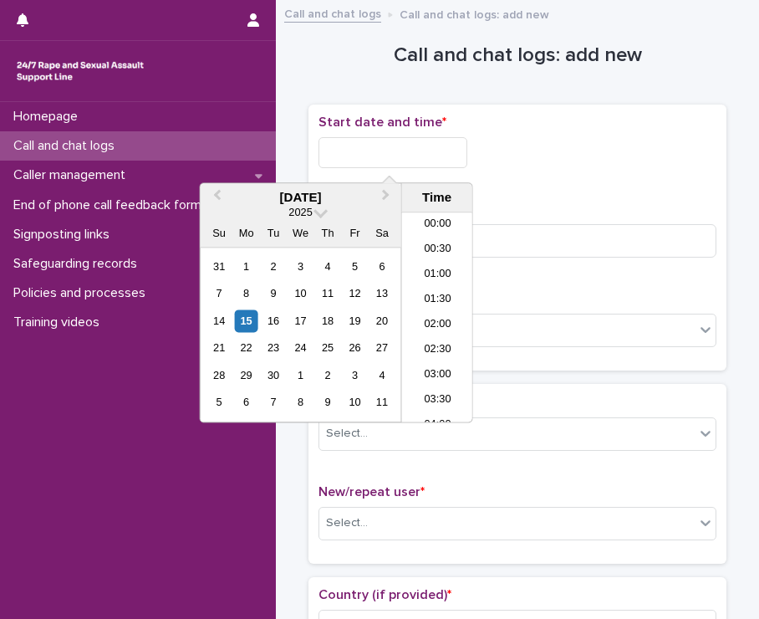
scroll to position [711, 0]
click at [443, 289] on li "15:30" at bounding box center [437, 292] width 71 height 25
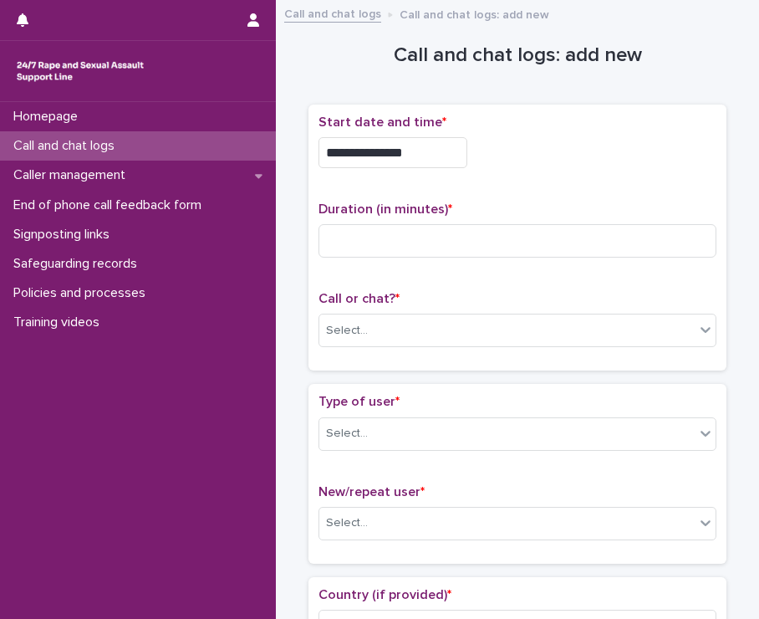
click at [418, 149] on input "**********" at bounding box center [393, 152] width 149 height 31
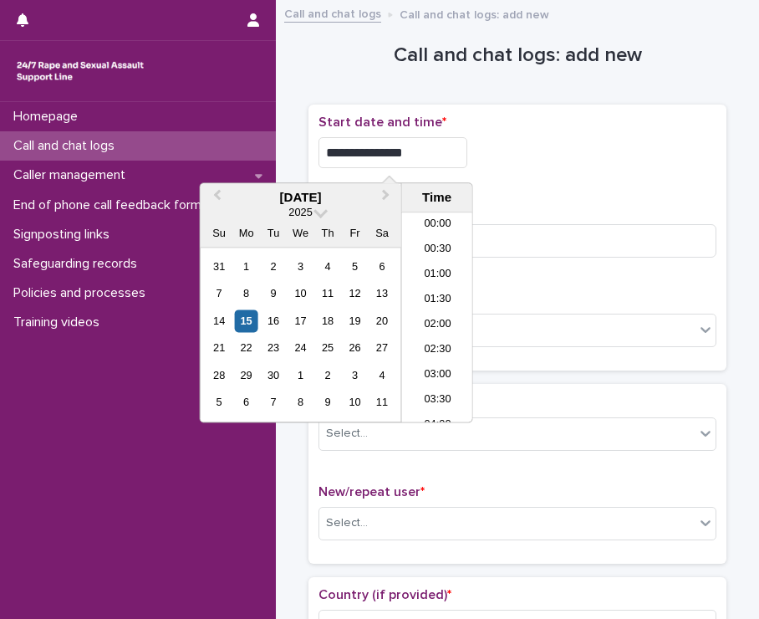
scroll to position [686, 0]
type input "**********"
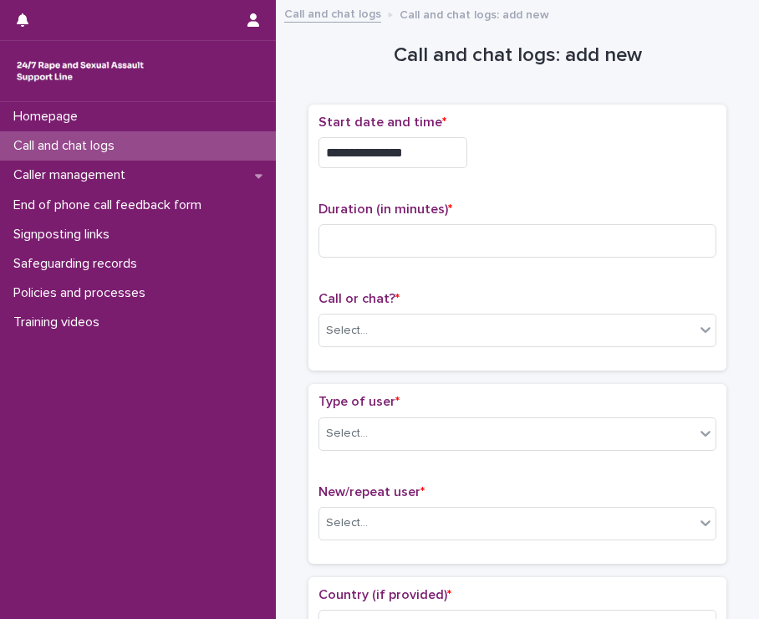
click at [542, 146] on div "**********" at bounding box center [518, 152] width 398 height 31
click at [409, 242] on input at bounding box center [518, 240] width 398 height 33
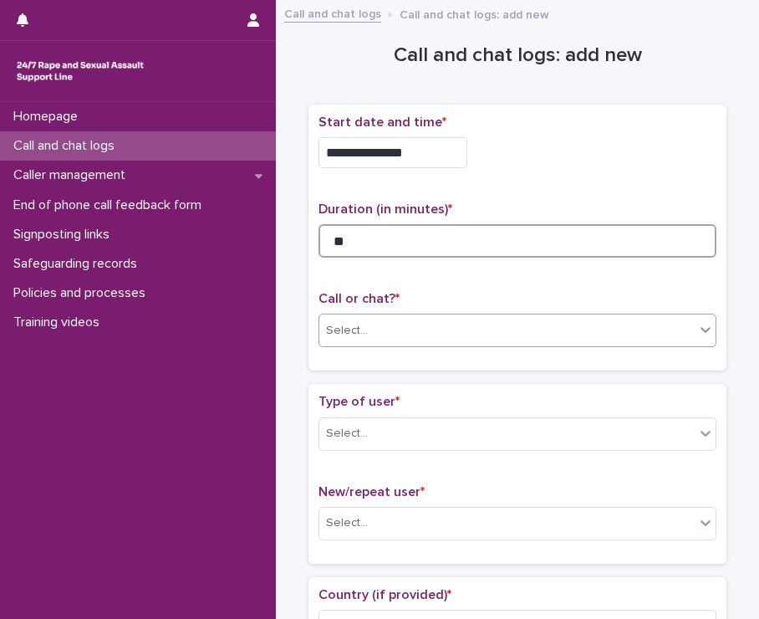
type input "**"
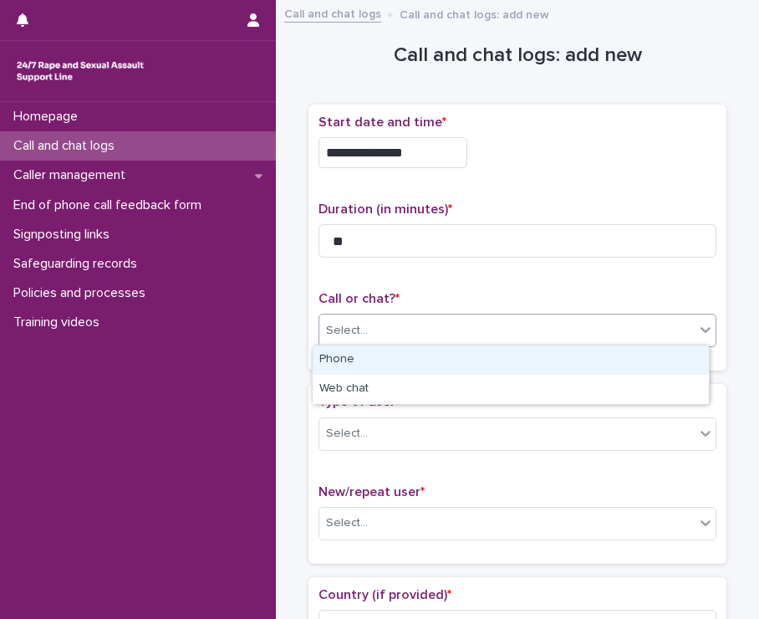
click at [441, 324] on div "Select..." at bounding box center [506, 331] width 375 height 28
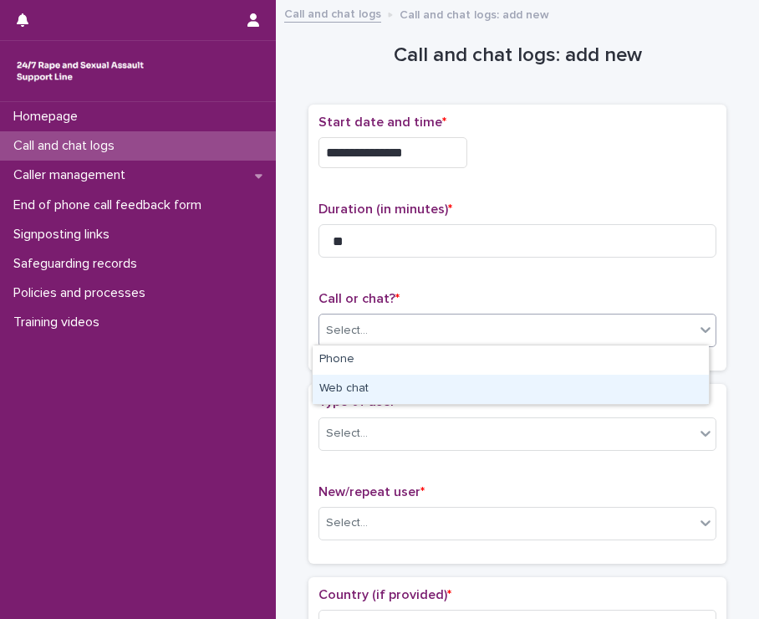
click at [426, 390] on div "Web chat" at bounding box center [511, 389] width 396 height 29
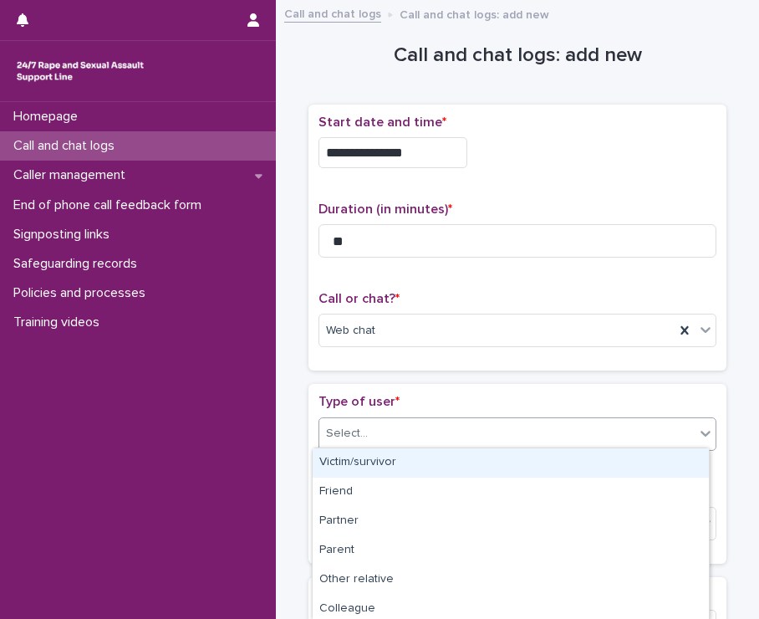
click at [456, 420] on div "Select..." at bounding box center [506, 434] width 375 height 28
click at [435, 465] on div "Victim/survivor" at bounding box center [511, 462] width 396 height 29
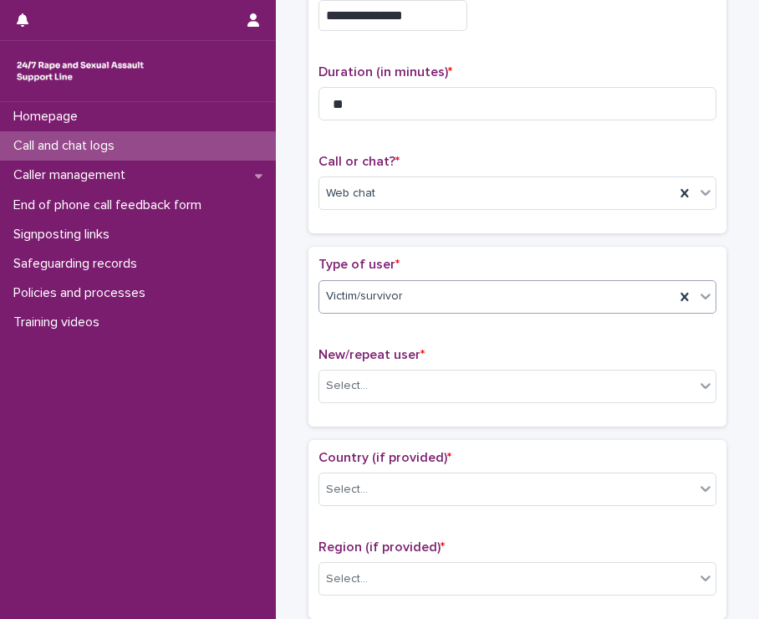
scroll to position [217, 0]
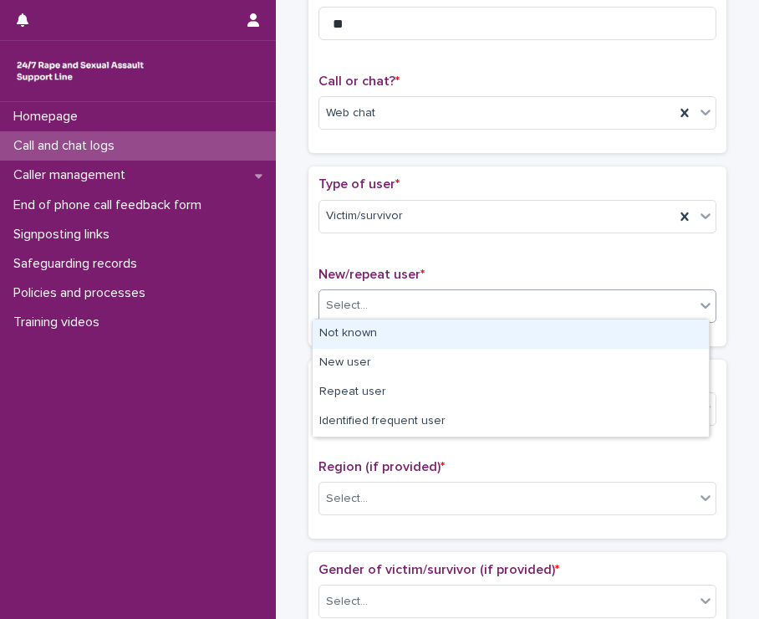
click at [467, 300] on div "Select..." at bounding box center [506, 306] width 375 height 28
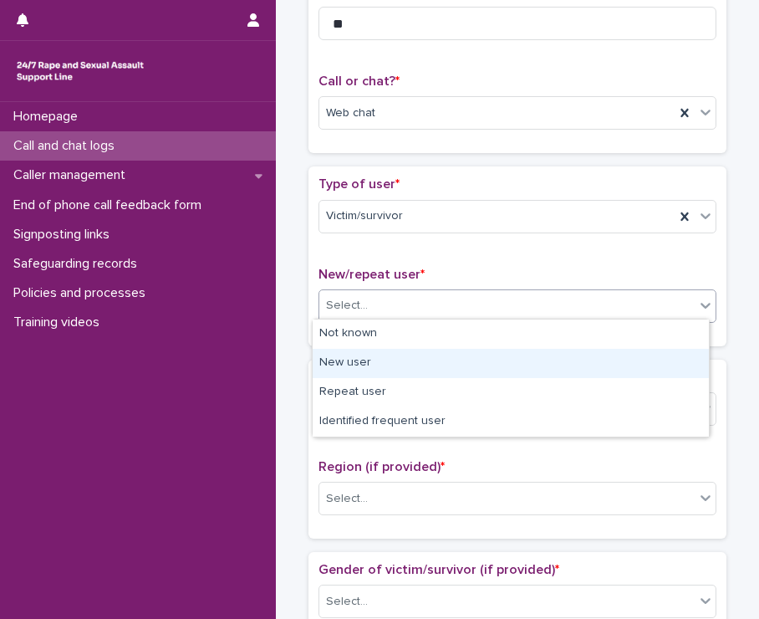
click at [411, 364] on div "New user" at bounding box center [511, 363] width 396 height 29
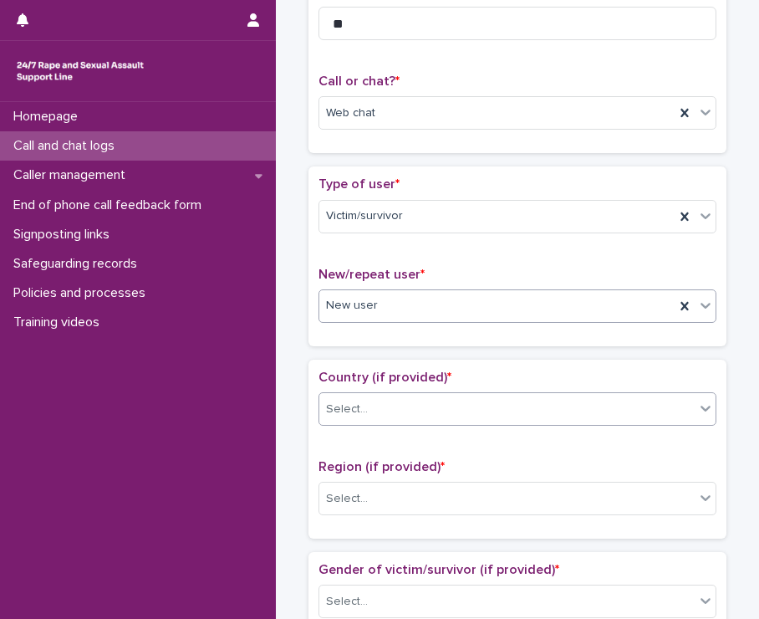
click at [424, 407] on div "Select..." at bounding box center [506, 409] width 375 height 28
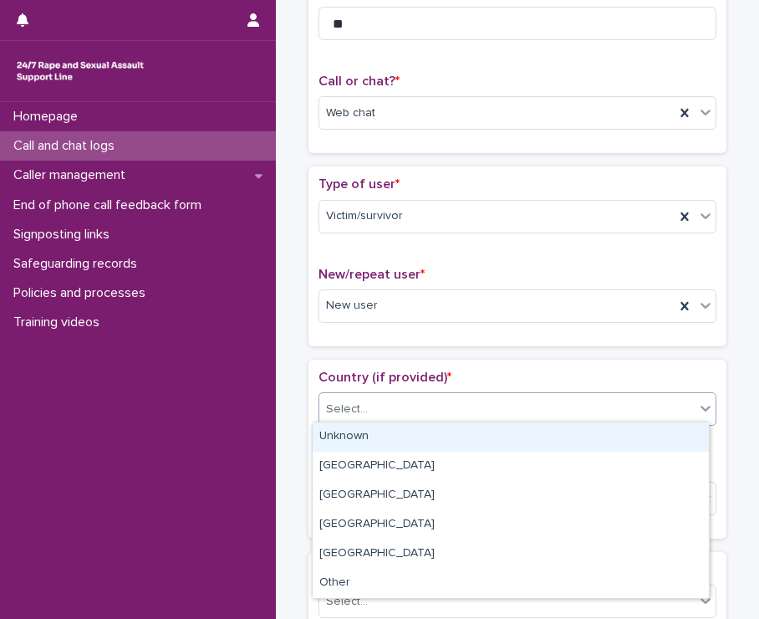
click at [423, 441] on div "Unknown" at bounding box center [511, 436] width 396 height 29
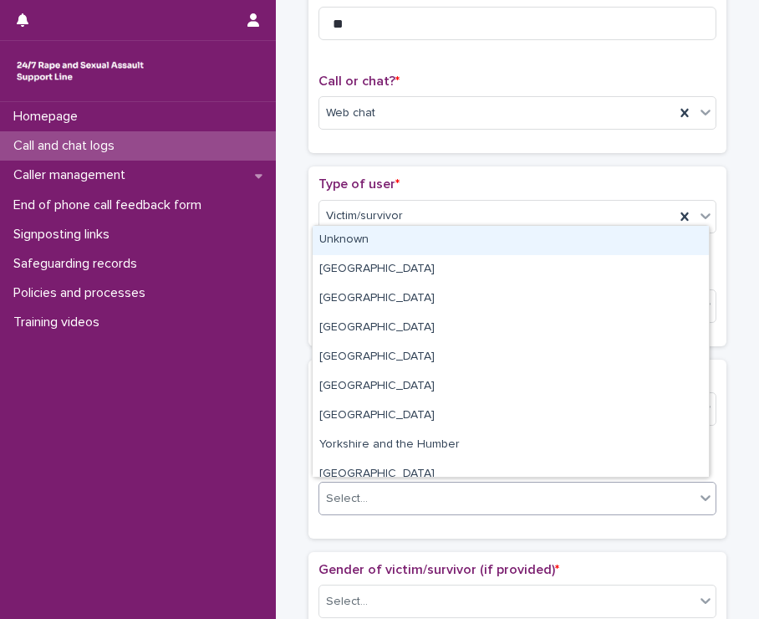
click at [477, 501] on div "Select..." at bounding box center [506, 499] width 375 height 28
click at [385, 244] on div "Unknown" at bounding box center [511, 240] width 396 height 29
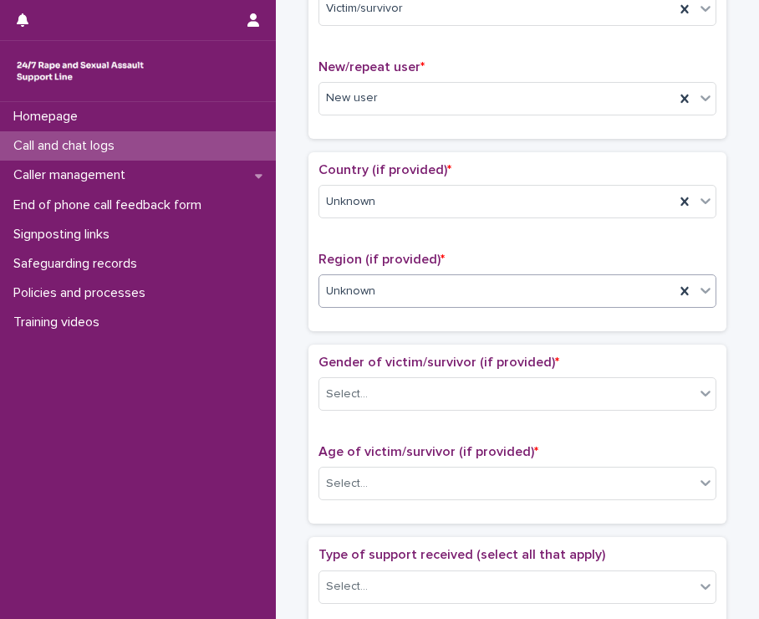
scroll to position [431, 0]
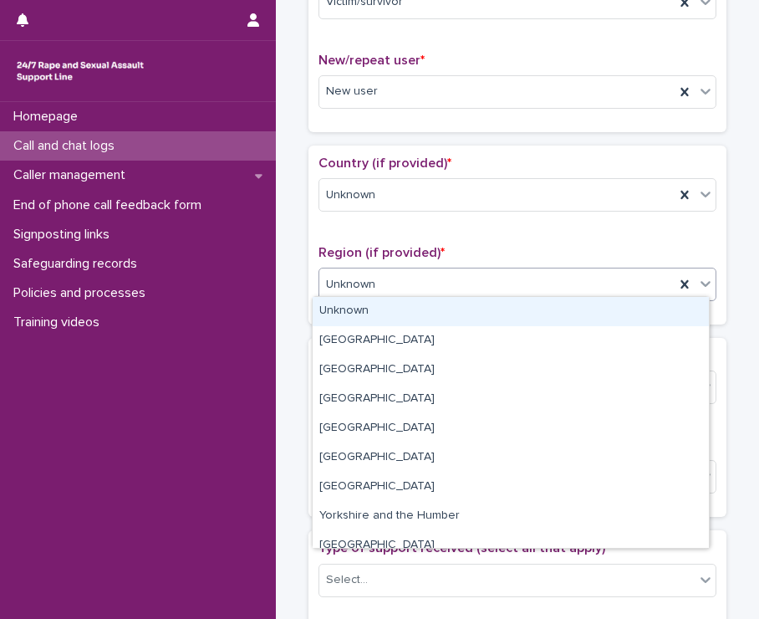
click at [433, 288] on div "Unknown" at bounding box center [496, 285] width 355 height 28
click at [355, 310] on div "Unknown" at bounding box center [511, 311] width 396 height 29
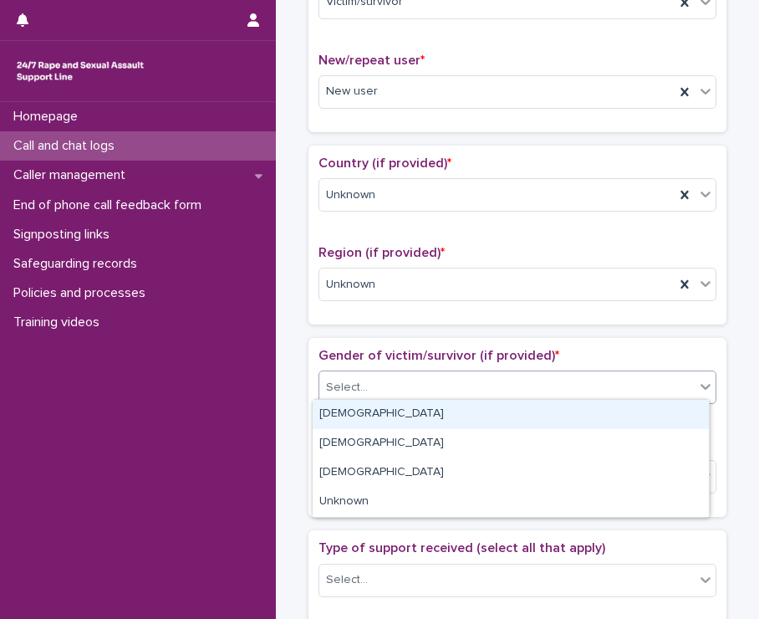
click at [384, 380] on div "Select..." at bounding box center [506, 388] width 375 height 28
click at [368, 421] on div "[DEMOGRAPHIC_DATA]" at bounding box center [511, 414] width 396 height 29
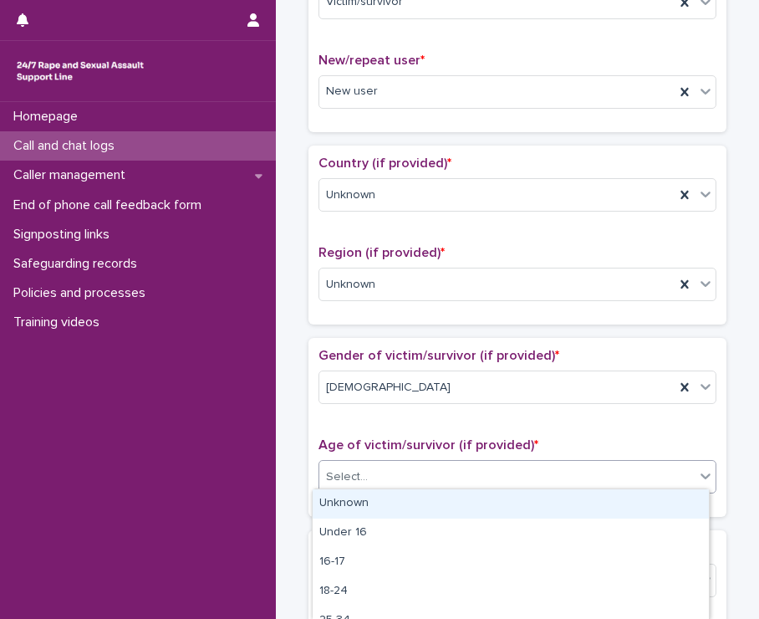
click at [378, 463] on div "Select..." at bounding box center [506, 477] width 375 height 28
click at [375, 508] on div "Unknown" at bounding box center [511, 503] width 396 height 29
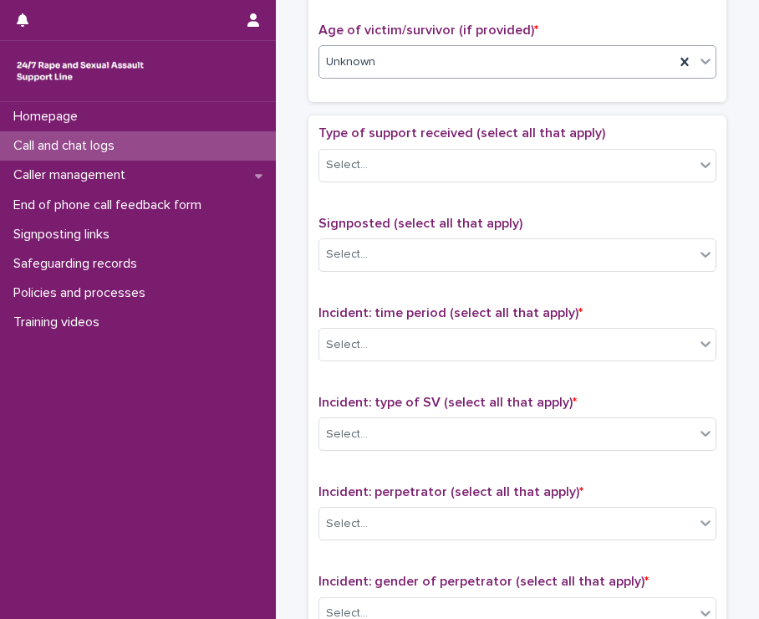
scroll to position [859, 0]
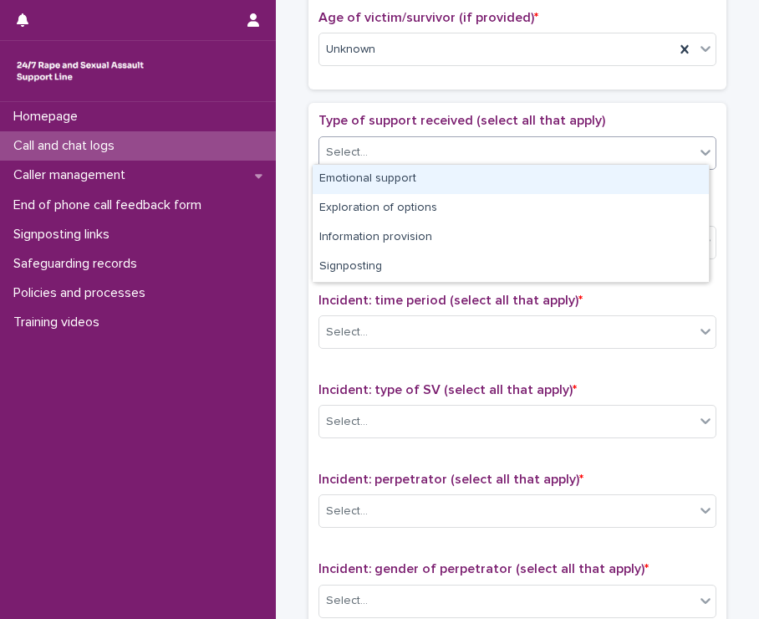
click at [491, 153] on div "Select..." at bounding box center [506, 153] width 375 height 28
click at [418, 180] on div "Emotional support" at bounding box center [511, 179] width 396 height 29
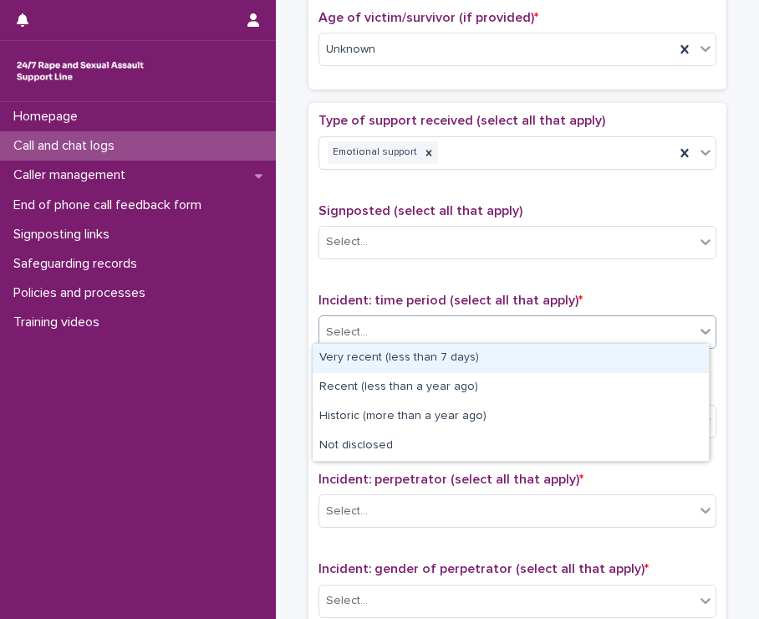
click at [460, 330] on div "Select..." at bounding box center [506, 333] width 375 height 28
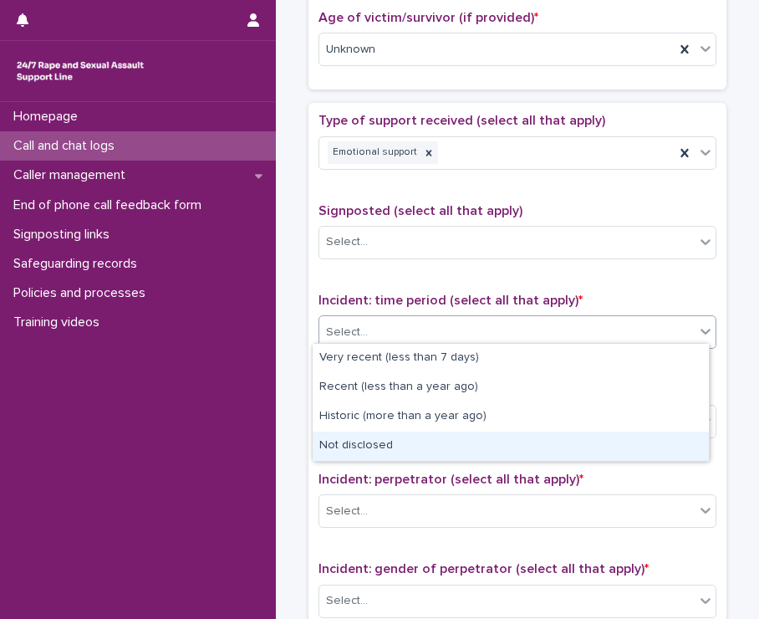
click at [439, 439] on div "Not disclosed" at bounding box center [511, 445] width 396 height 29
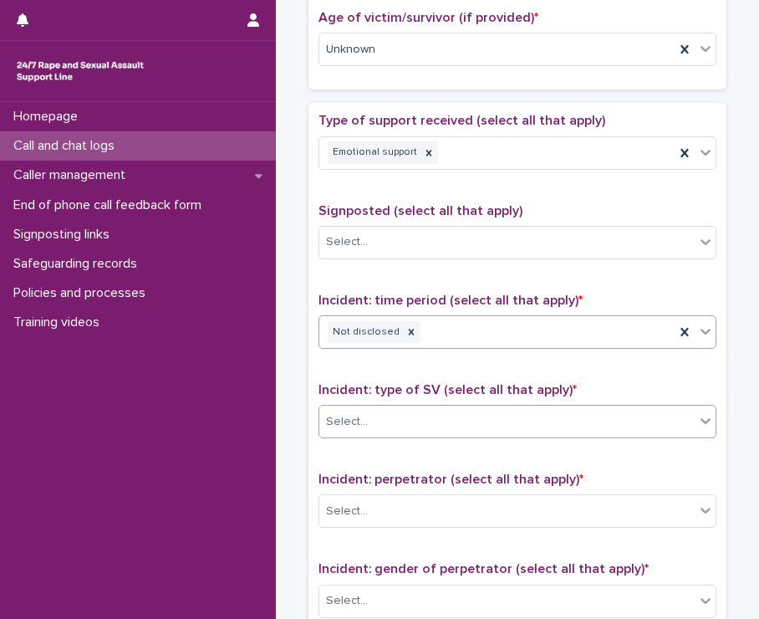
click at [459, 408] on div "Select..." at bounding box center [506, 422] width 375 height 28
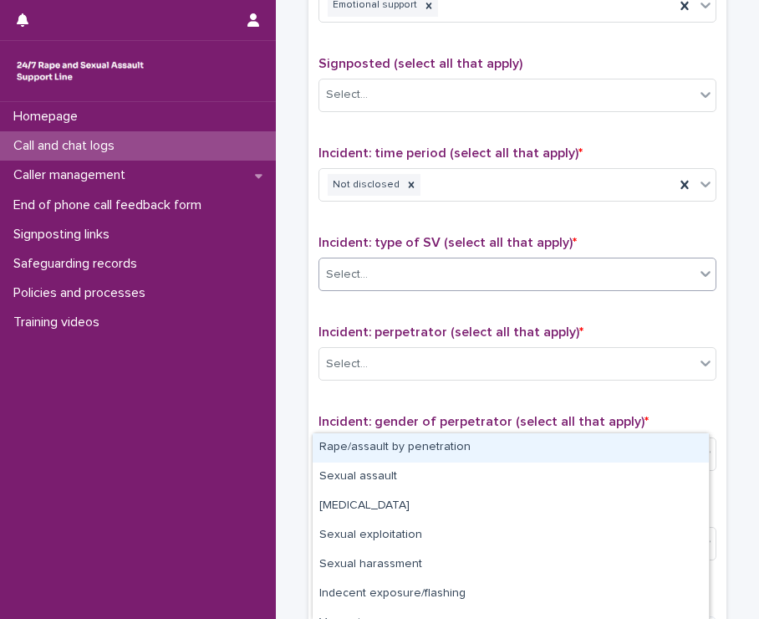
scroll to position [106, 0]
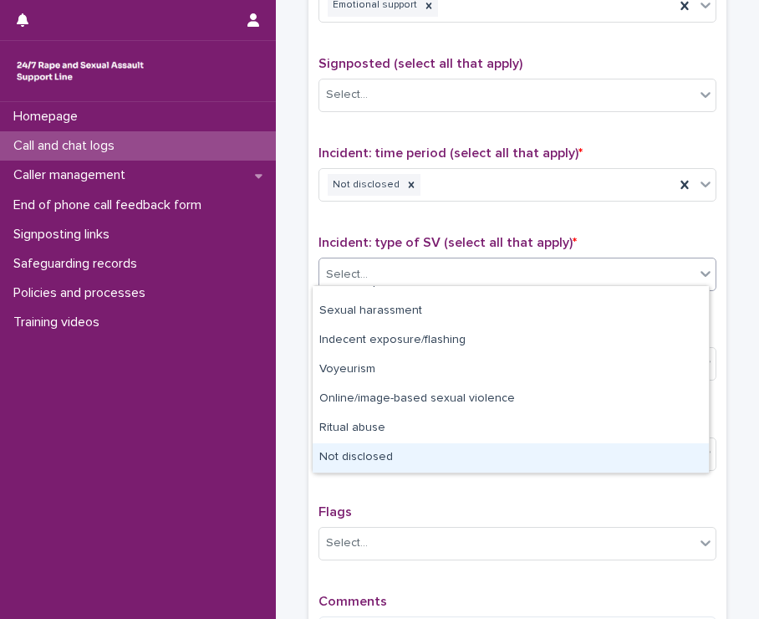
click at [369, 458] on div "Not disclosed" at bounding box center [511, 457] width 396 height 29
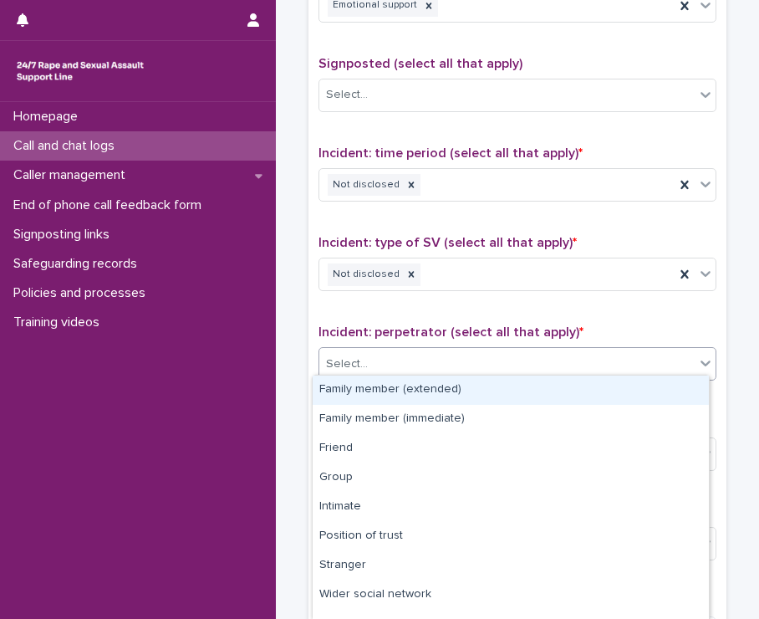
click at [392, 350] on div "Select..." at bounding box center [506, 364] width 375 height 28
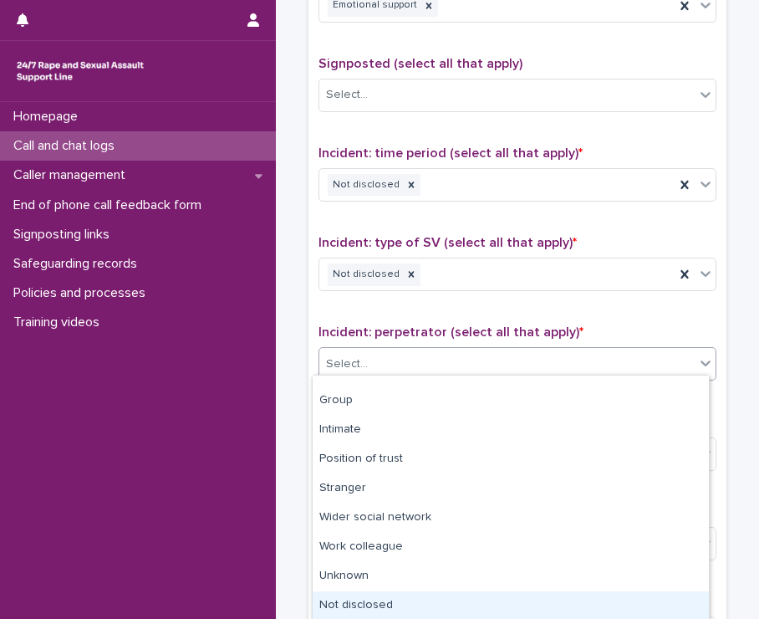
click at [452, 606] on div "Not disclosed" at bounding box center [511, 605] width 396 height 29
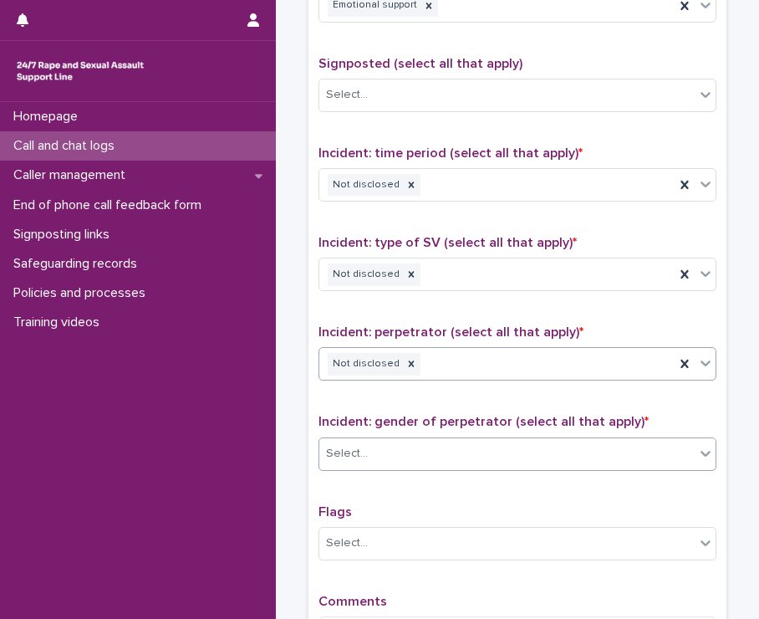
click at [418, 446] on div "Select..." at bounding box center [506, 454] width 375 height 28
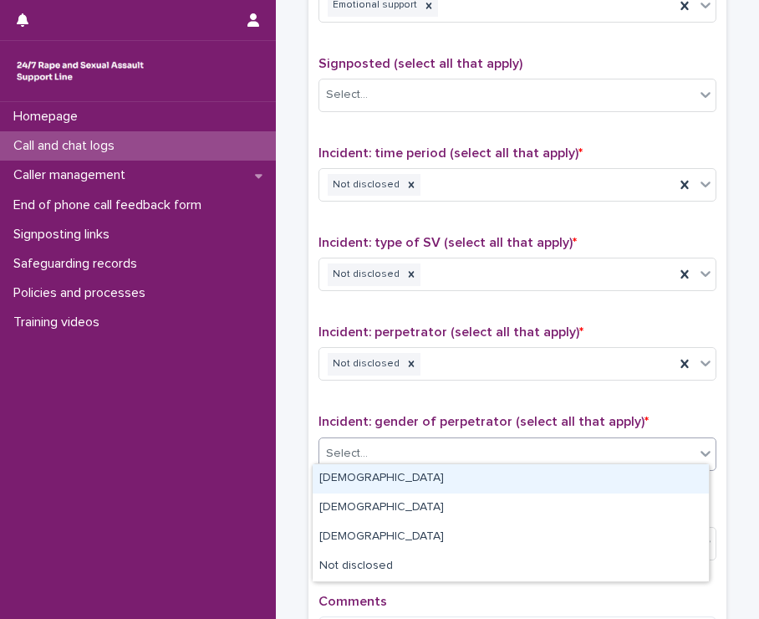
click at [388, 479] on div "[DEMOGRAPHIC_DATA]" at bounding box center [511, 478] width 396 height 29
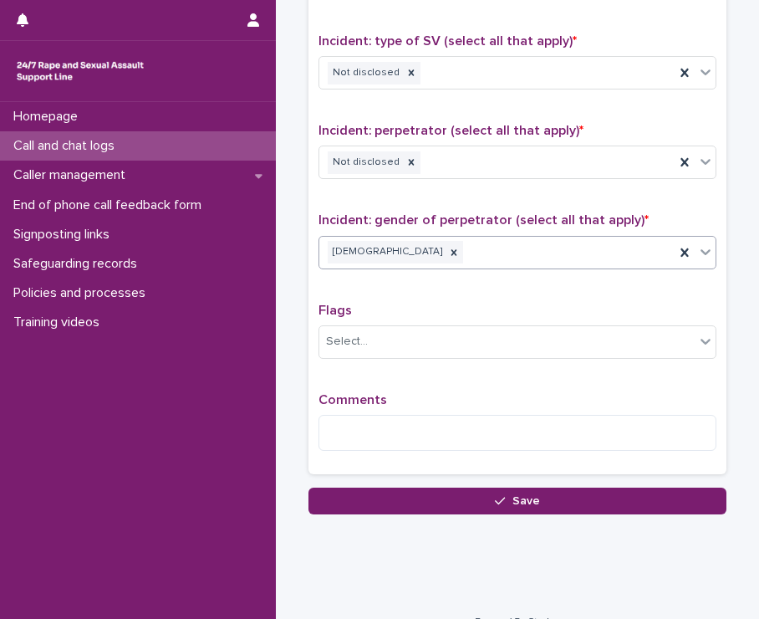
scroll to position [1217, 0]
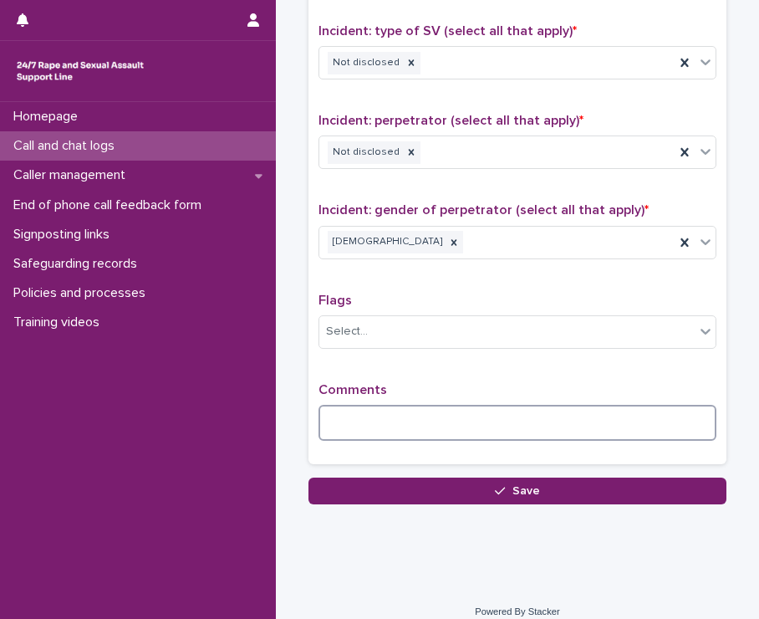
click at [326, 410] on textarea at bounding box center [518, 423] width 398 height 36
click at [378, 405] on textarea at bounding box center [518, 423] width 398 height 36
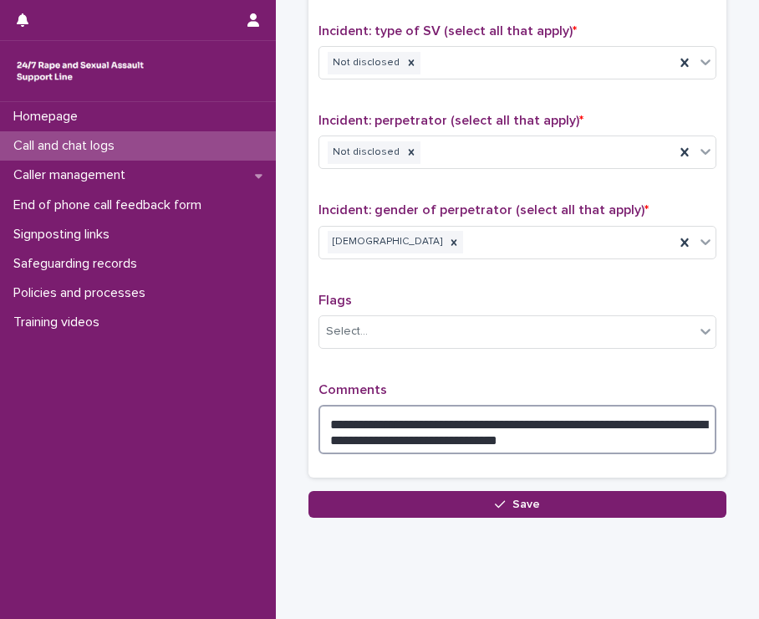
click at [523, 427] on textarea "**********" at bounding box center [518, 430] width 398 height 50
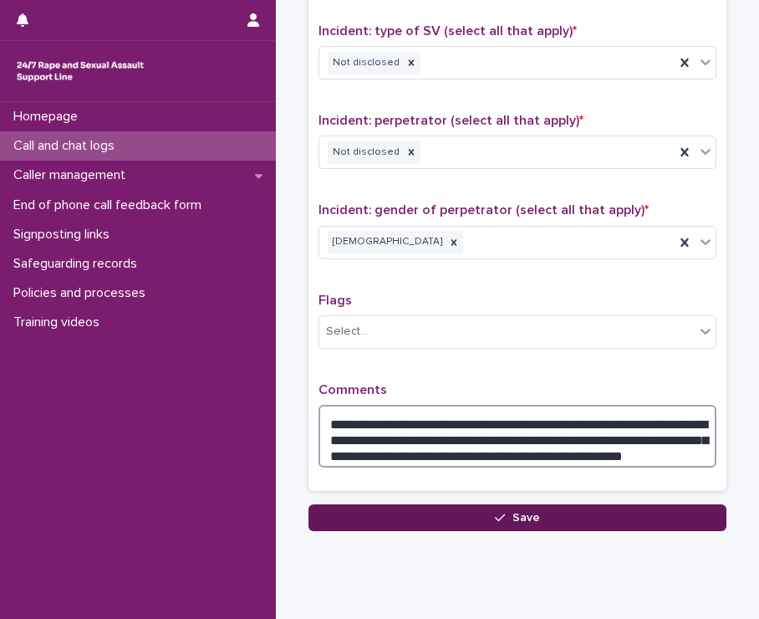
type textarea "**********"
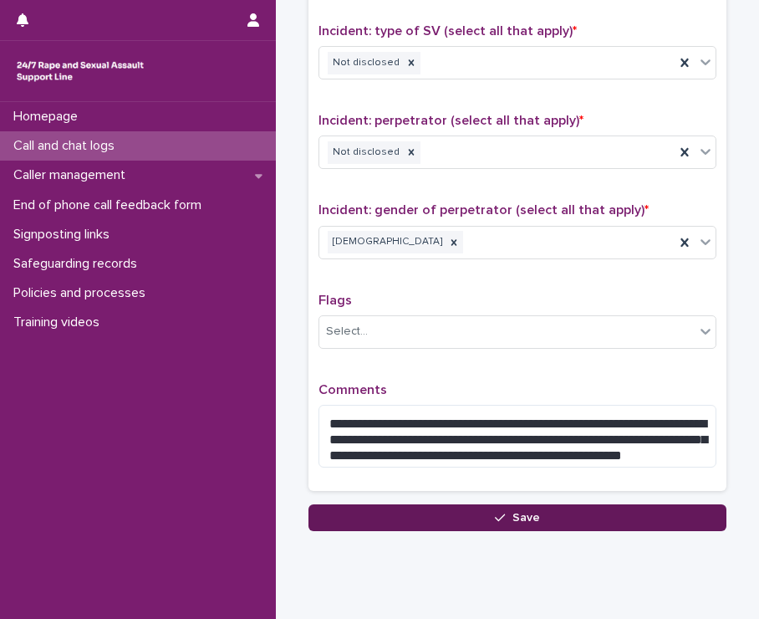
click at [578, 506] on button "Save" at bounding box center [517, 517] width 418 height 27
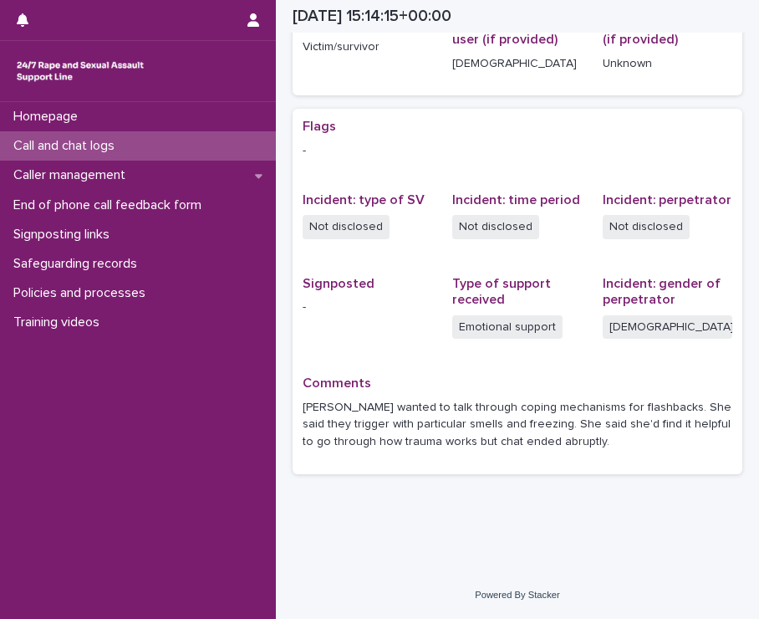
scroll to position [287, 0]
click at [78, 136] on div "Call and chat logs" at bounding box center [138, 145] width 276 height 29
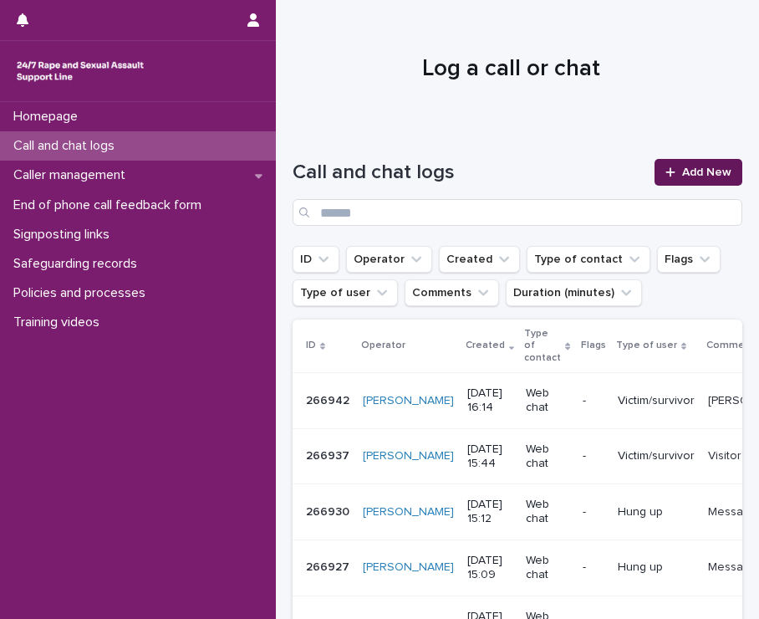
click at [690, 165] on link "Add New" at bounding box center [699, 172] width 88 height 27
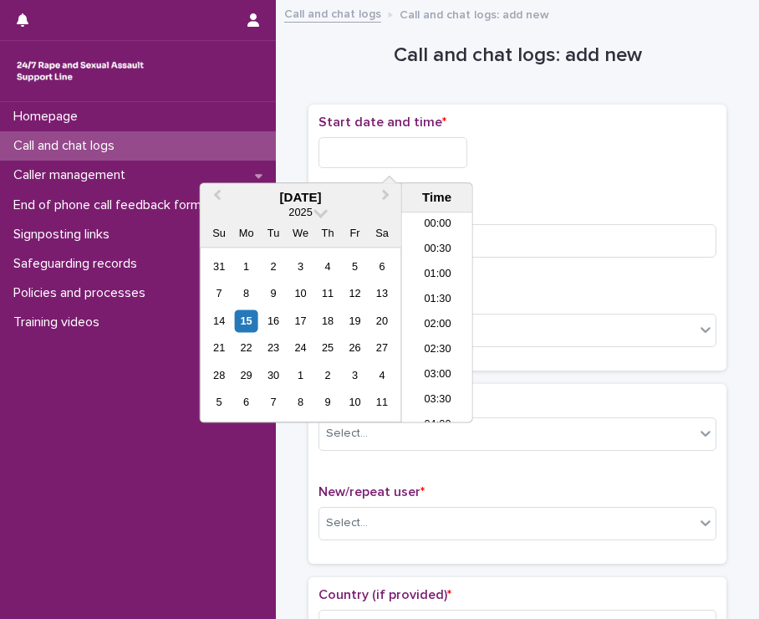
click at [384, 156] on input "text" at bounding box center [393, 152] width 149 height 31
click at [438, 315] on li "16:00" at bounding box center [437, 317] width 71 height 25
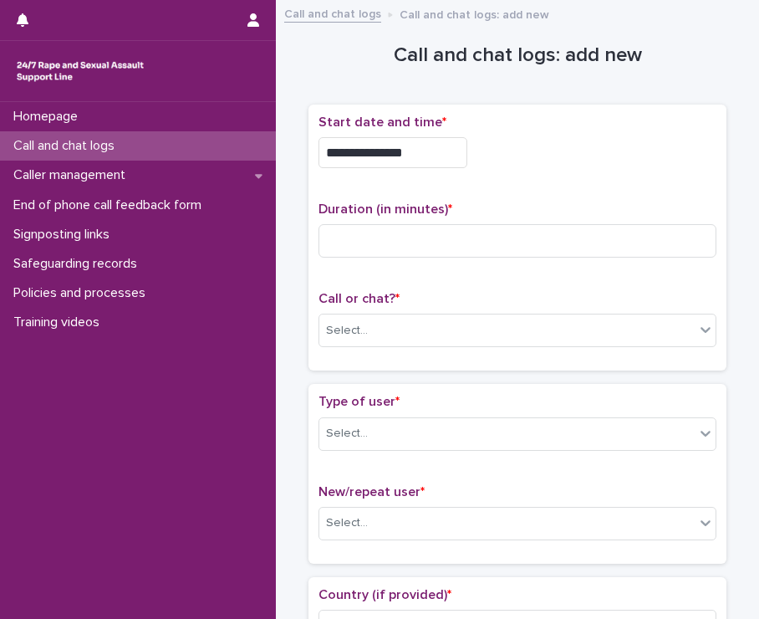
click at [426, 157] on input "**********" at bounding box center [393, 152] width 149 height 31
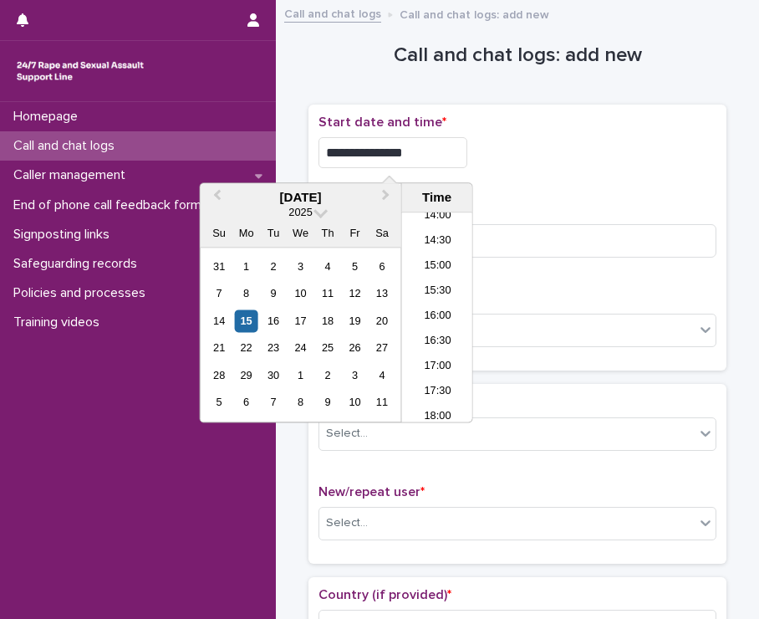
type input "**********"
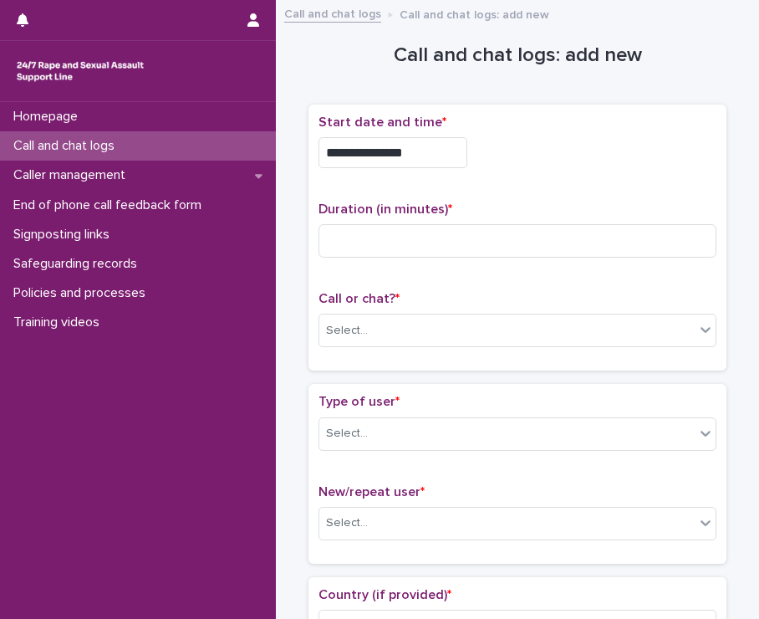
click at [526, 151] on div "**********" at bounding box center [518, 152] width 398 height 31
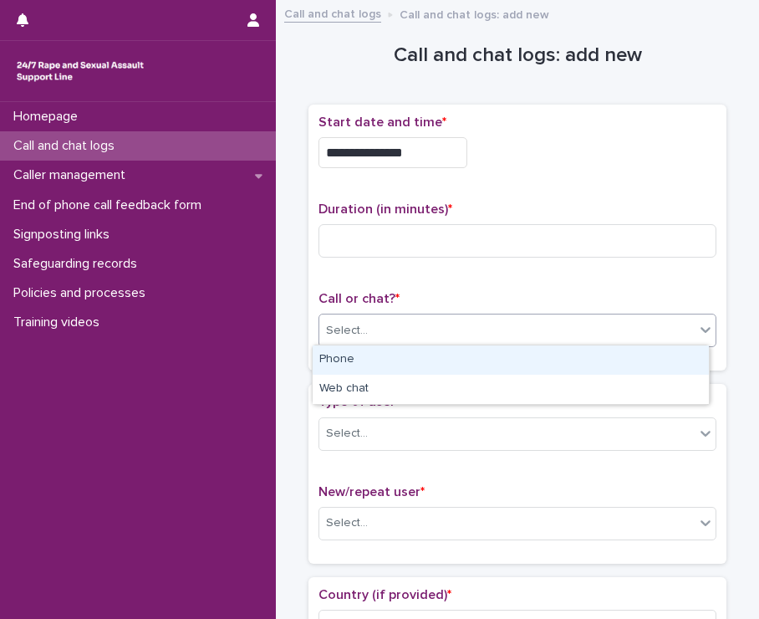
click at [504, 336] on div "Select..." at bounding box center [506, 331] width 375 height 28
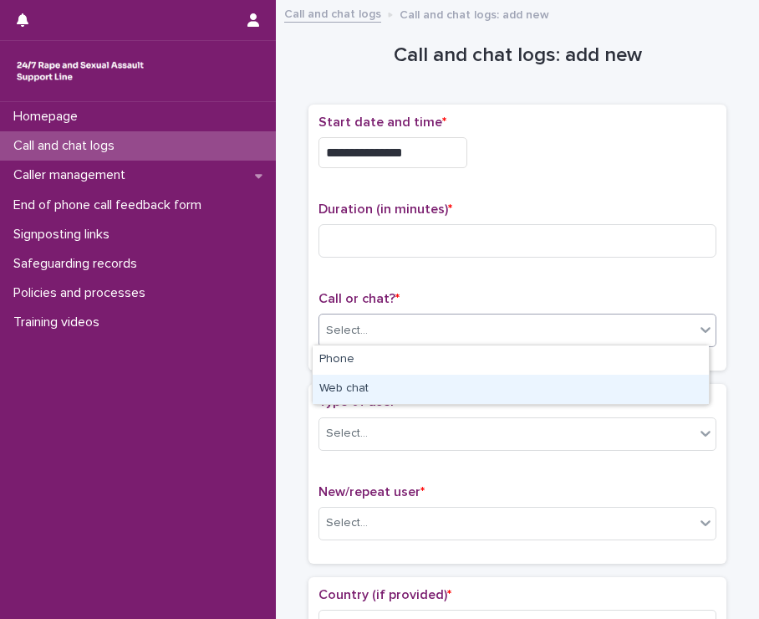
click at [497, 385] on div "Web chat" at bounding box center [511, 389] width 396 height 29
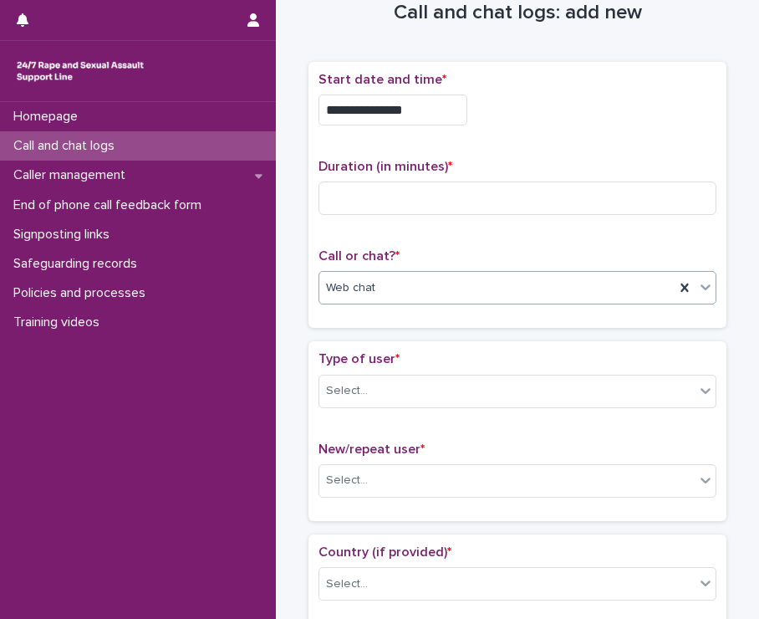
scroll to position [45, 0]
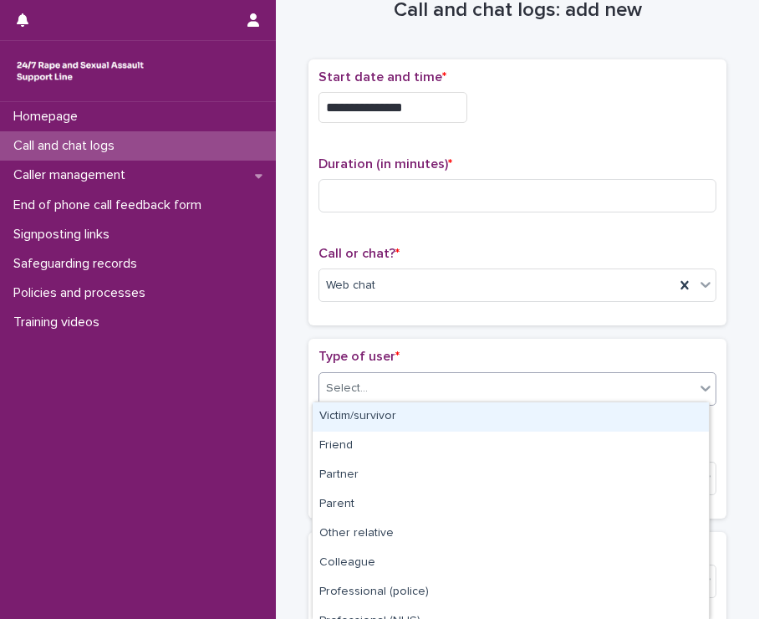
click at [487, 388] on div "Select..." at bounding box center [506, 389] width 375 height 28
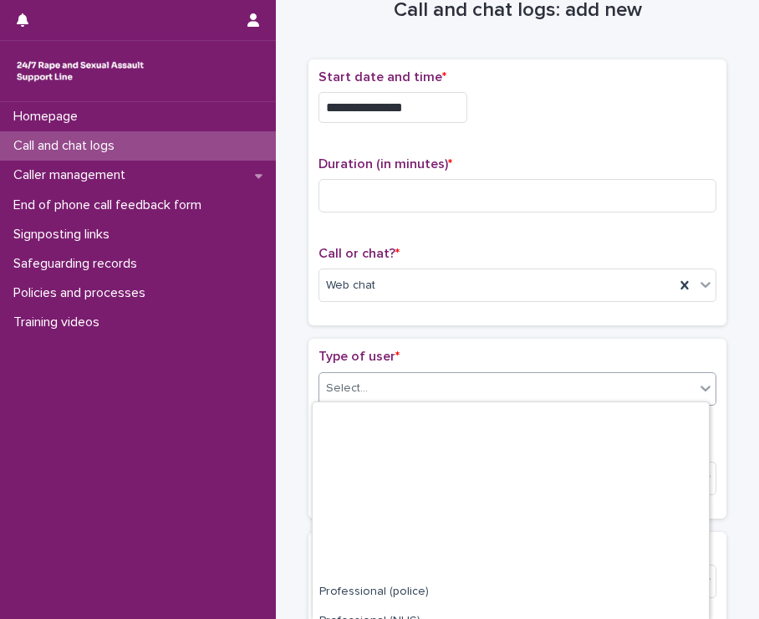
scroll to position [221, 0]
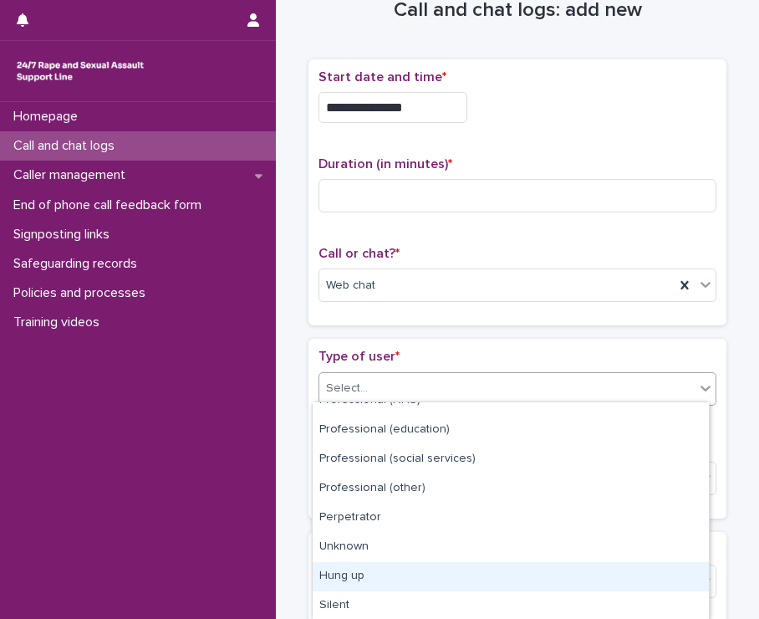
click at [441, 574] on div "Hung up" at bounding box center [511, 576] width 396 height 29
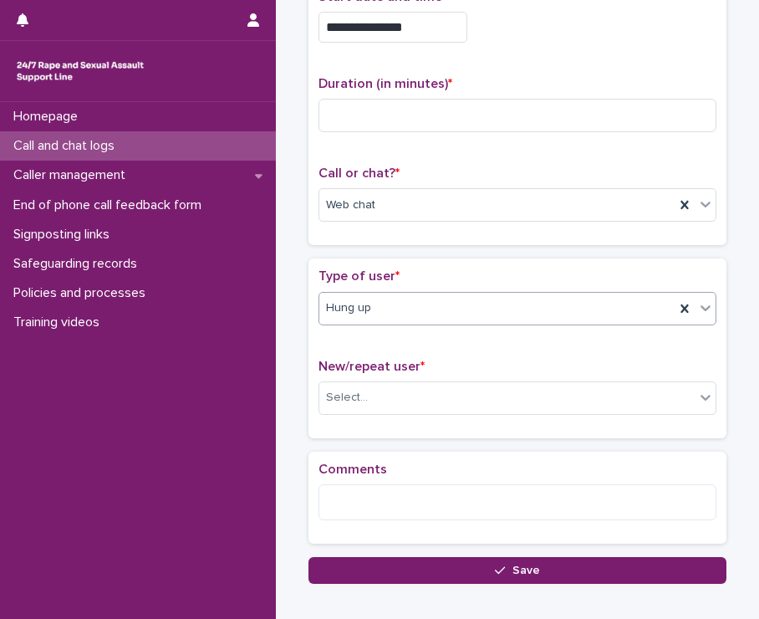
scroll to position [157, 0]
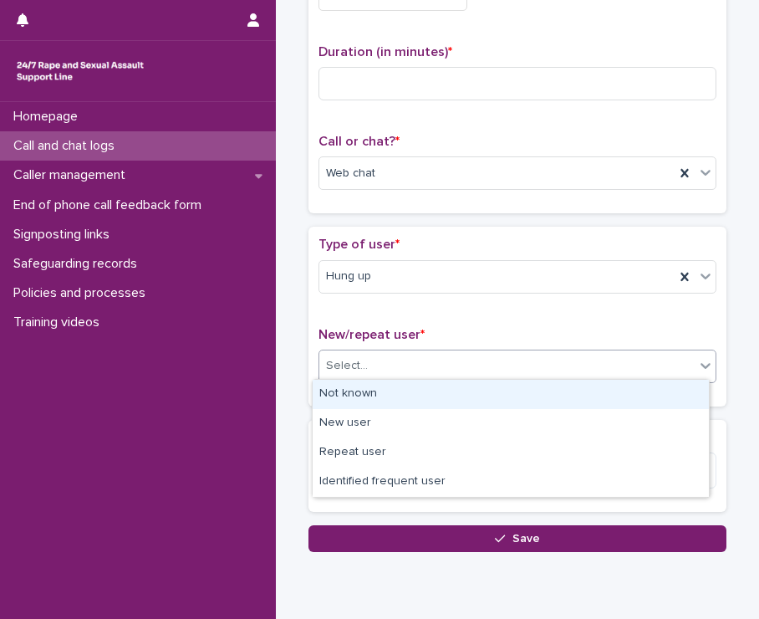
click at [530, 356] on div "Select..." at bounding box center [506, 366] width 375 height 28
click at [393, 402] on div "Not known" at bounding box center [511, 394] width 396 height 29
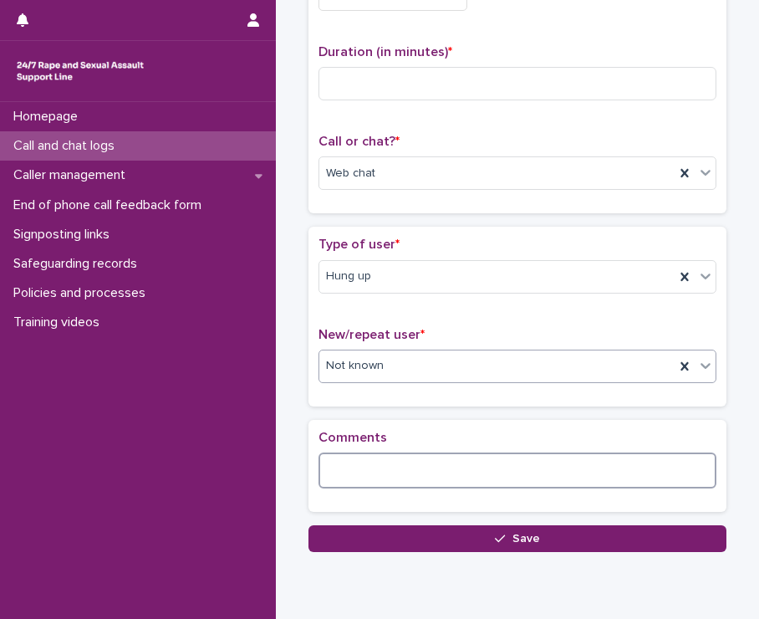
click at [399, 452] on textarea at bounding box center [518, 470] width 398 height 36
type textarea "*"
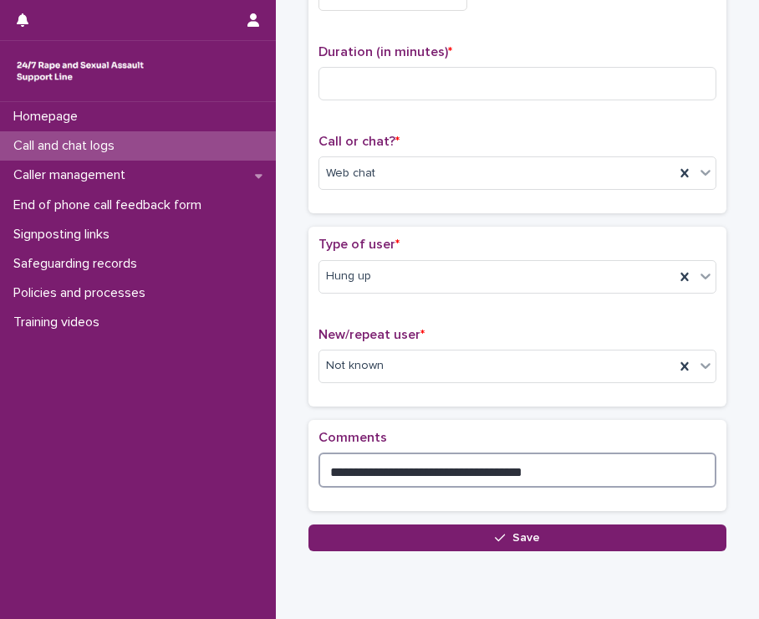
scroll to position [0, 0]
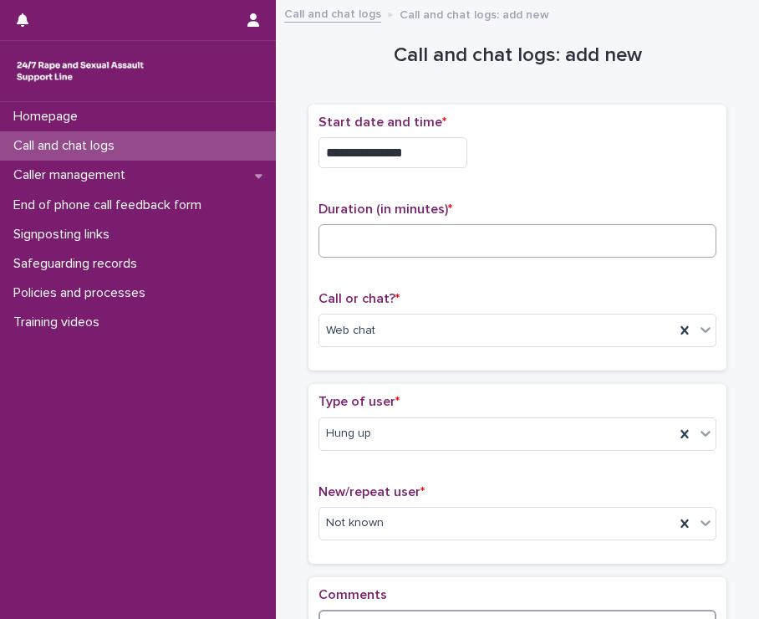
type textarea "**********"
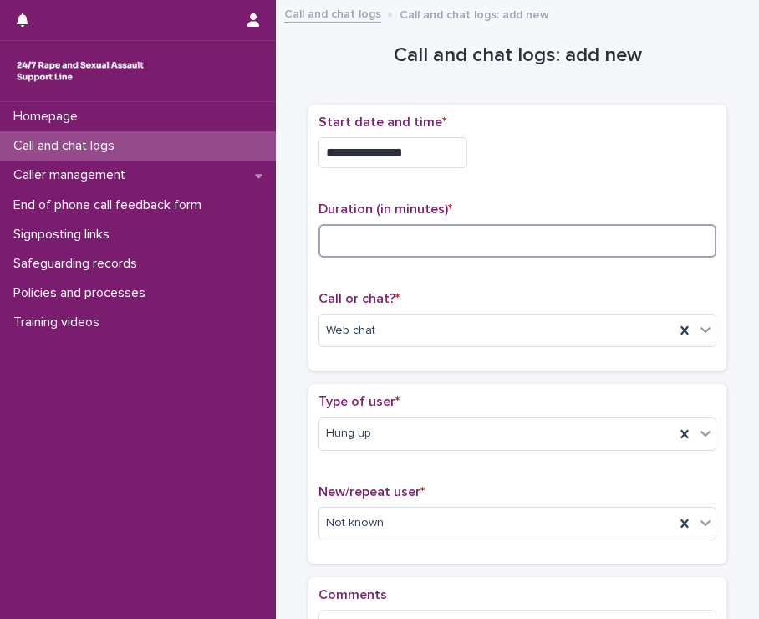
click at [378, 237] on input at bounding box center [518, 240] width 398 height 33
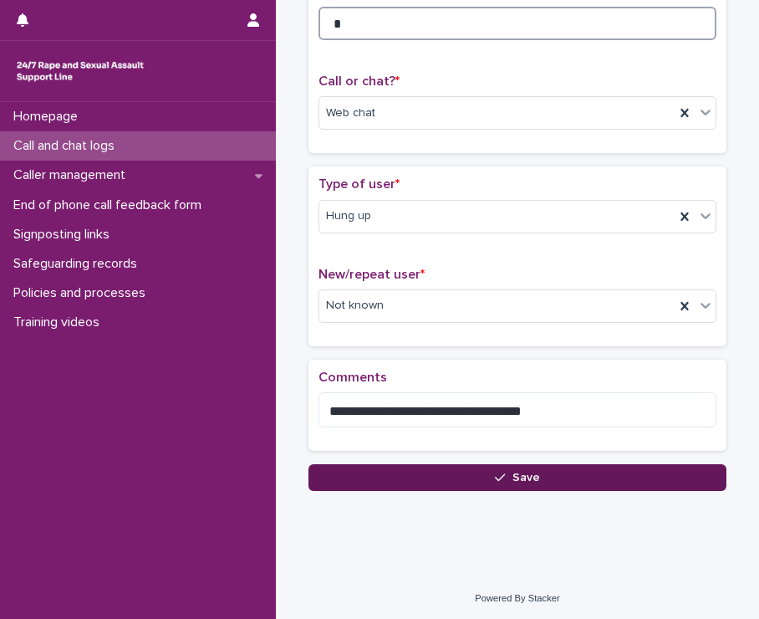
type input "*"
click at [525, 481] on button "Save" at bounding box center [517, 477] width 418 height 27
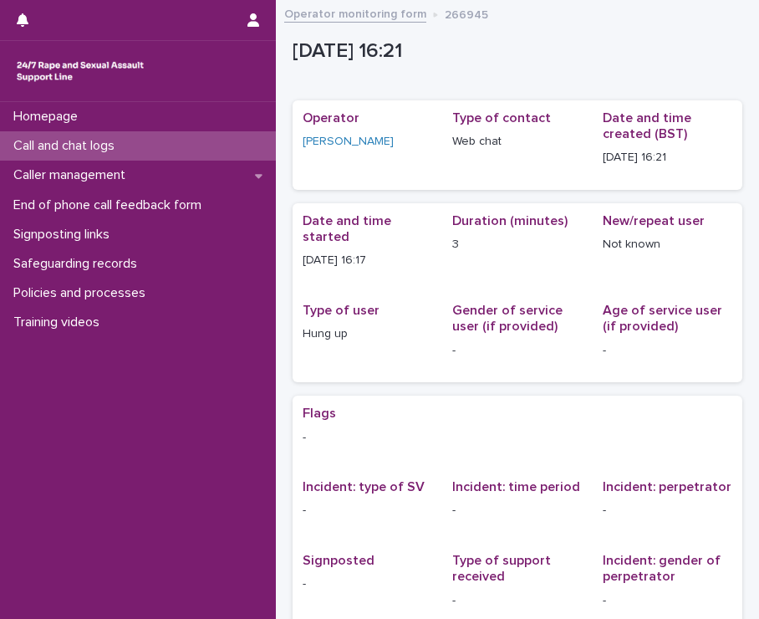
click at [77, 149] on p "Call and chat logs" at bounding box center [67, 146] width 121 height 16
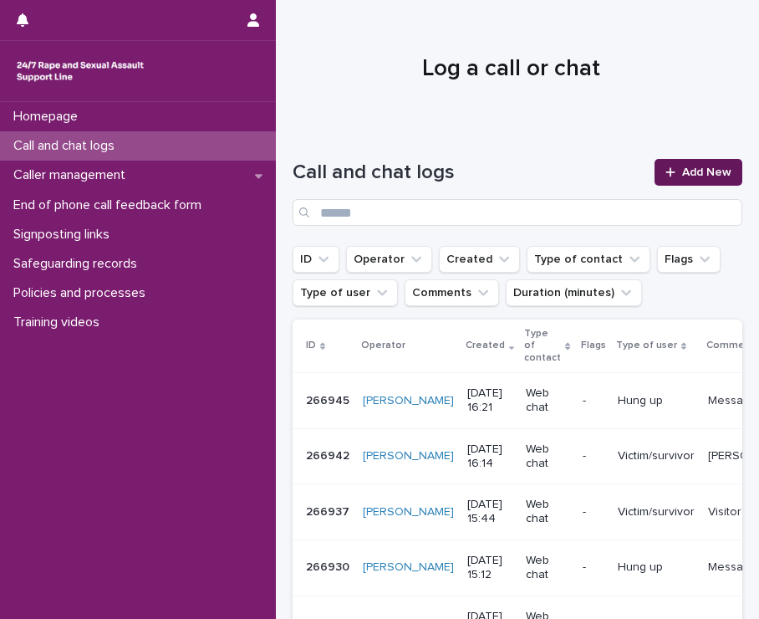
click at [682, 170] on span "Add New" at bounding box center [706, 172] width 49 height 12
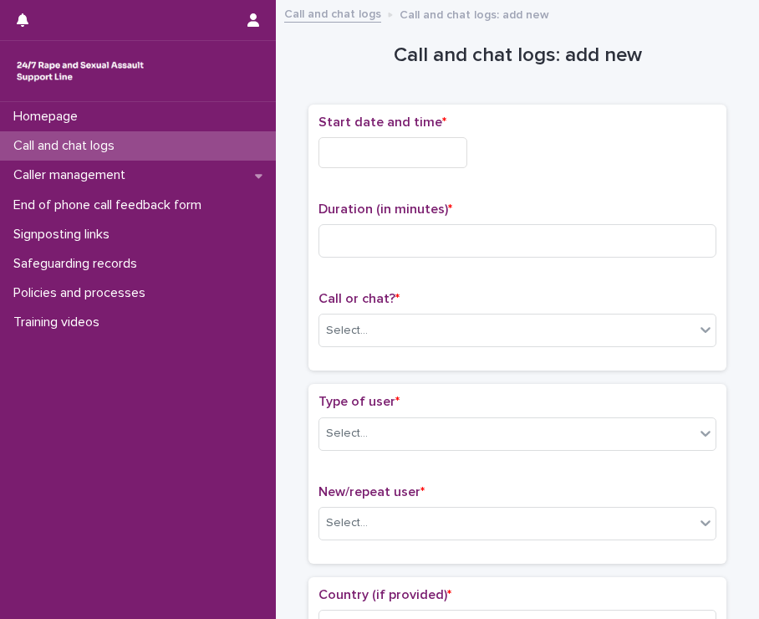
click at [451, 160] on input "text" at bounding box center [393, 152] width 149 height 31
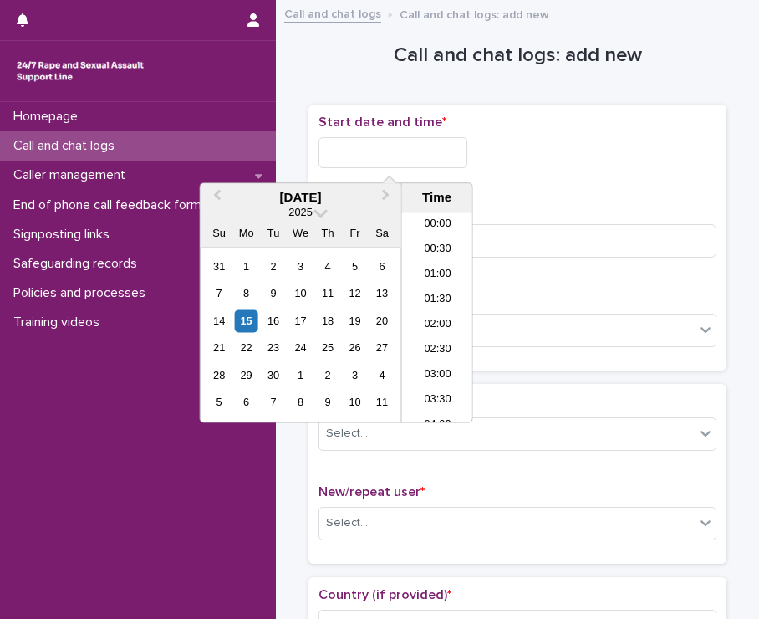
scroll to position [736, 0]
click at [449, 312] on li "16:30" at bounding box center [437, 317] width 71 height 25
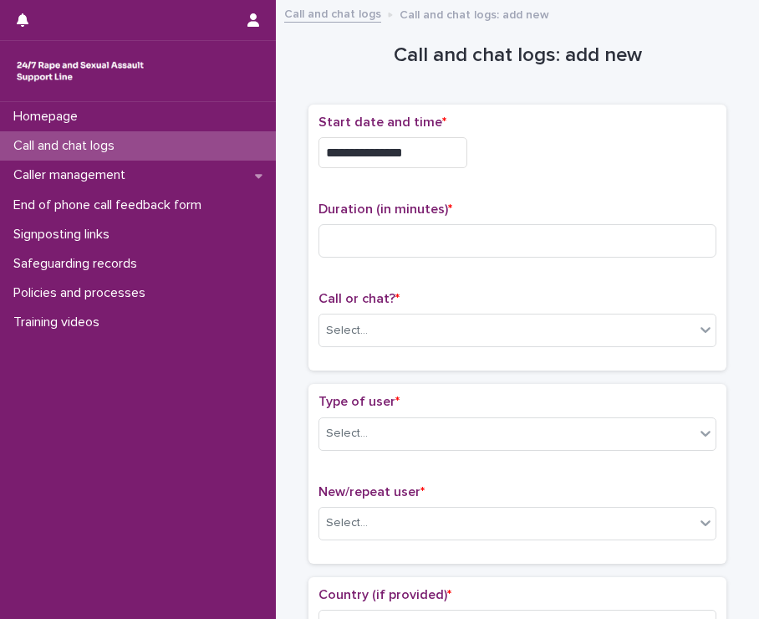
click at [417, 156] on input "**********" at bounding box center [393, 152] width 149 height 31
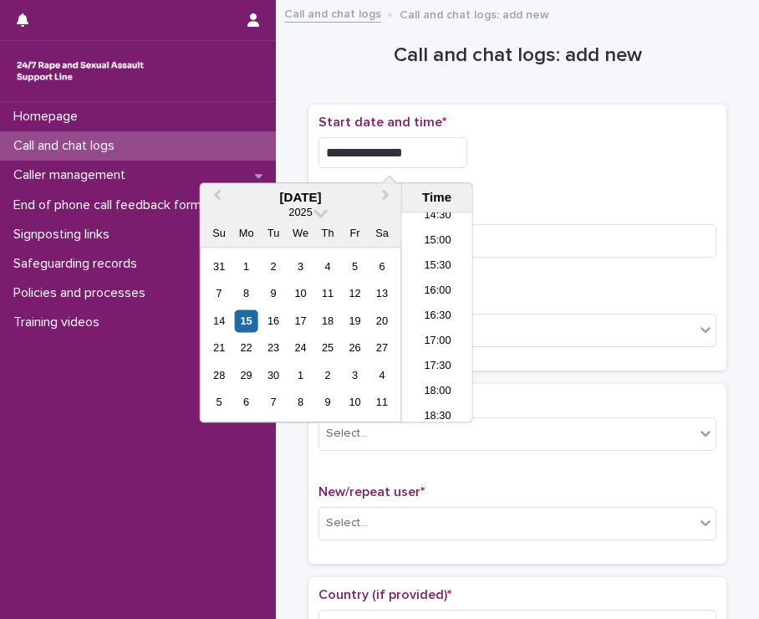
type input "**********"
click at [542, 166] on div "**********" at bounding box center [518, 148] width 398 height 67
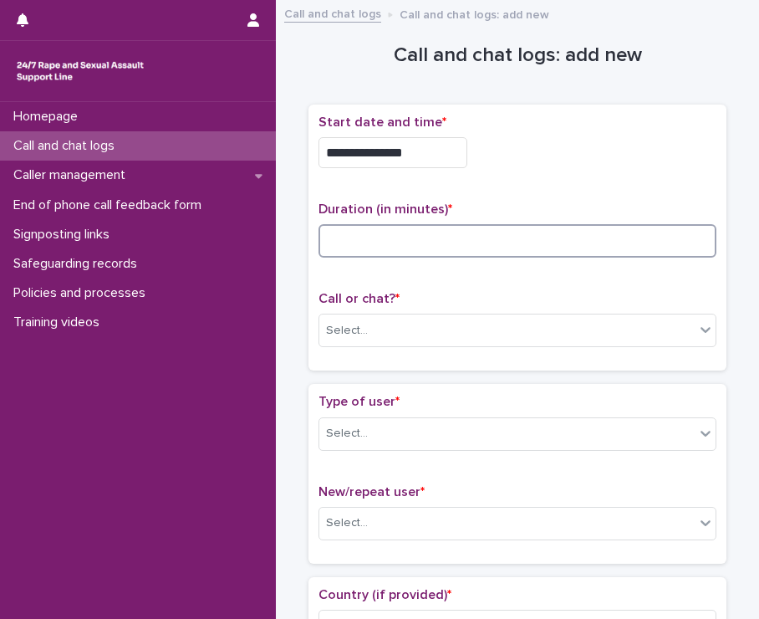
click at [436, 243] on input at bounding box center [518, 240] width 398 height 33
type input "**"
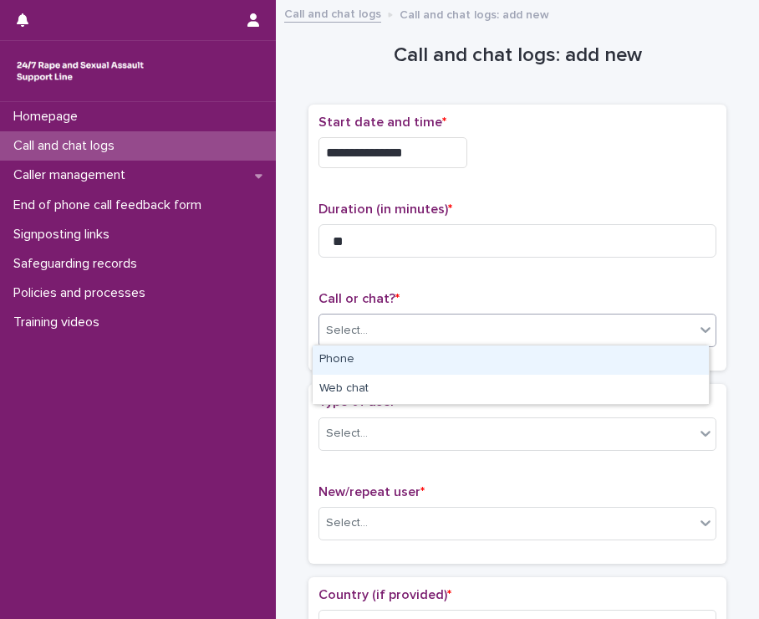
click at [447, 330] on div "Select..." at bounding box center [506, 331] width 375 height 28
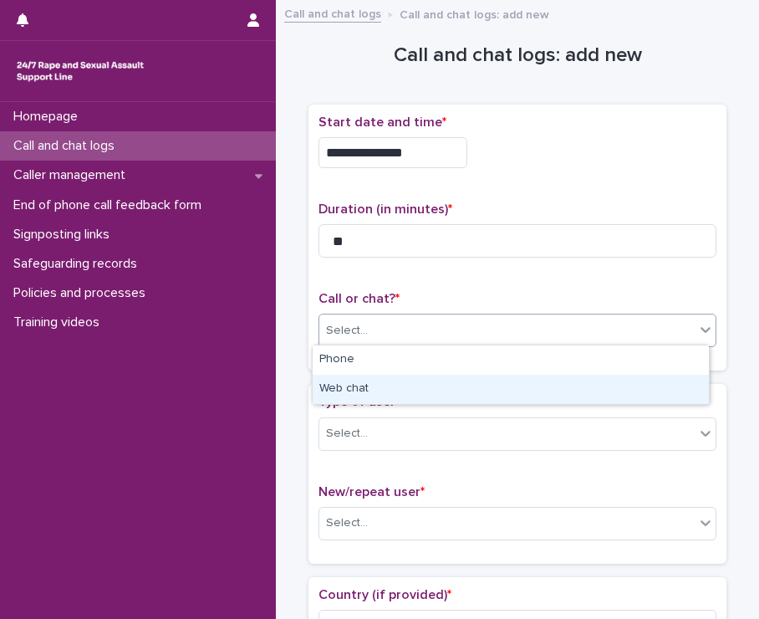
click at [433, 385] on div "Web chat" at bounding box center [511, 389] width 396 height 29
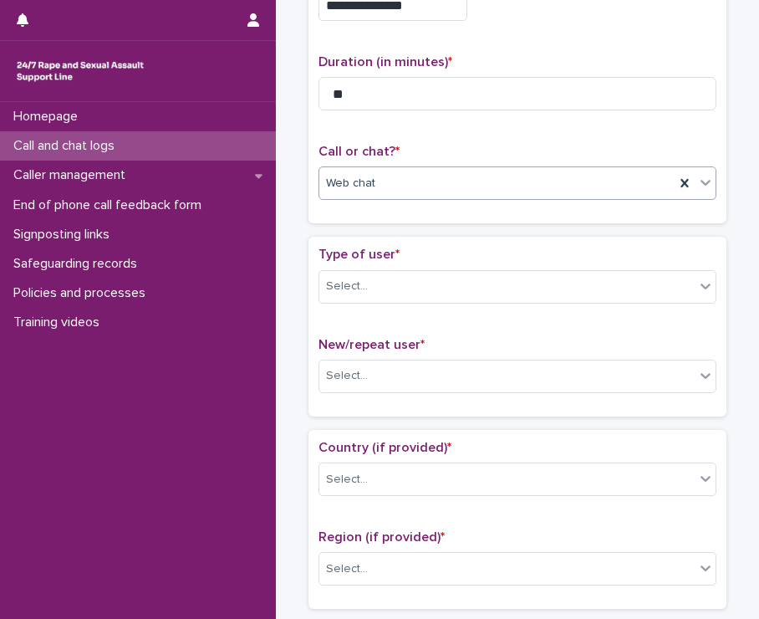
scroll to position [232, 0]
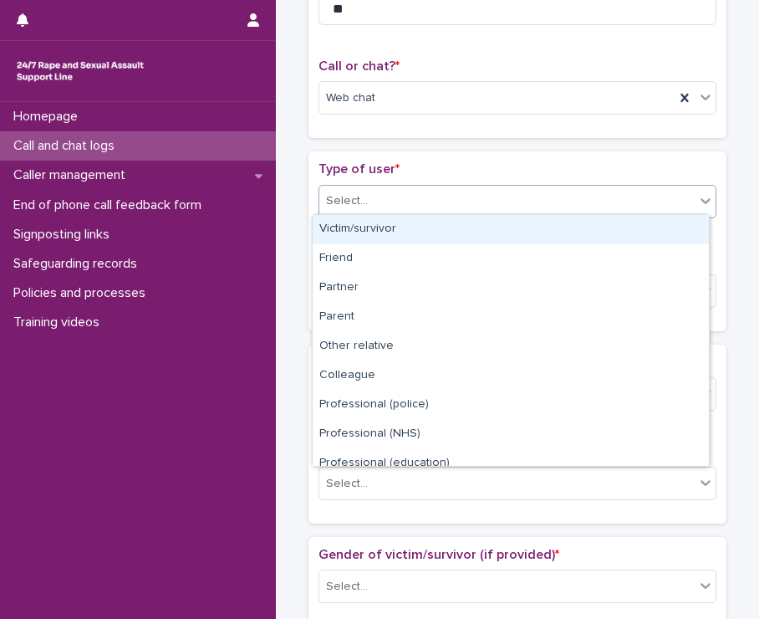
click at [487, 195] on div "Select..." at bounding box center [506, 201] width 375 height 28
click at [401, 223] on div "Victim/survivor" at bounding box center [511, 229] width 396 height 29
click at [578, 207] on div "Victim/survivor" at bounding box center [496, 201] width 355 height 28
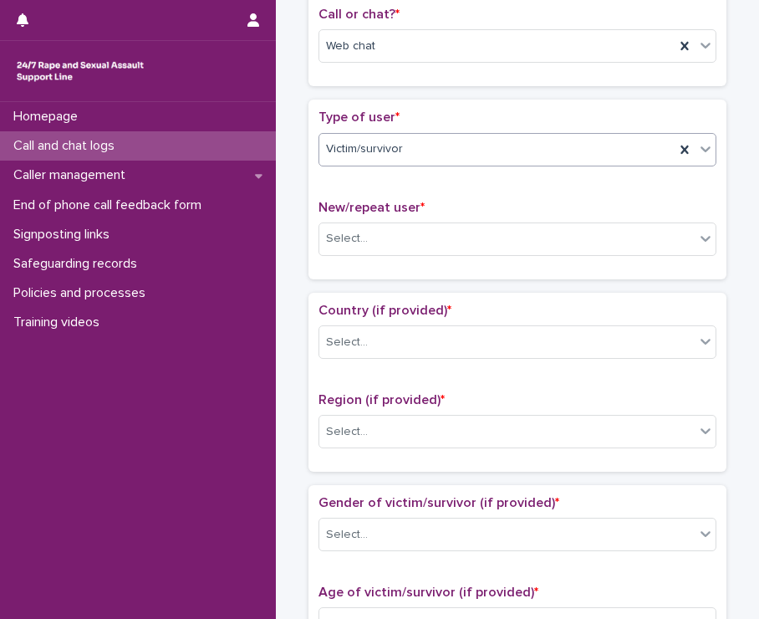
scroll to position [282, 0]
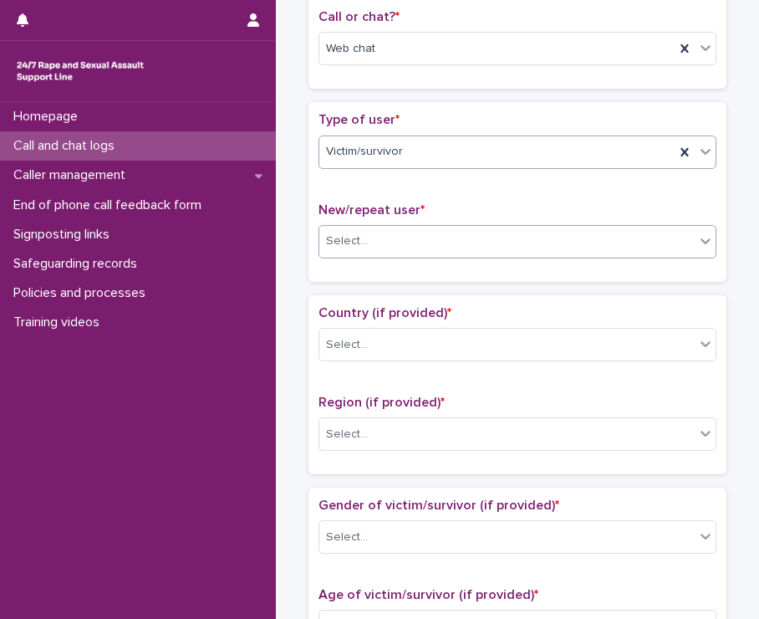
click at [601, 245] on div "Select..." at bounding box center [506, 241] width 375 height 28
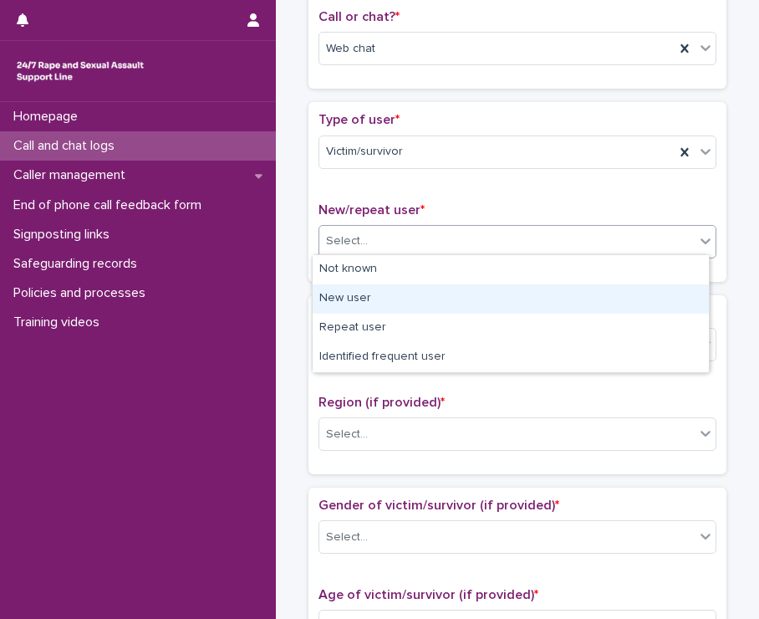
click at [372, 297] on div "New user" at bounding box center [511, 298] width 396 height 29
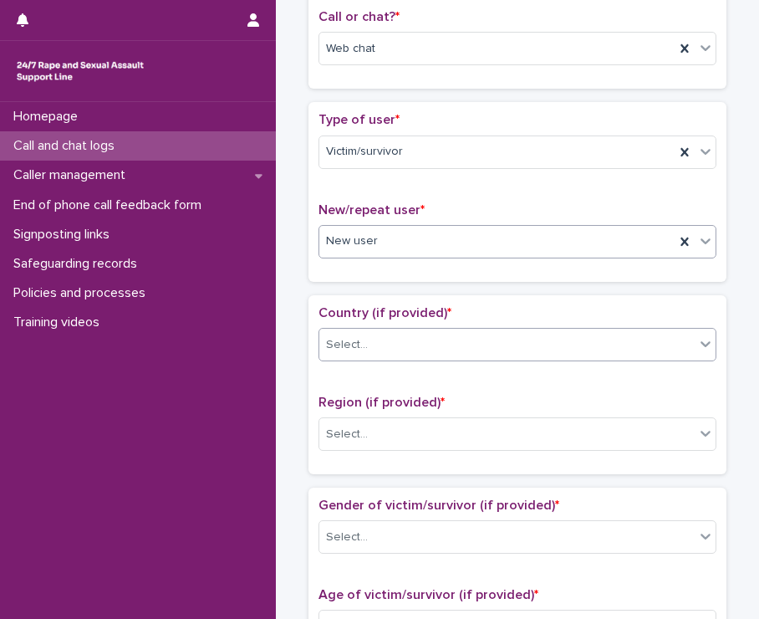
click at [397, 345] on div "Select..." at bounding box center [506, 345] width 375 height 28
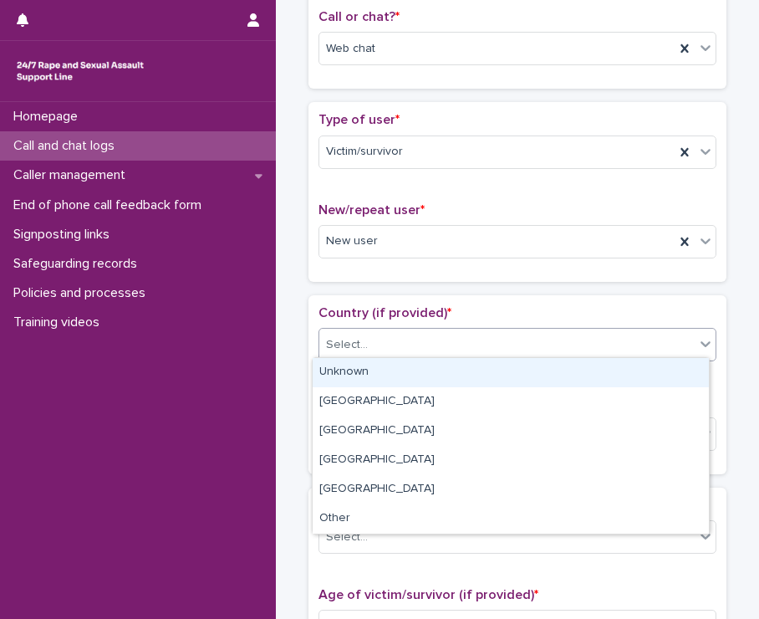
click at [395, 369] on div "Unknown" at bounding box center [511, 372] width 396 height 29
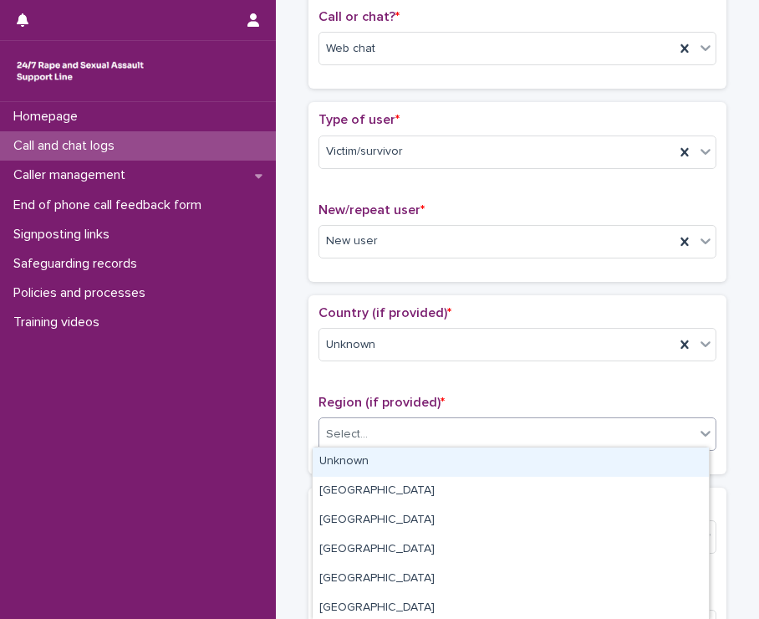
click at [395, 428] on div "Select..." at bounding box center [506, 435] width 375 height 28
click at [382, 461] on div "Unknown" at bounding box center [511, 461] width 396 height 29
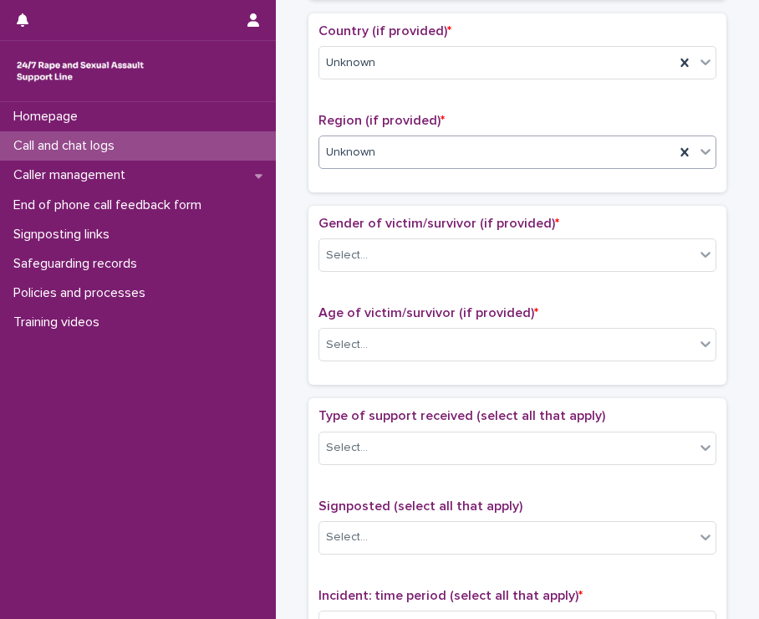
scroll to position [587, 0]
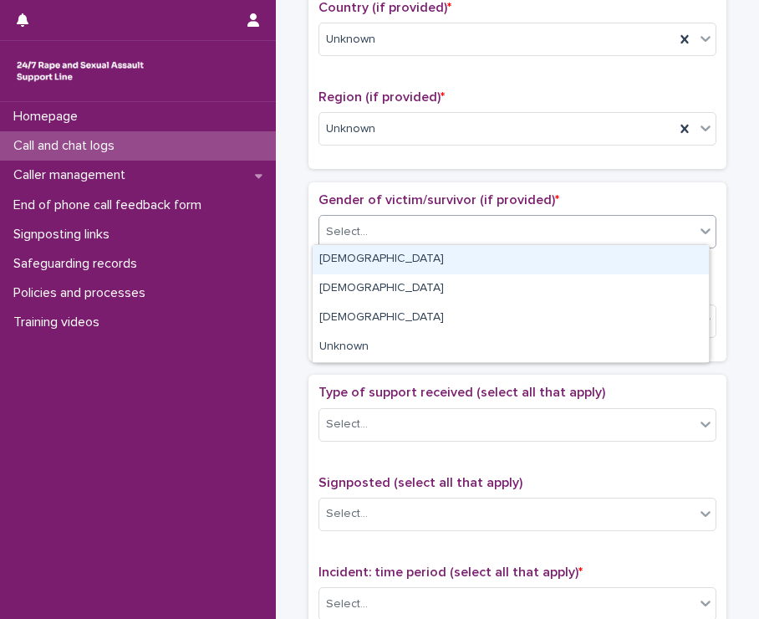
click at [387, 223] on div "Select..." at bounding box center [506, 232] width 375 height 28
click at [369, 258] on div "[DEMOGRAPHIC_DATA]" at bounding box center [511, 259] width 396 height 29
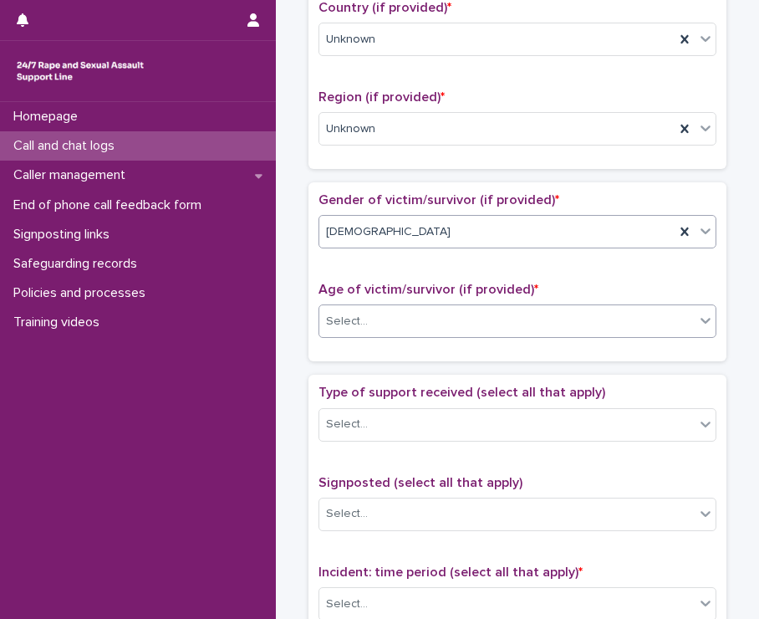
click at [383, 314] on div "Select..." at bounding box center [506, 322] width 375 height 28
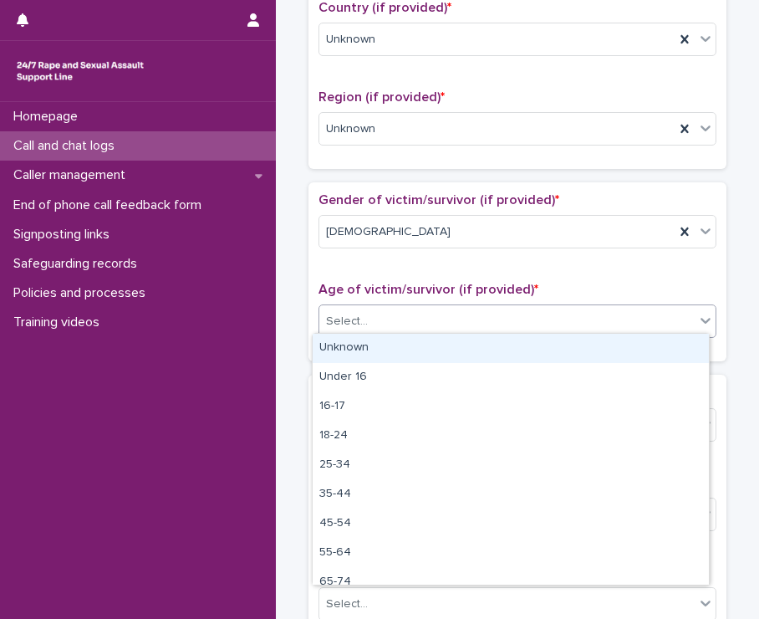
click at [375, 345] on div "Unknown" at bounding box center [511, 348] width 396 height 29
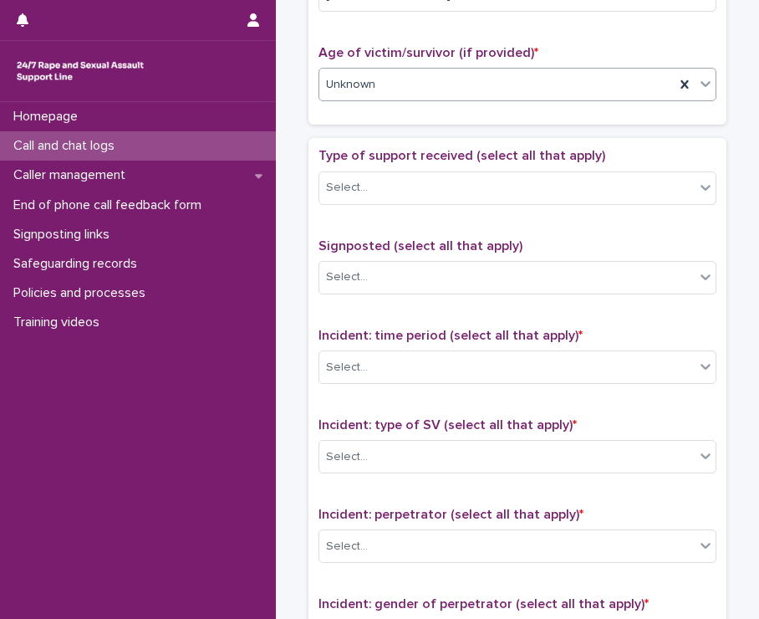
scroll to position [834, 0]
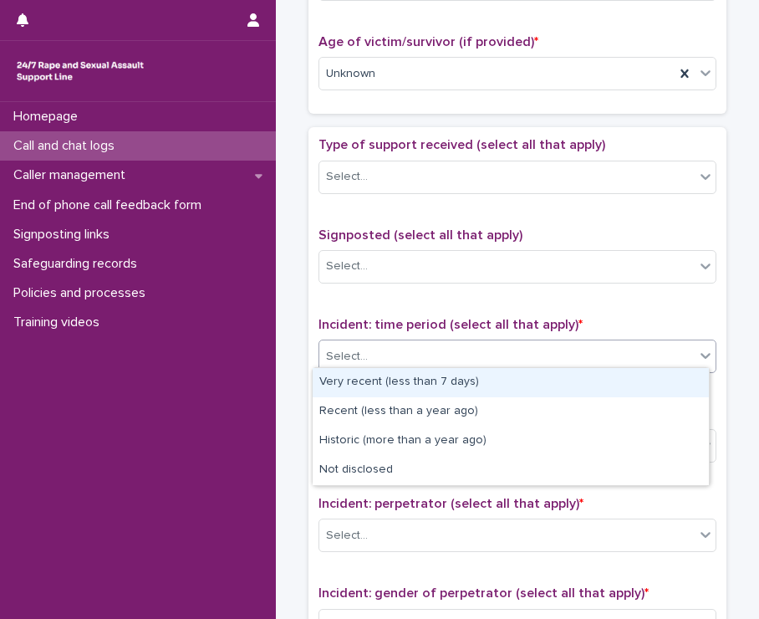
click at [451, 350] on div "Select..." at bounding box center [506, 357] width 375 height 28
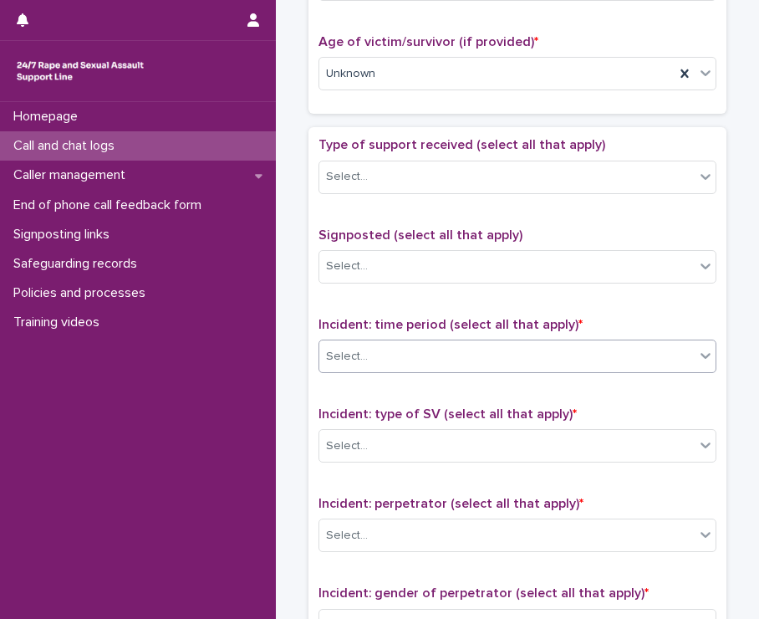
click at [411, 350] on div "Select..." at bounding box center [506, 357] width 375 height 28
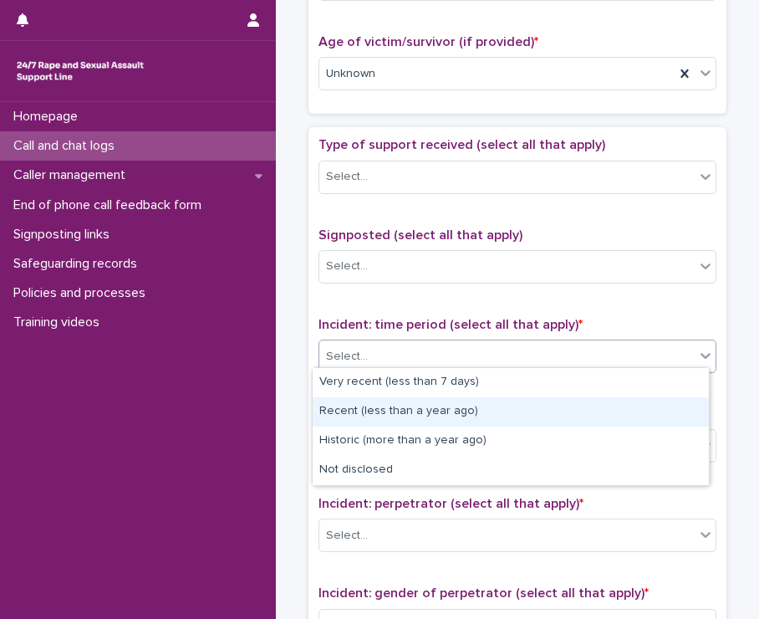
click at [409, 410] on div "Recent (less than a year ago)" at bounding box center [511, 411] width 396 height 29
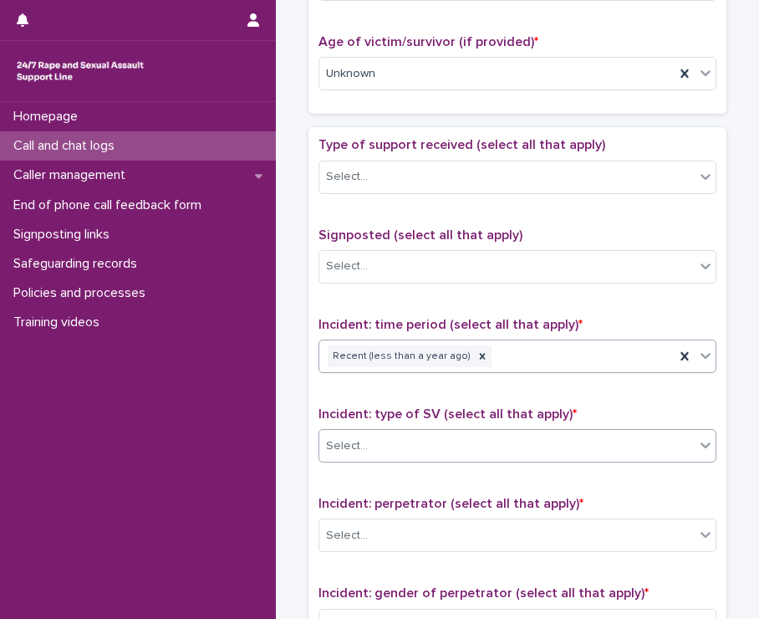
click at [406, 444] on div "Select..." at bounding box center [506, 446] width 375 height 28
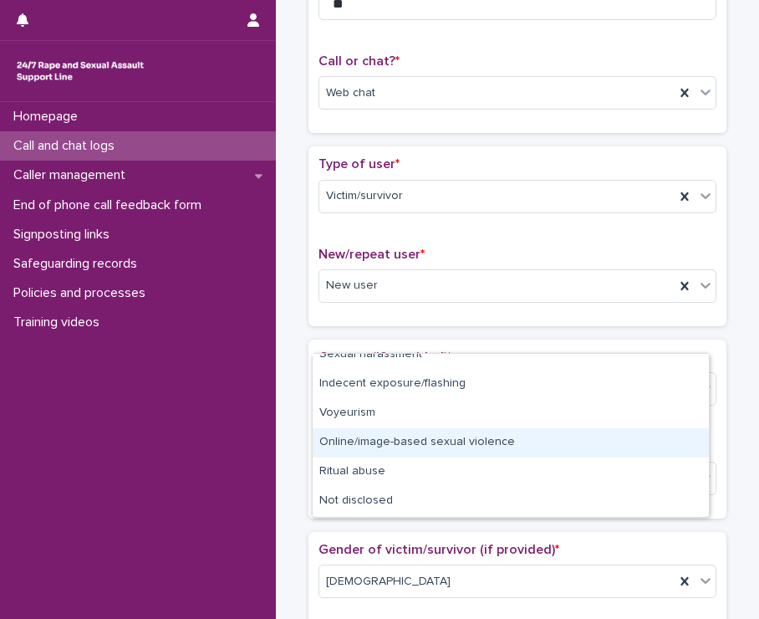
scroll to position [235, 0]
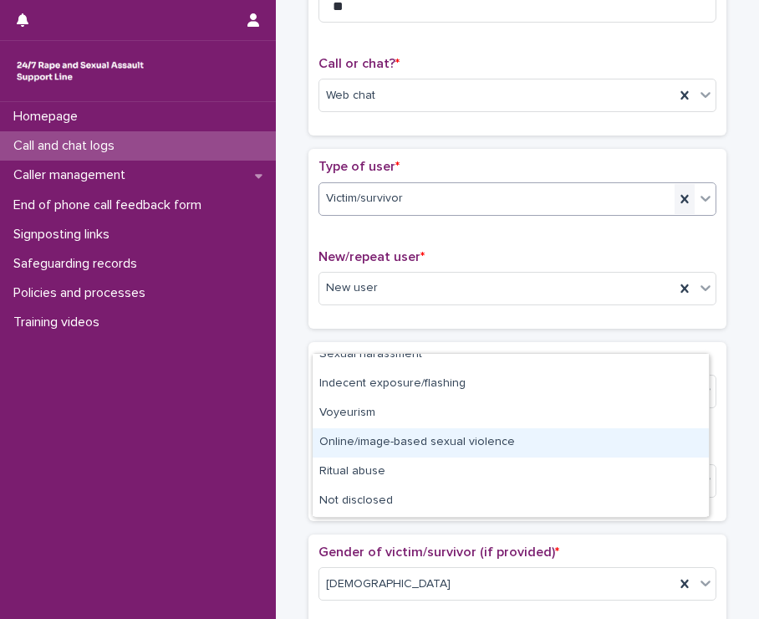
click at [680, 200] on icon at bounding box center [684, 199] width 17 height 17
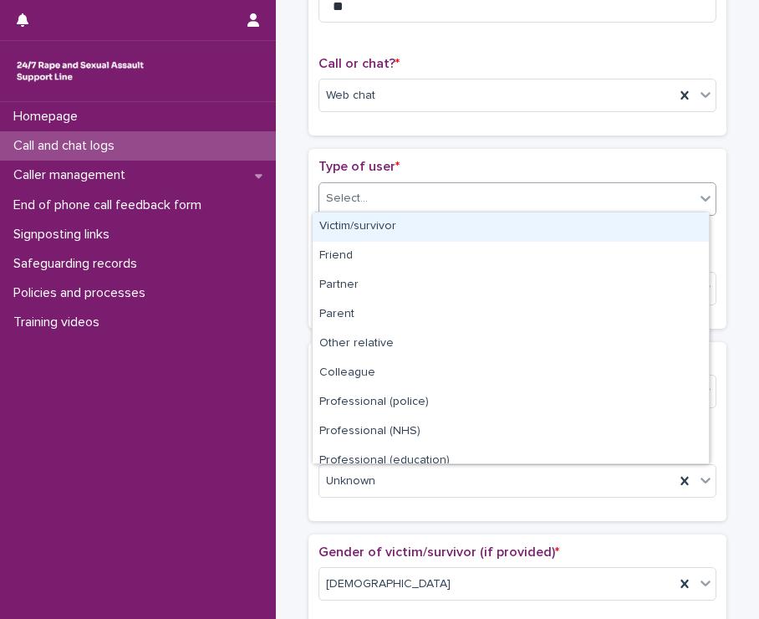
click at [697, 191] on icon at bounding box center [705, 198] width 17 height 17
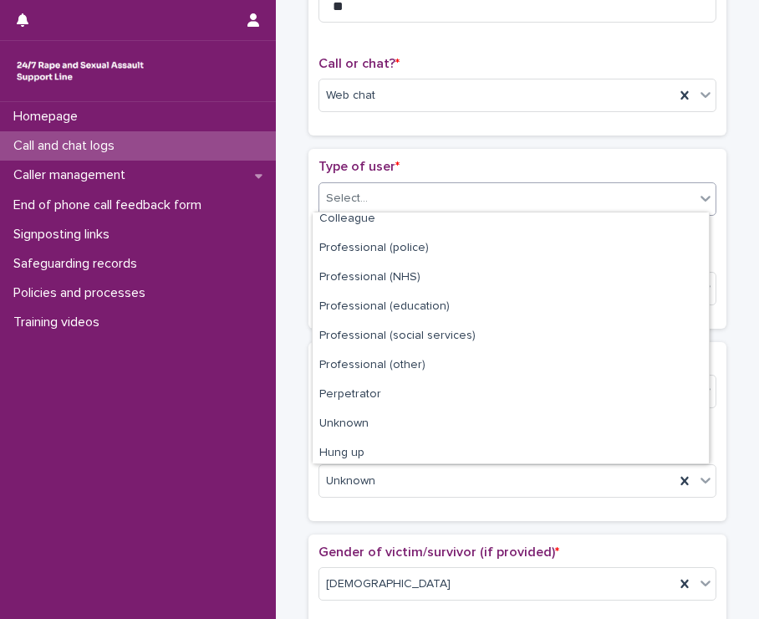
scroll to position [187, 0]
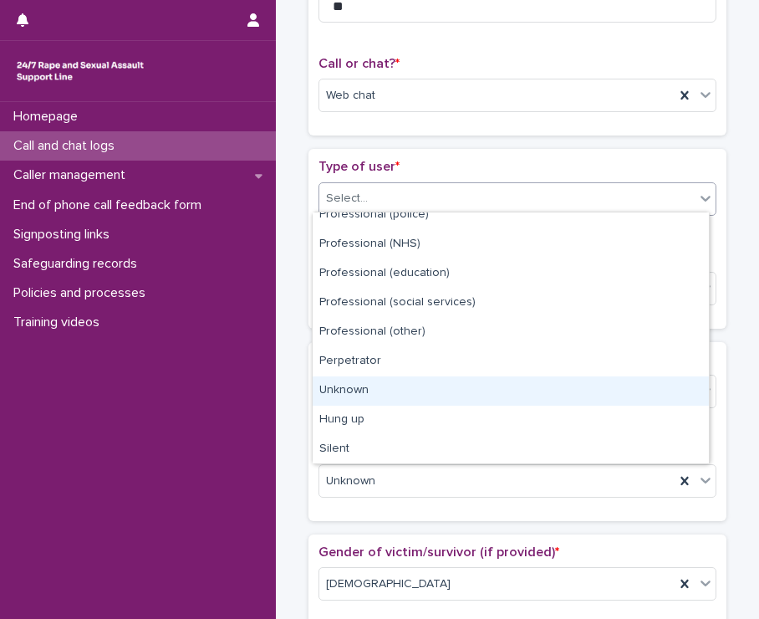
drag, startPoint x: 477, startPoint y: 374, endPoint x: 480, endPoint y: 384, distance: 10.3
click at [480, 384] on div "Unknown" at bounding box center [511, 390] width 396 height 29
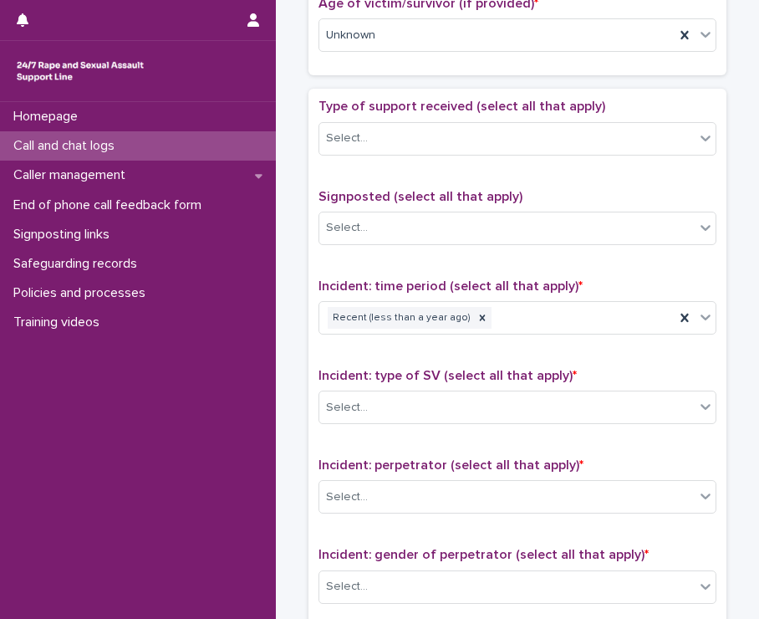
scroll to position [879, 0]
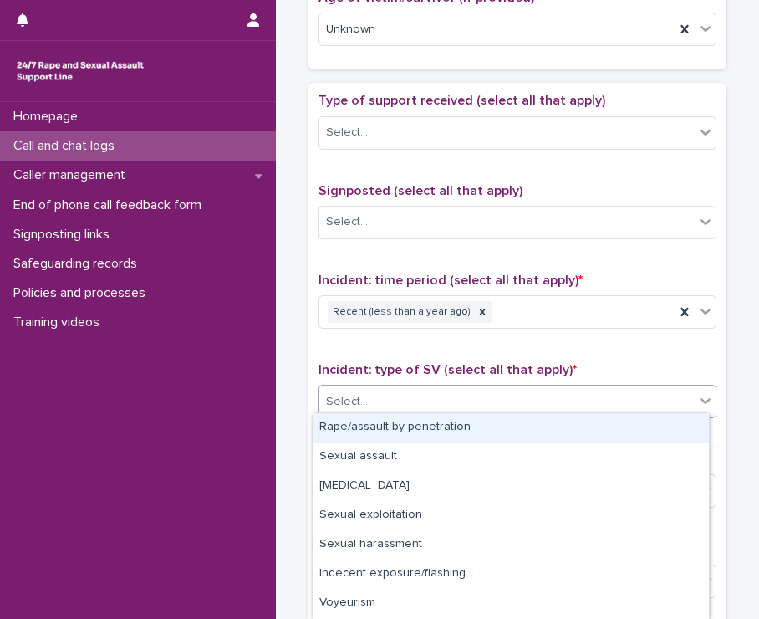
click at [532, 394] on div "Select..." at bounding box center [506, 402] width 375 height 28
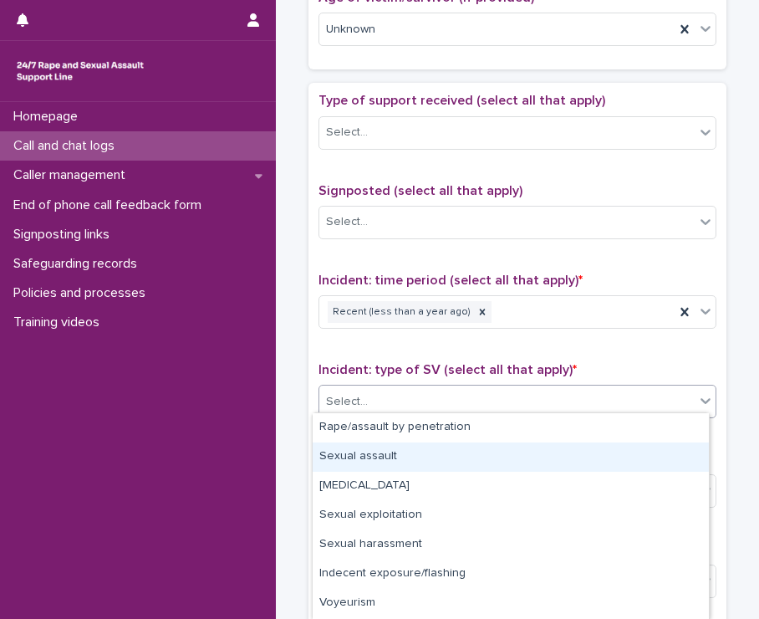
scroll to position [86, 0]
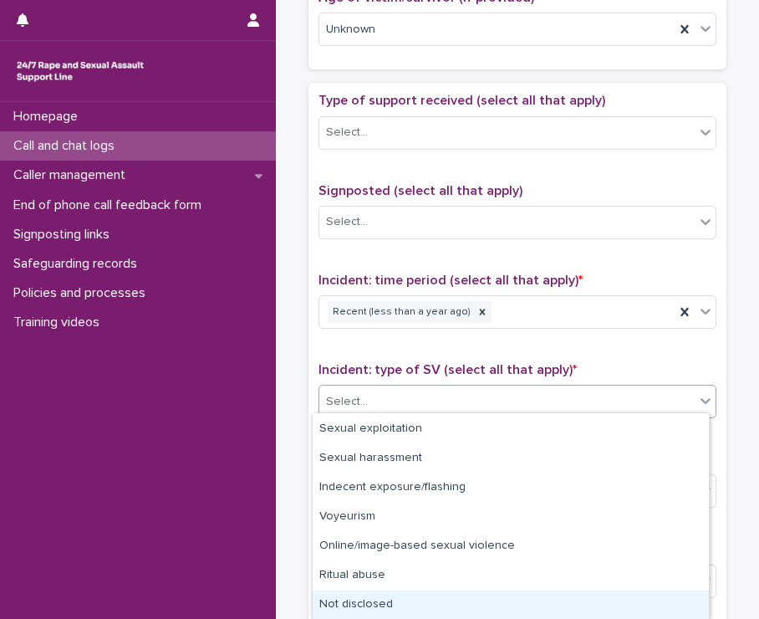
click at [405, 599] on div "Not disclosed" at bounding box center [511, 604] width 396 height 29
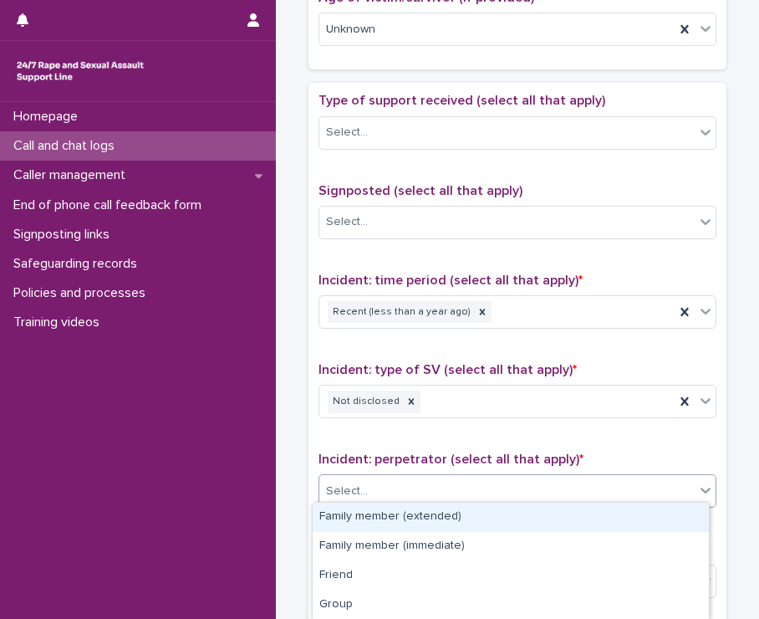
click at [463, 492] on div "Select..." at bounding box center [506, 491] width 375 height 28
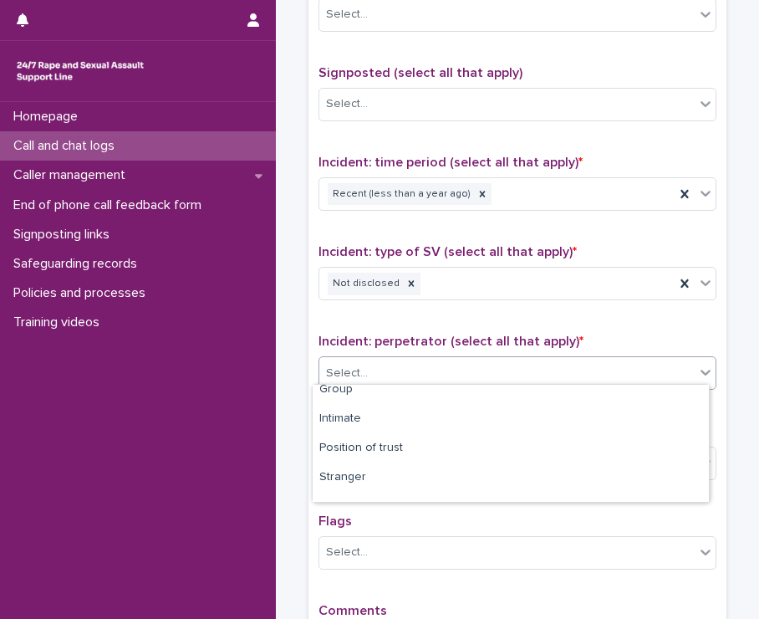
scroll to position [100, 0]
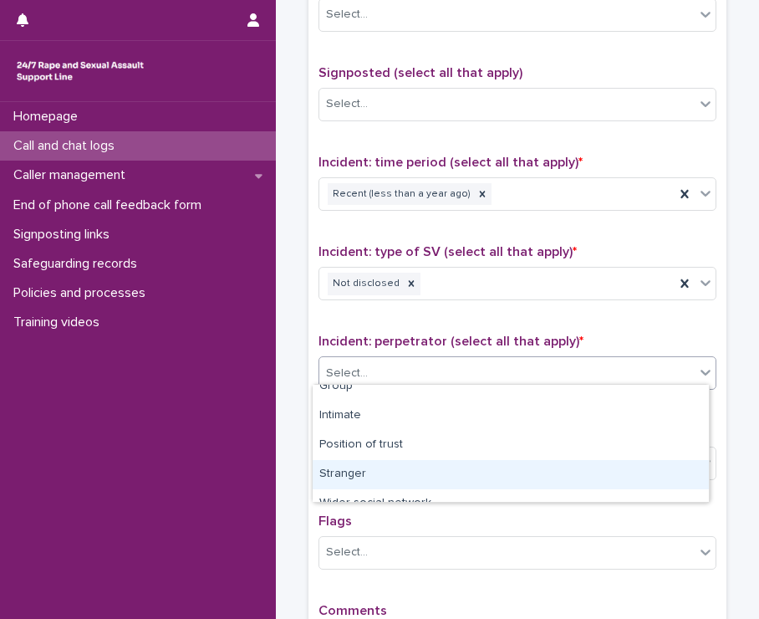
click at [419, 477] on div "Stranger" at bounding box center [511, 474] width 396 height 29
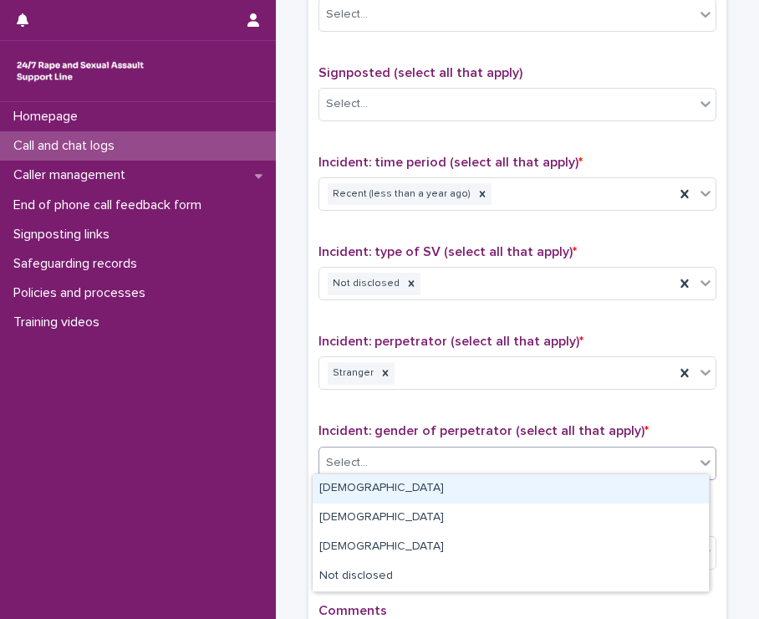
click at [418, 463] on div "Select..." at bounding box center [506, 463] width 375 height 28
click at [420, 482] on div "[DEMOGRAPHIC_DATA]" at bounding box center [511, 488] width 396 height 29
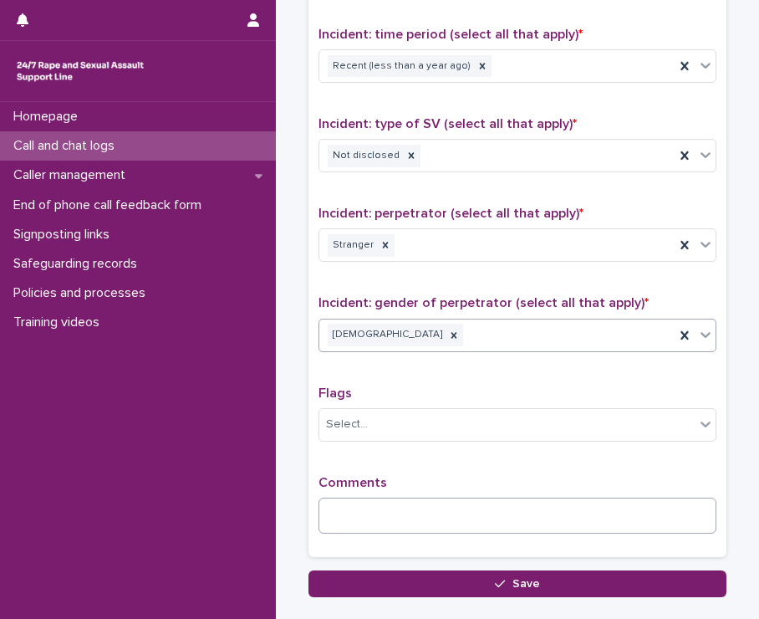
scroll to position [1129, 0]
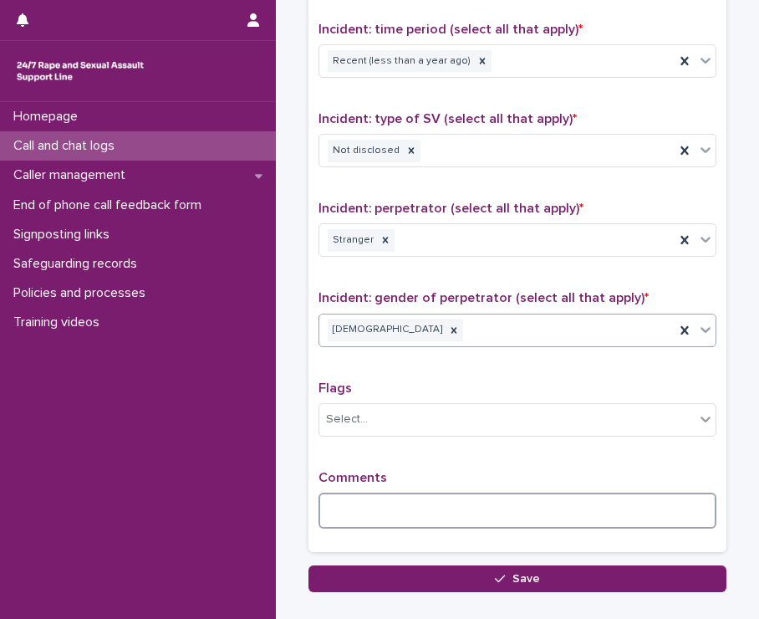
click at [419, 504] on textarea at bounding box center [518, 510] width 398 height 36
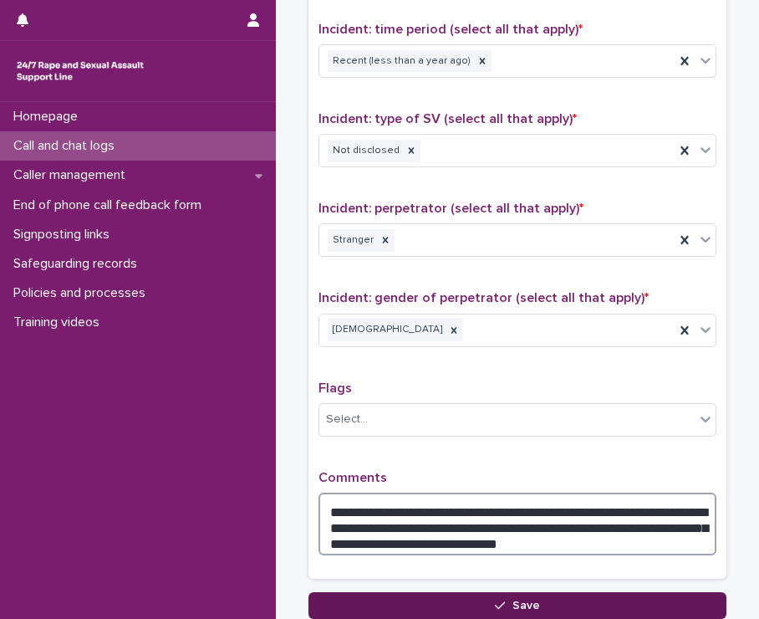
type textarea "**********"
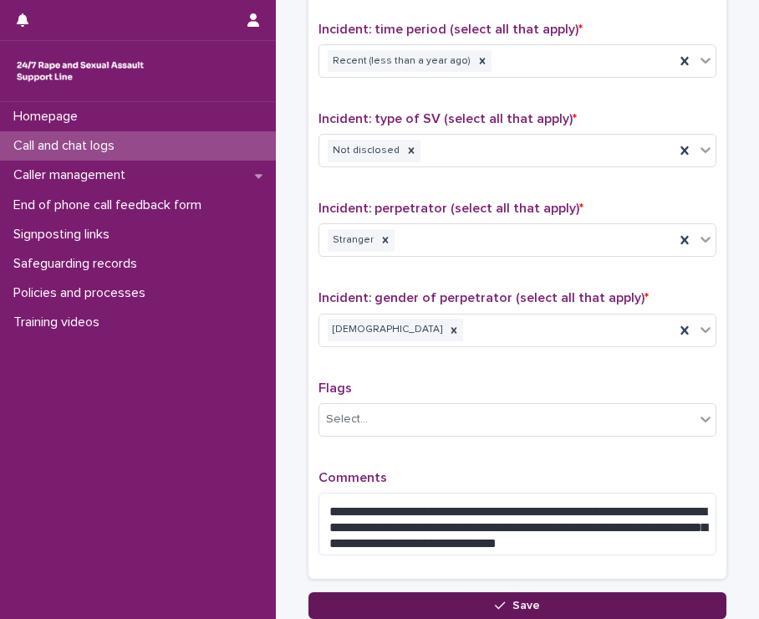
click at [645, 592] on button "Save" at bounding box center [517, 605] width 418 height 27
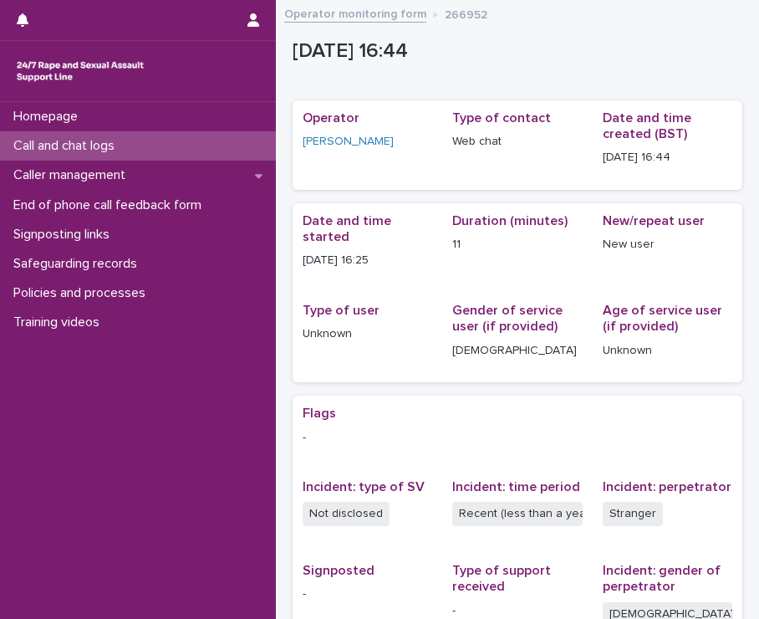
click at [108, 147] on p "Call and chat logs" at bounding box center [67, 146] width 121 height 16
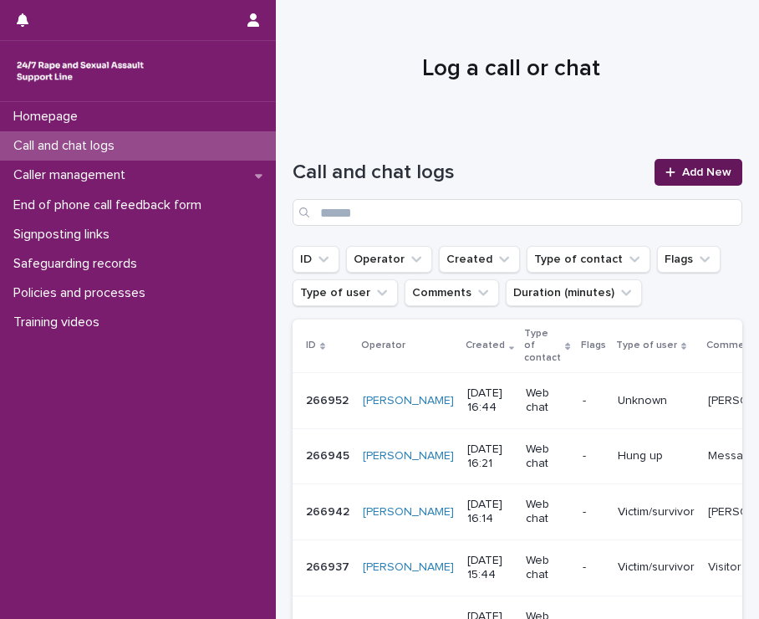
click at [691, 175] on span "Add New" at bounding box center [706, 172] width 49 height 12
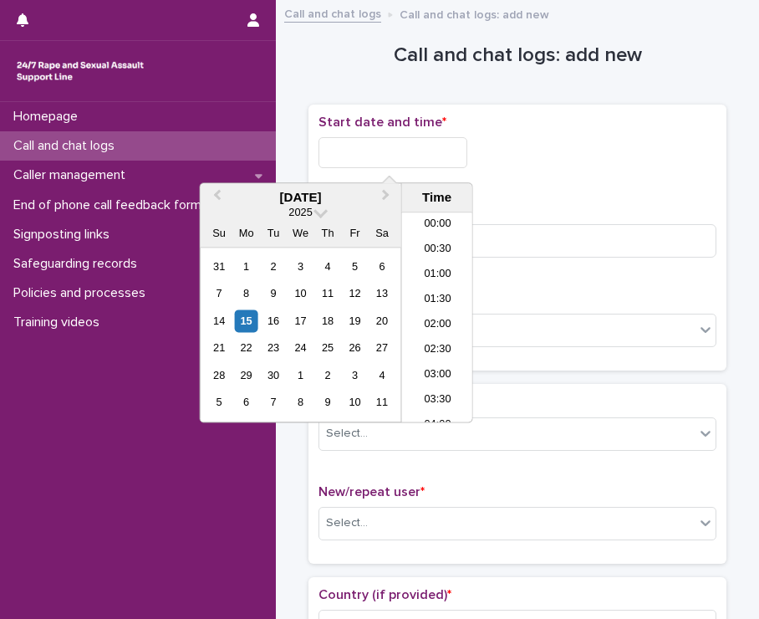
click at [393, 151] on input "text" at bounding box center [393, 152] width 149 height 31
click at [445, 263] on li "16:00" at bounding box center [437, 267] width 71 height 25
click at [421, 152] on input "**********" at bounding box center [393, 152] width 149 height 31
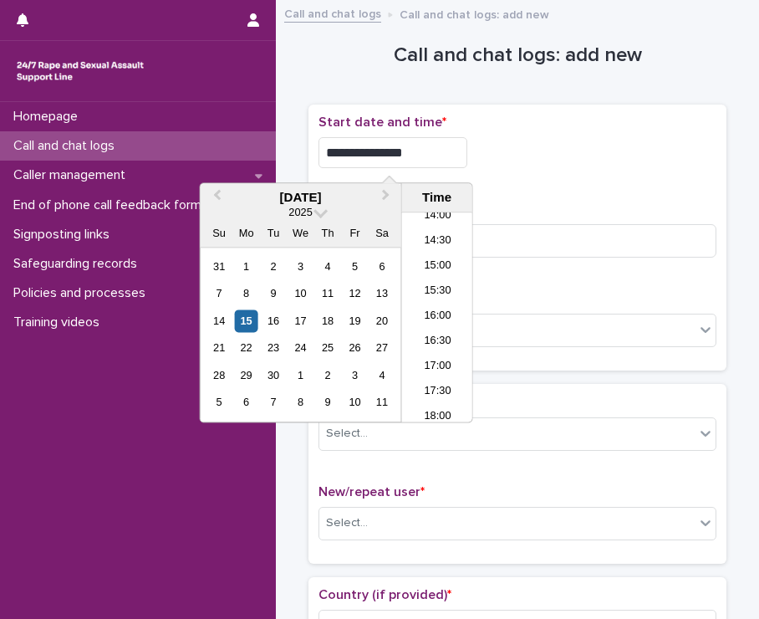
type input "**********"
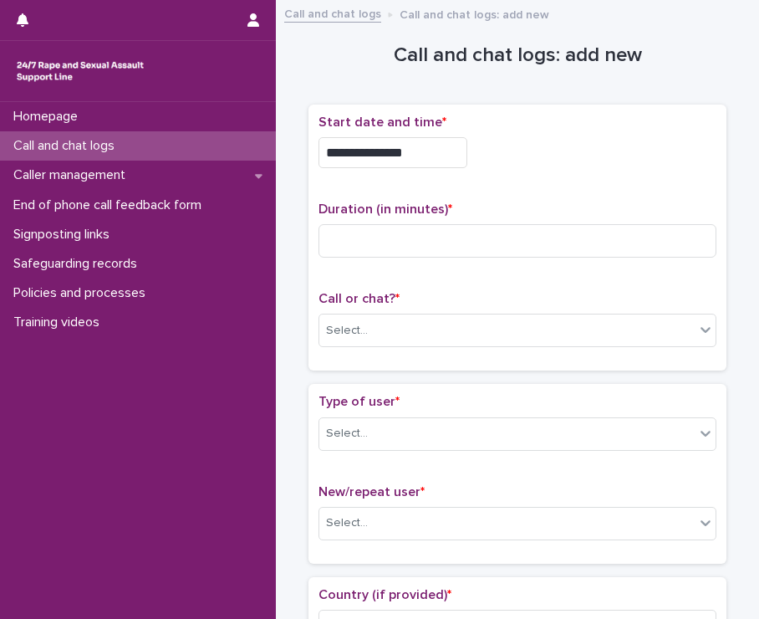
click at [528, 143] on div "**********" at bounding box center [518, 152] width 398 height 31
click at [385, 237] on input at bounding box center [518, 240] width 398 height 33
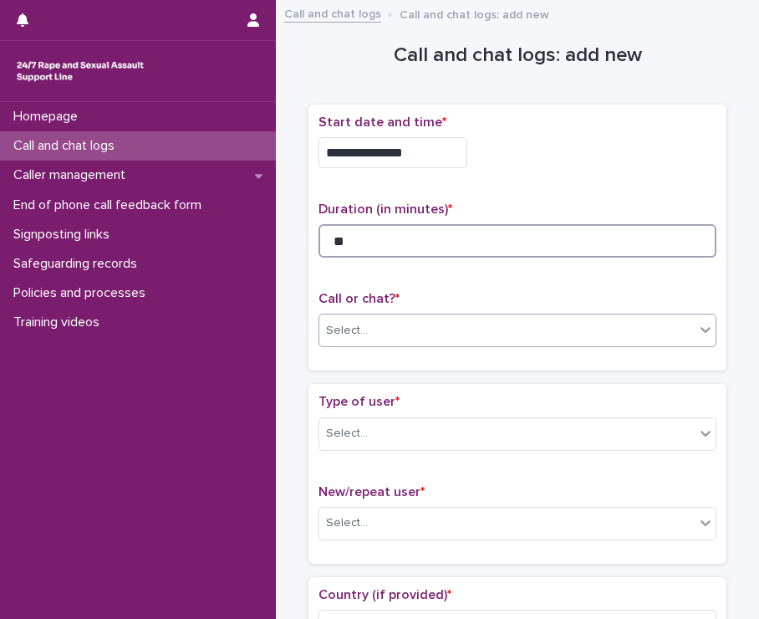
type input "**"
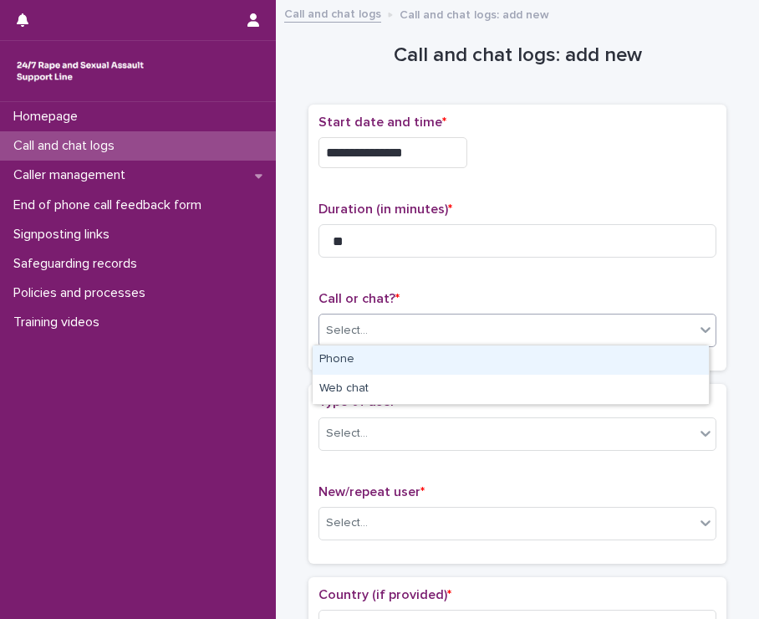
click at [400, 322] on div "Select..." at bounding box center [506, 331] width 375 height 28
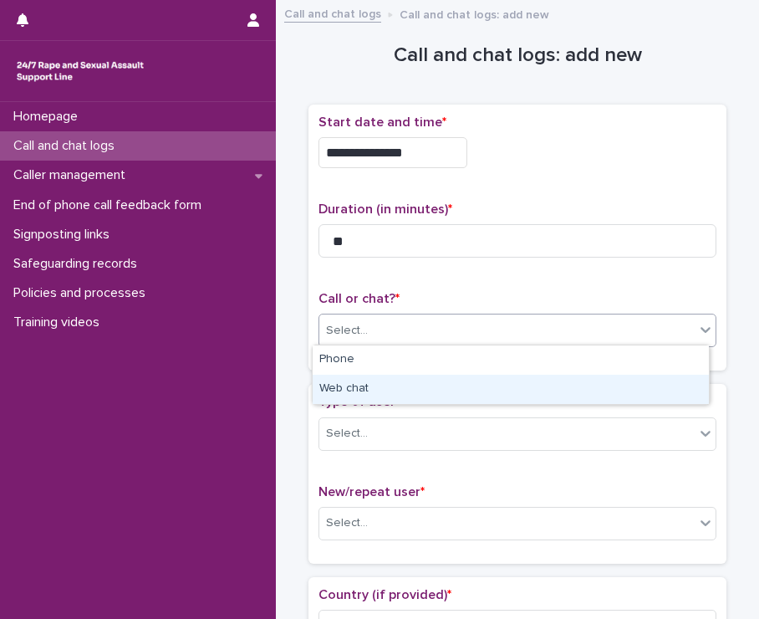
click at [388, 396] on div "Web chat" at bounding box center [511, 389] width 396 height 29
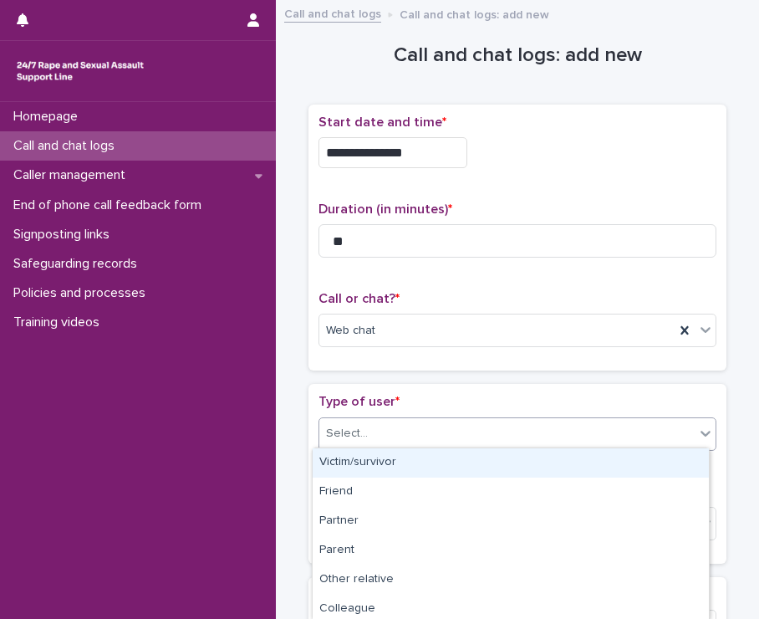
click at [391, 434] on div "Select..." at bounding box center [506, 434] width 375 height 28
click at [391, 457] on div "Victim/survivor" at bounding box center [511, 462] width 396 height 29
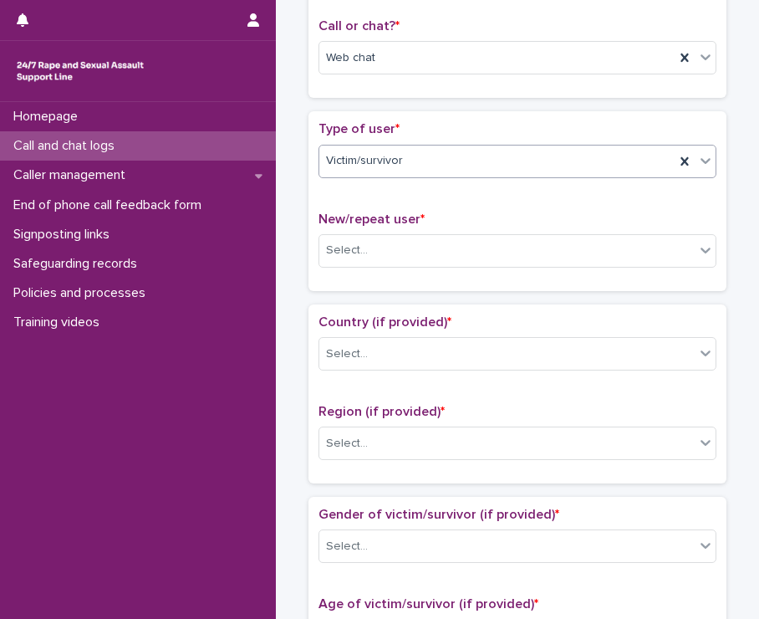
scroll to position [351, 0]
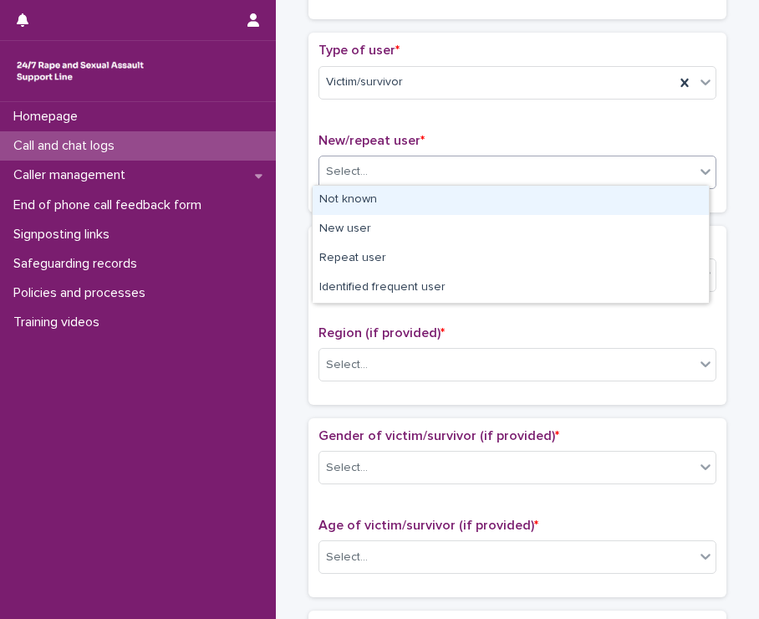
click at [403, 165] on div "Select..." at bounding box center [506, 172] width 375 height 28
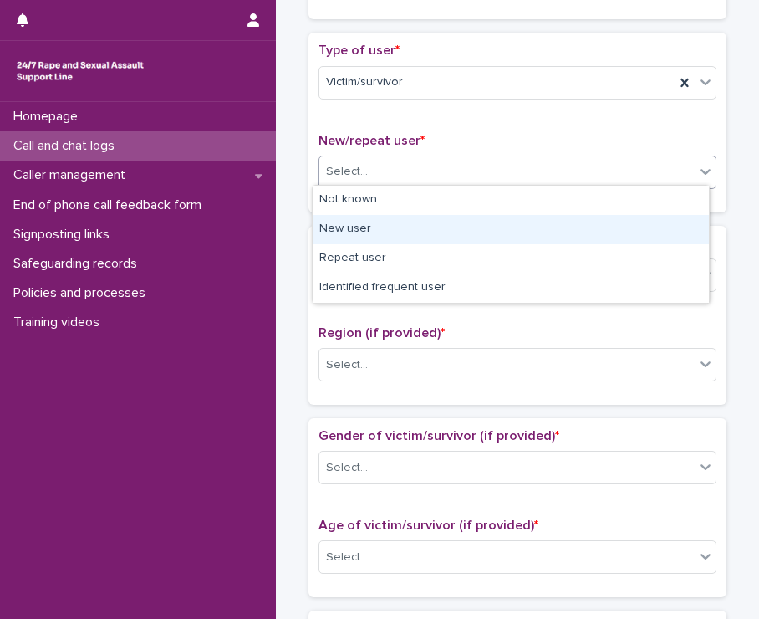
click at [370, 230] on div "New user" at bounding box center [511, 229] width 396 height 29
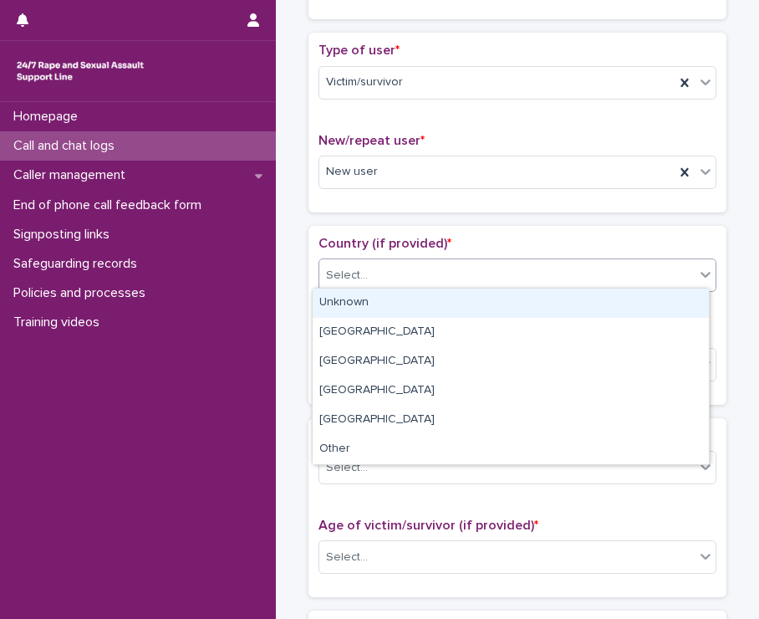
click at [370, 283] on div "Select..." at bounding box center [506, 276] width 375 height 28
click at [367, 304] on div "Unknown" at bounding box center [511, 302] width 396 height 29
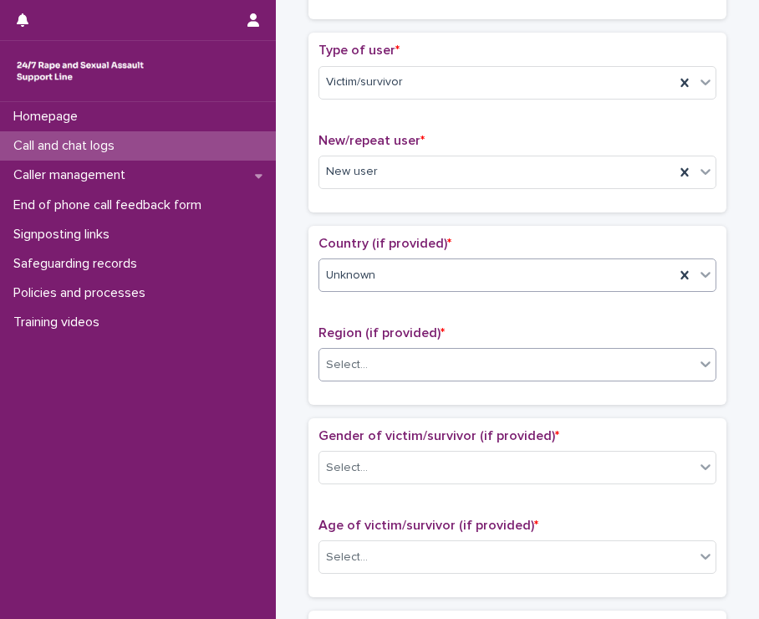
click at [376, 367] on div "Select..." at bounding box center [506, 365] width 375 height 28
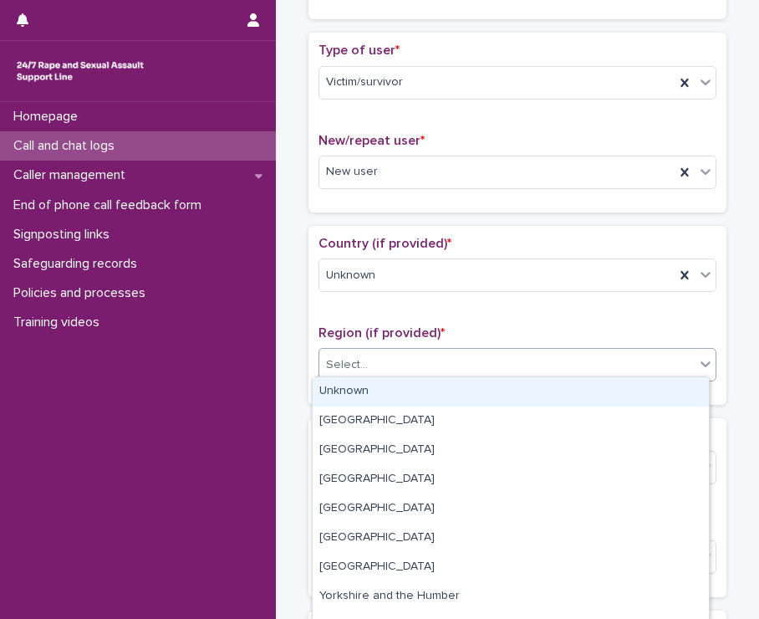
click at [376, 392] on div "Unknown" at bounding box center [511, 391] width 396 height 29
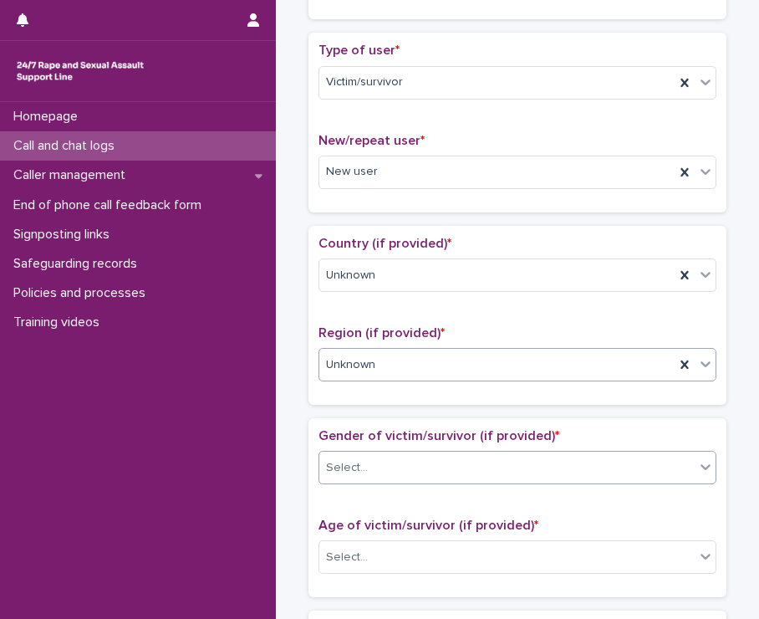
click at [380, 464] on div "Select..." at bounding box center [506, 468] width 375 height 28
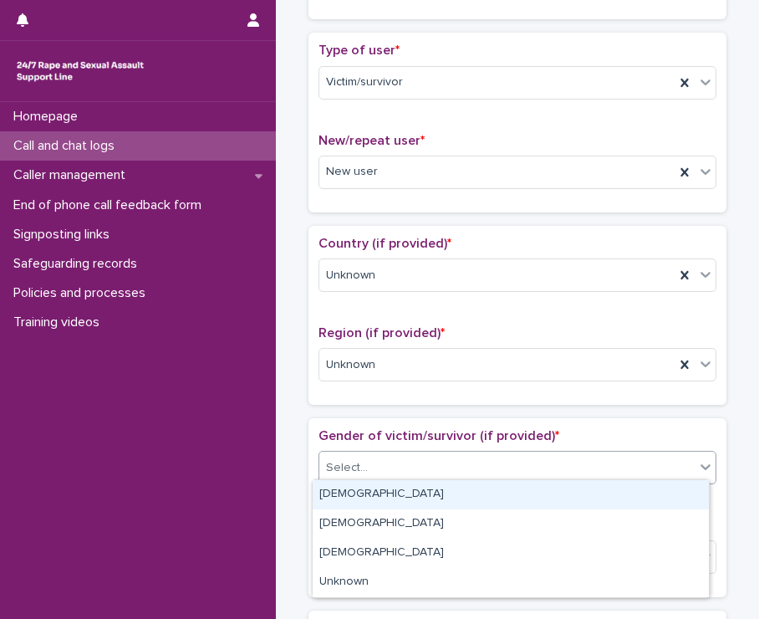
click at [377, 493] on div "[DEMOGRAPHIC_DATA]" at bounding box center [511, 494] width 396 height 29
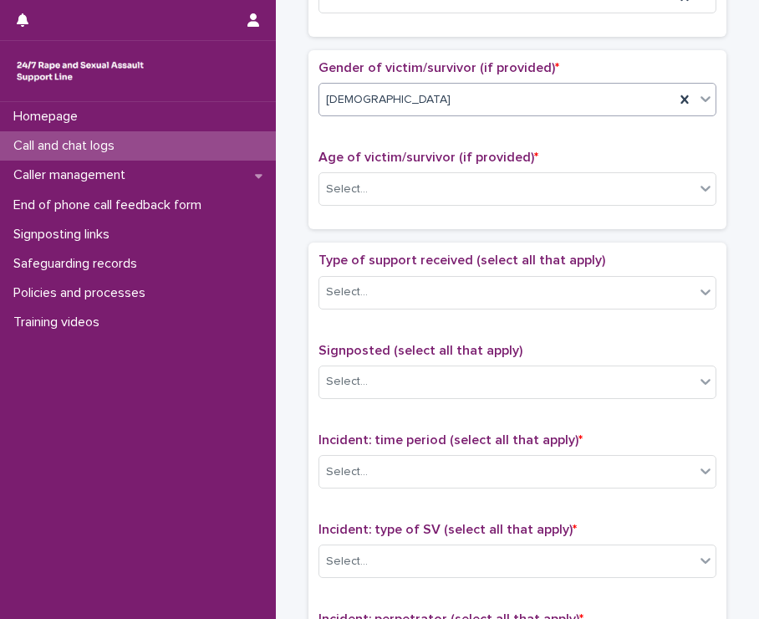
scroll to position [742, 0]
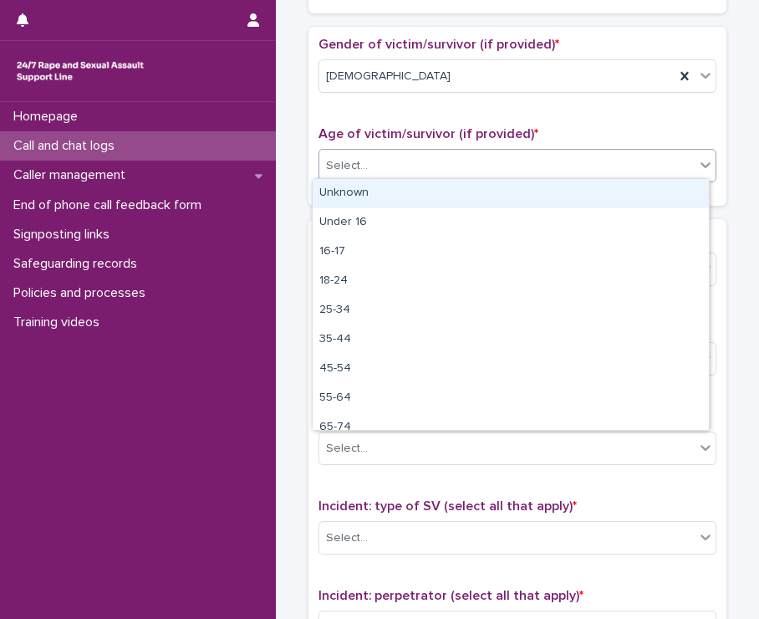
click at [344, 160] on div "Select..." at bounding box center [347, 166] width 42 height 18
click at [345, 185] on div "Unknown" at bounding box center [511, 193] width 396 height 29
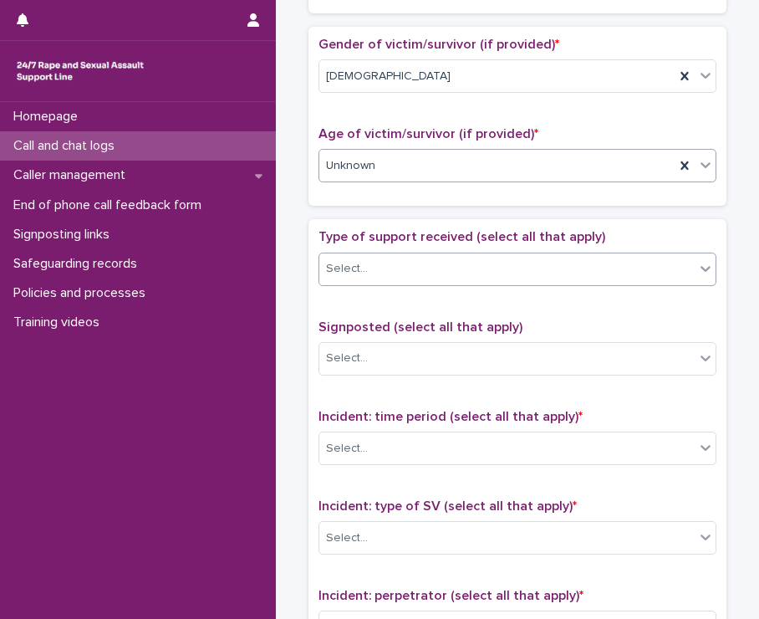
click at [370, 272] on div at bounding box center [371, 269] width 2 height 18
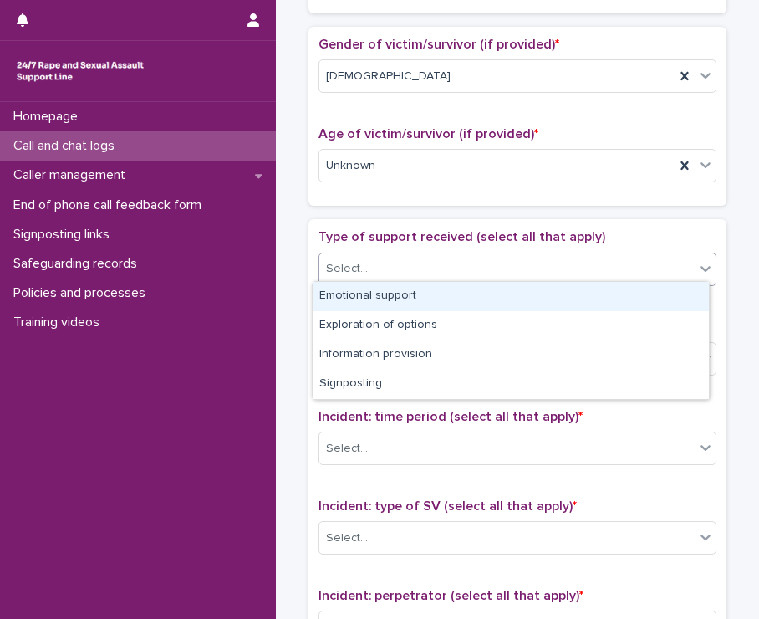
click at [362, 300] on div "Emotional support" at bounding box center [511, 296] width 396 height 29
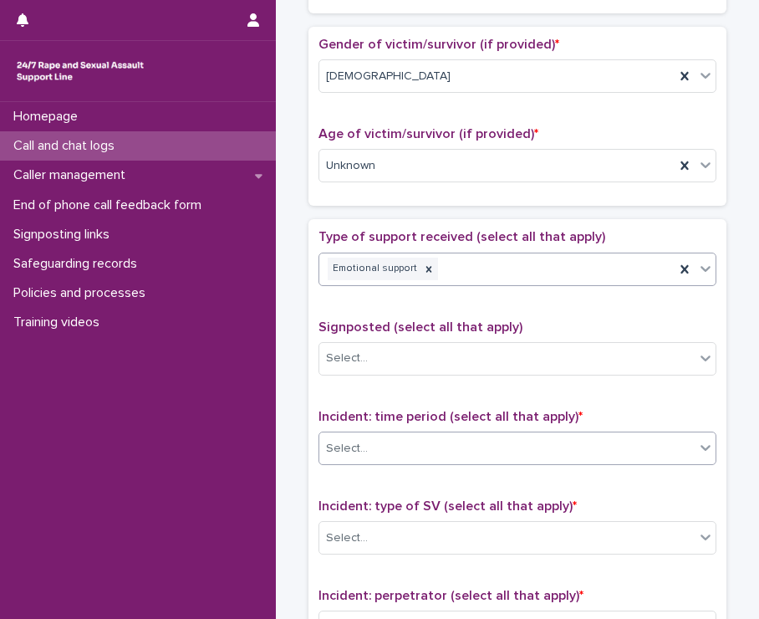
click at [411, 448] on div "Select..." at bounding box center [506, 449] width 375 height 28
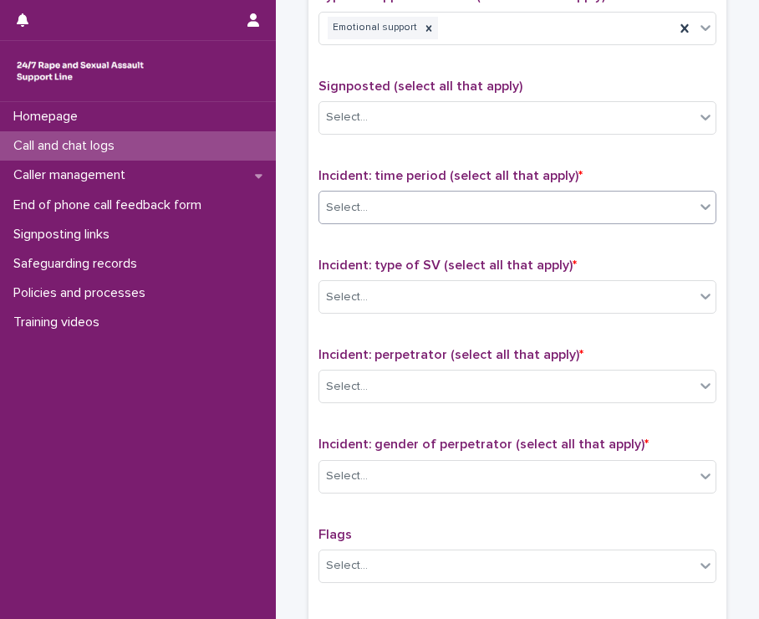
scroll to position [987, 0]
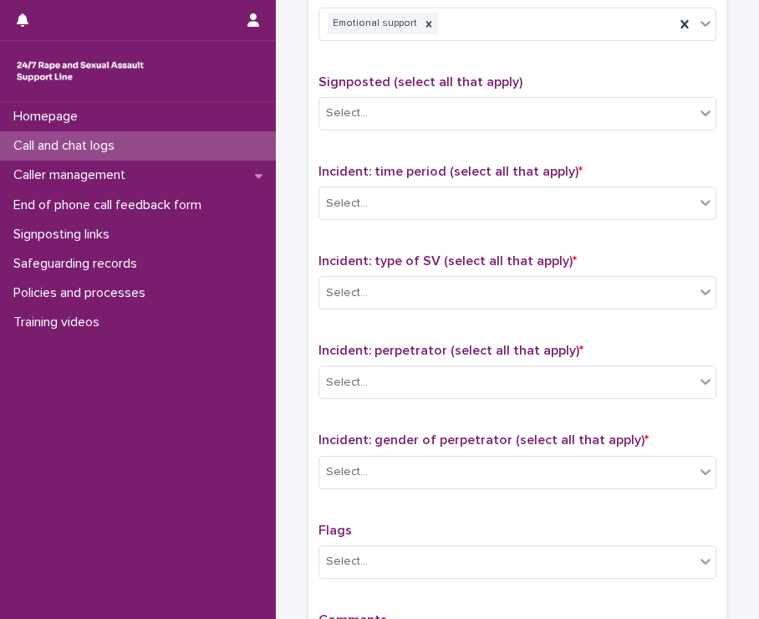
click at [492, 214] on div "Incident: time period (select all that apply) * Select..." at bounding box center [518, 198] width 398 height 69
click at [492, 212] on div "Select..." at bounding box center [518, 202] width 398 height 33
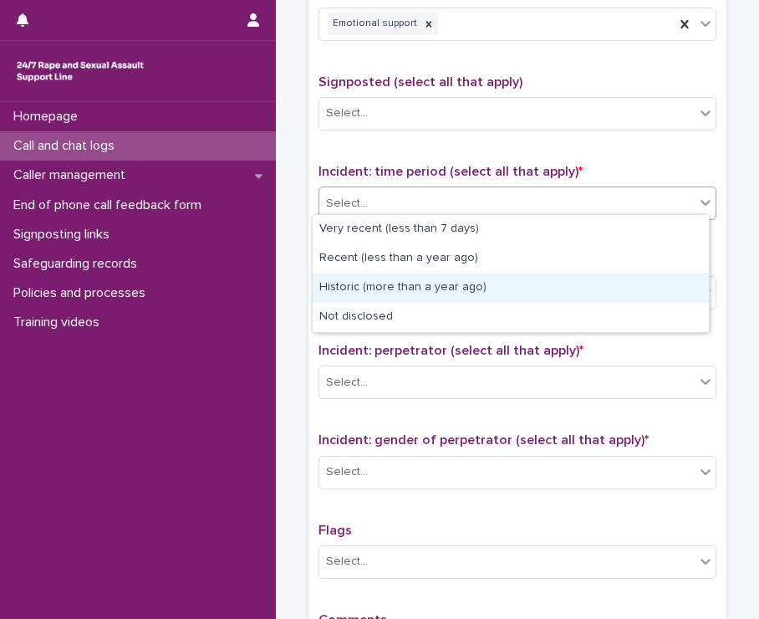
click at [460, 283] on div "Historic (more than a year ago)" at bounding box center [511, 287] width 396 height 29
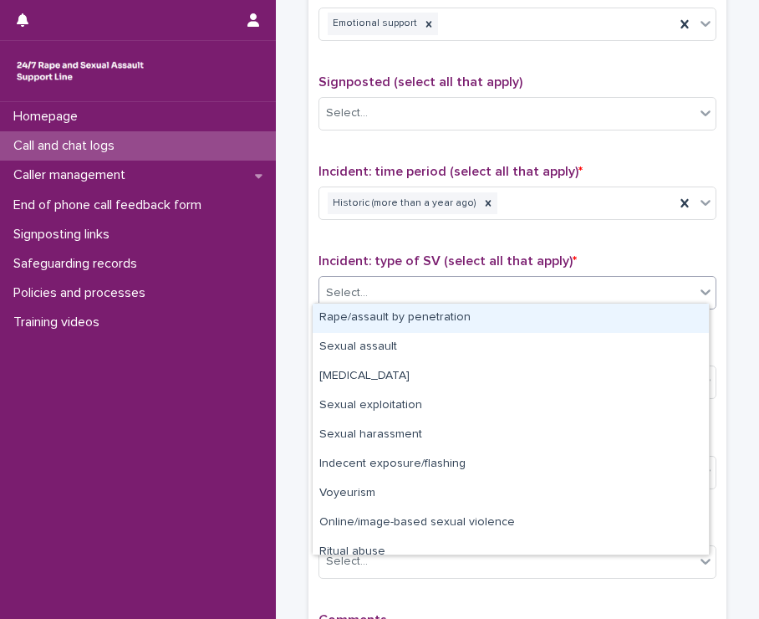
click at [396, 291] on div "Select..." at bounding box center [506, 293] width 375 height 28
click at [395, 320] on div "Rape/assault by penetration" at bounding box center [511, 317] width 396 height 29
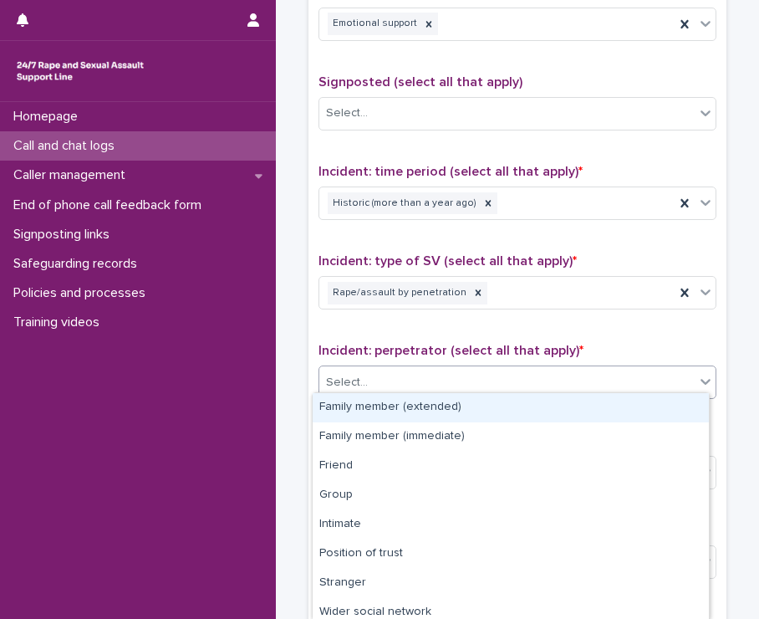
click at [400, 377] on div "Select..." at bounding box center [506, 383] width 375 height 28
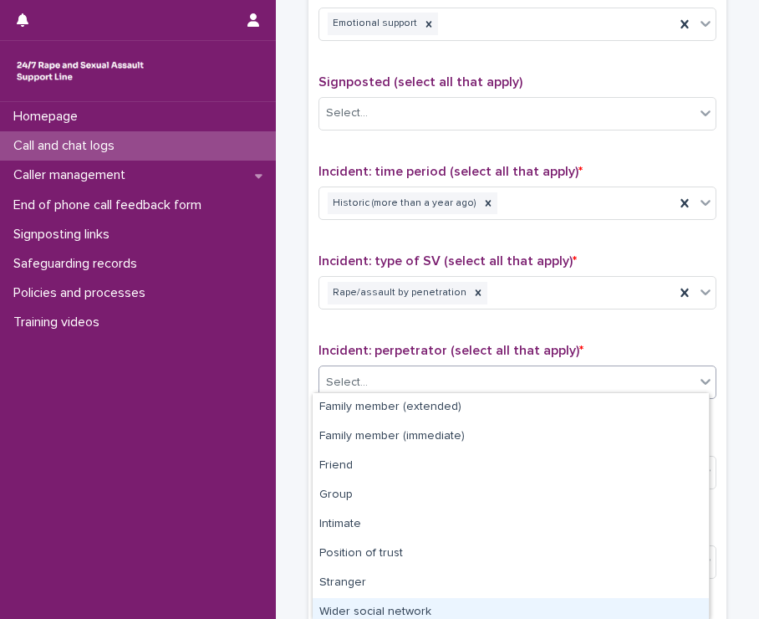
click at [388, 608] on div "Wider social network" at bounding box center [511, 612] width 396 height 29
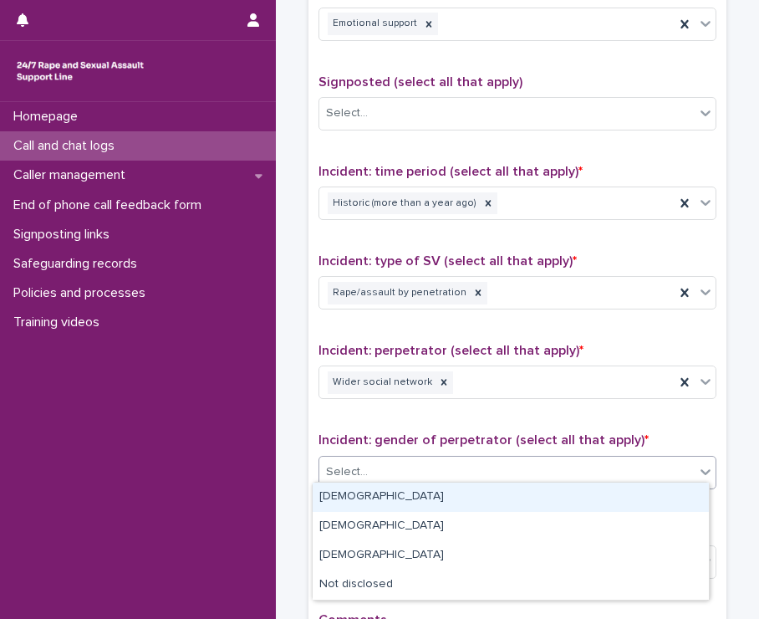
click at [393, 467] on div "Select..." at bounding box center [506, 472] width 375 height 28
click at [388, 497] on div "[DEMOGRAPHIC_DATA]" at bounding box center [511, 496] width 396 height 29
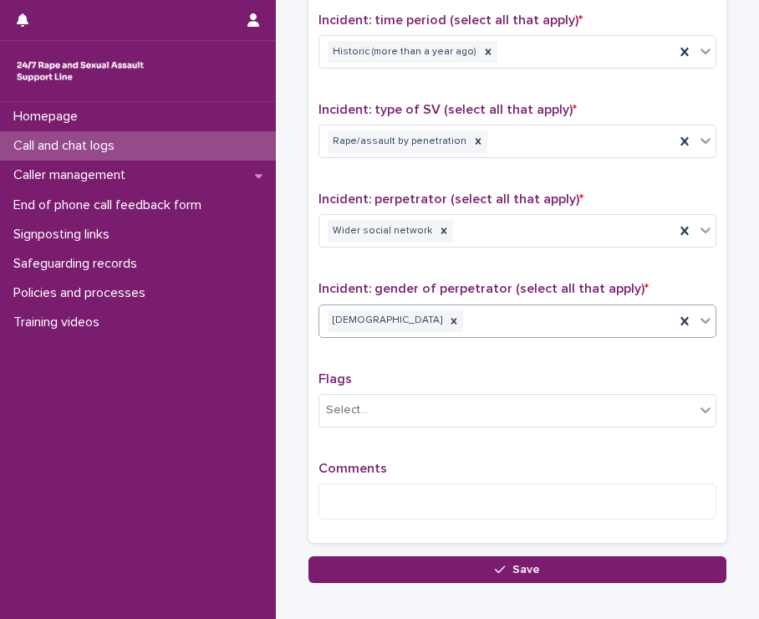
scroll to position [1165, 0]
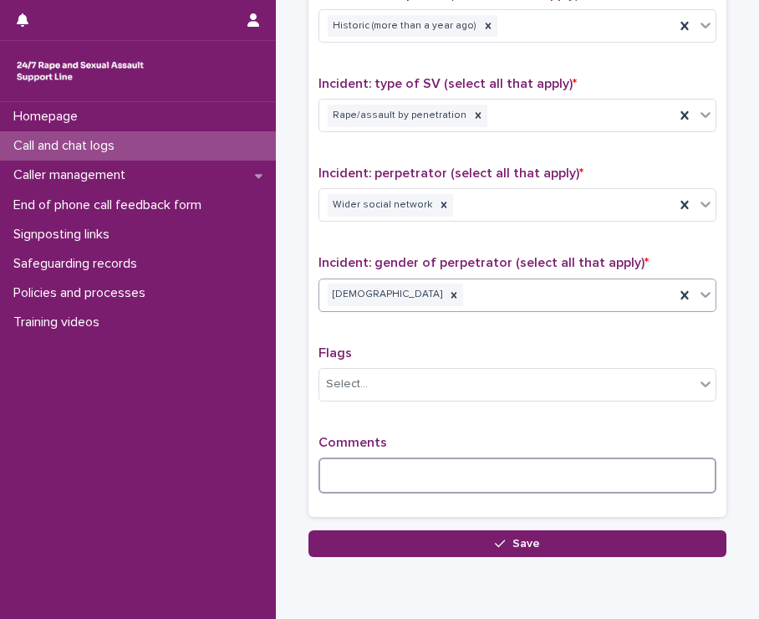
click at [353, 457] on textarea at bounding box center [518, 475] width 398 height 36
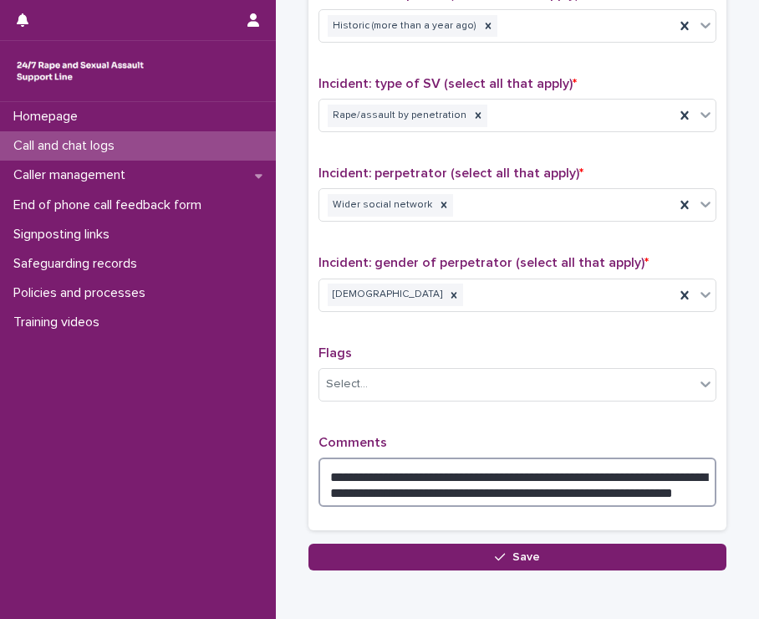
click at [548, 484] on textarea "**********" at bounding box center [518, 482] width 398 height 50
click at [694, 483] on textarea "**********" at bounding box center [518, 482] width 398 height 50
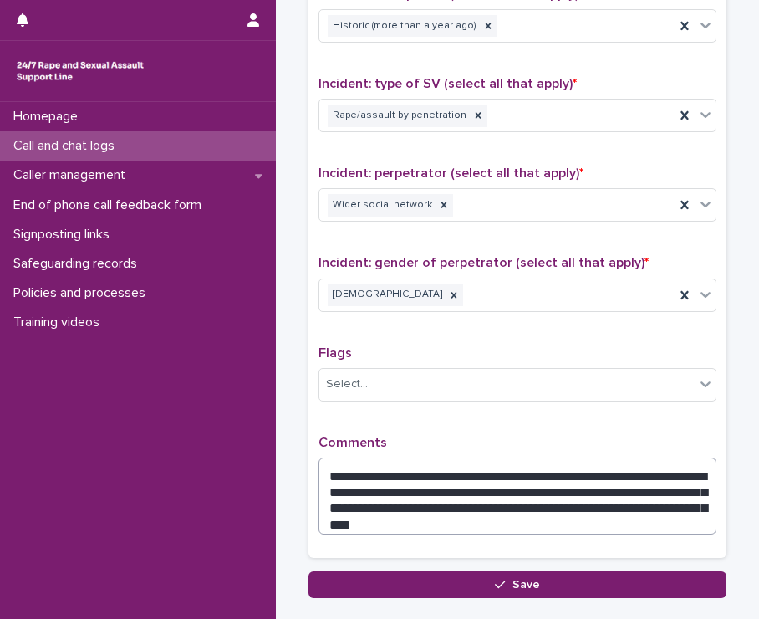
scroll to position [1205, 0]
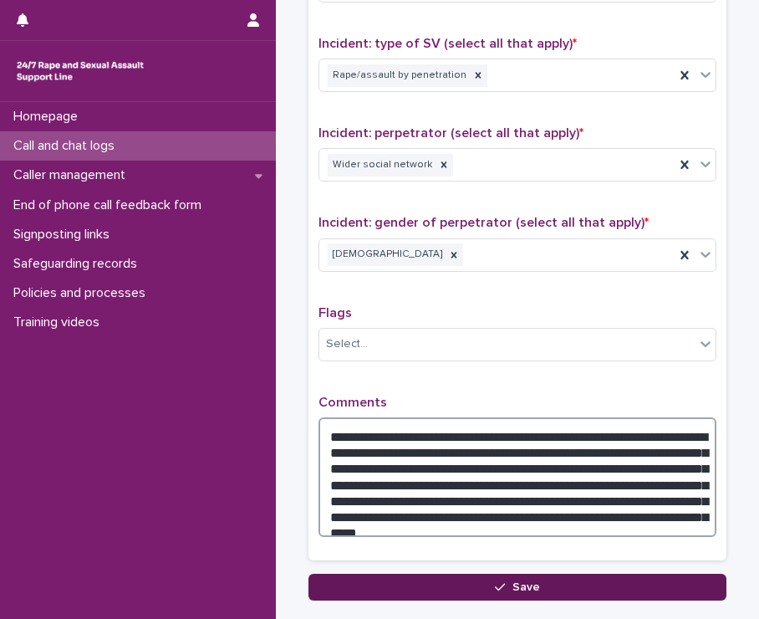
type textarea "**********"
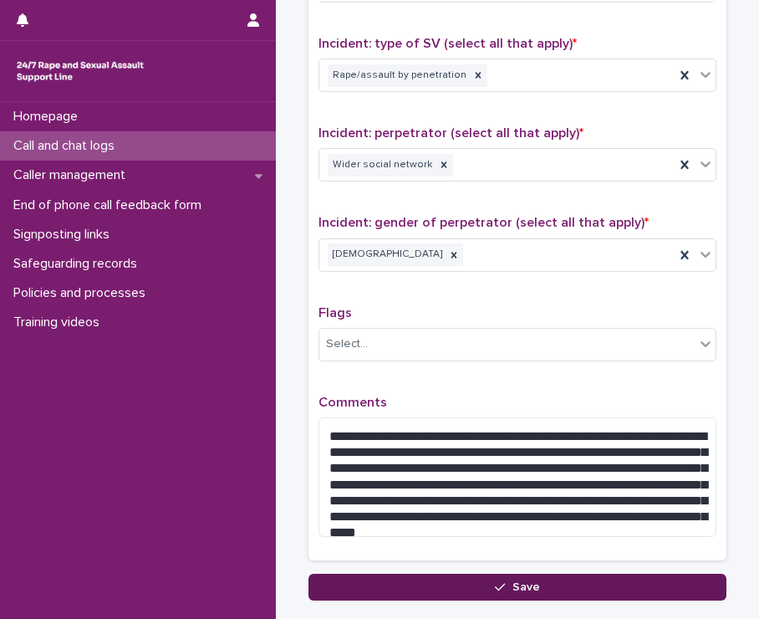
click at [482, 582] on button "Save" at bounding box center [517, 587] width 418 height 27
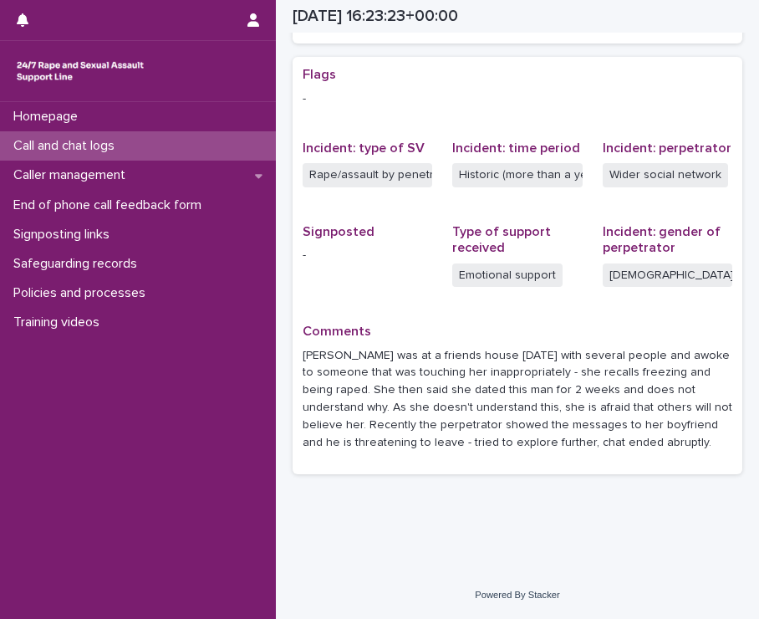
scroll to position [339, 0]
